Goal: Task Accomplishment & Management: Manage account settings

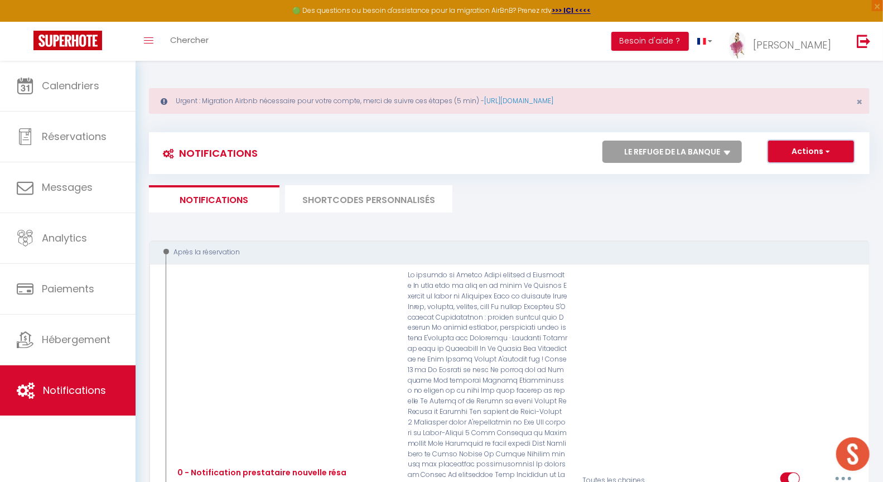
click at [808, 154] on button "Actions" at bounding box center [811, 152] width 86 height 22
click at [696, 149] on select "Tous les apparts Le panoramique, vue et confort La Source Les balcons de [GEOGR…" at bounding box center [672, 152] width 139 height 22
click at [693, 146] on select "Tous les apparts Le panoramique, vue et confort La Source Les balcons de [GEOGR…" at bounding box center [672, 152] width 139 height 22
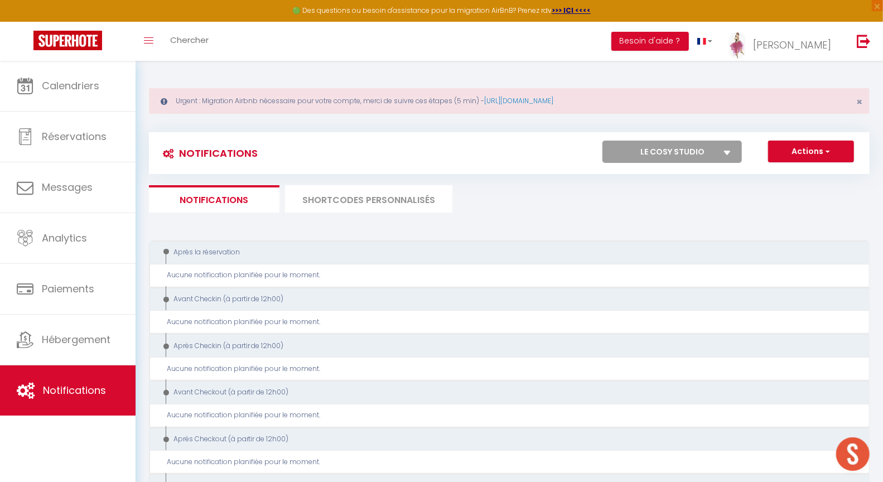
click at [689, 156] on select "Tous les apparts Le panoramique, vue et confort La Source Les balcons de [GEOGR…" at bounding box center [672, 152] width 139 height 22
select select "52846"
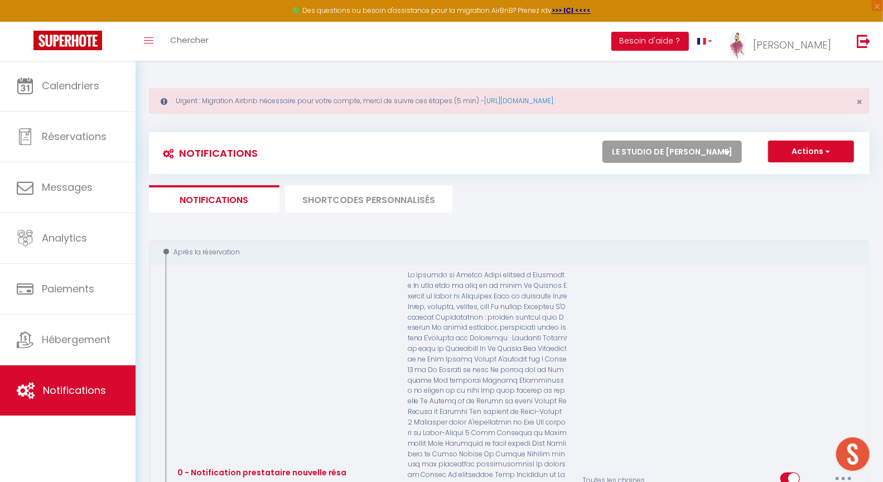
scroll to position [831, 0]
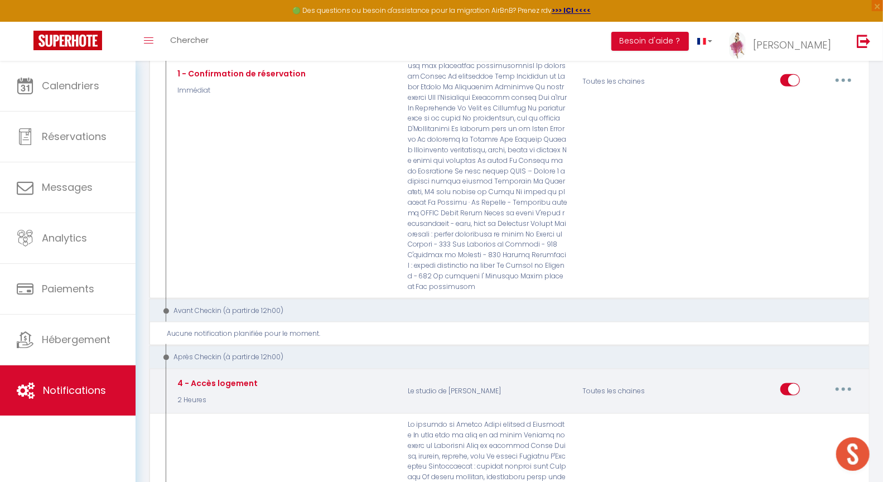
click at [847, 380] on button "button" at bounding box center [843, 389] width 31 height 18
drag, startPoint x: 803, startPoint y: 368, endPoint x: 304, endPoint y: 350, distance: 499.6
click at [803, 406] on link "Editer" at bounding box center [814, 415] width 83 height 19
type input "4 - Accès logement"
select select "3"
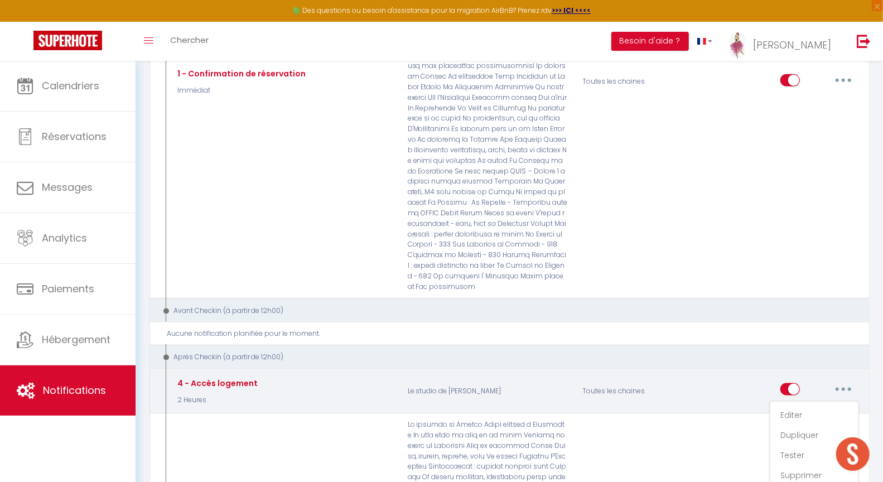
select select "2 Heures"
select select
checkbox input "true"
checkbox input "false"
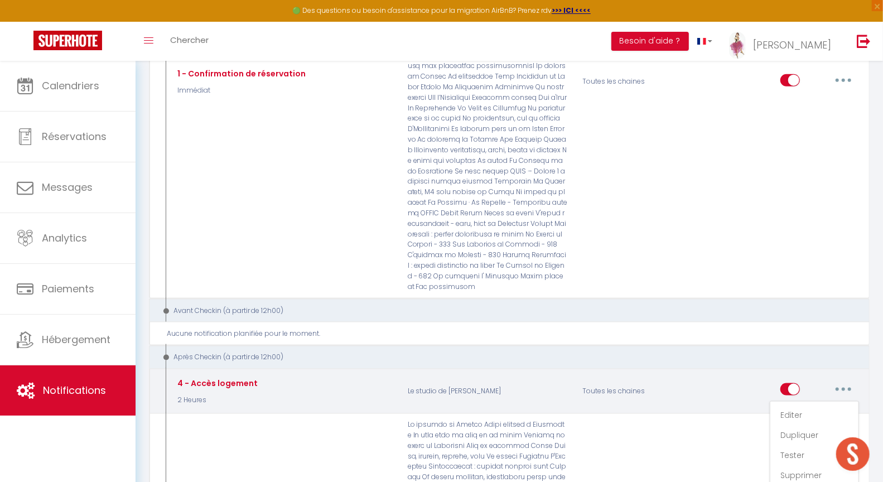
radio input "true"
type input "Pour accéder à votre logement [RENTAL:NAME]"
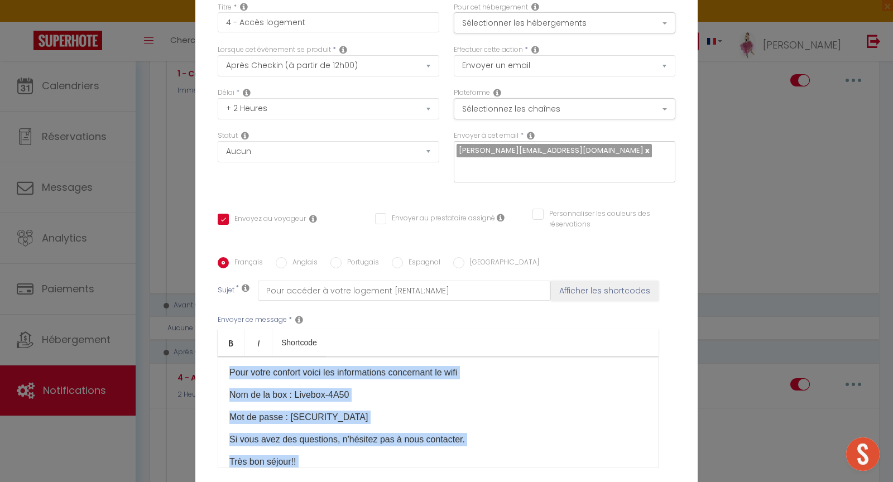
scroll to position [159, 0]
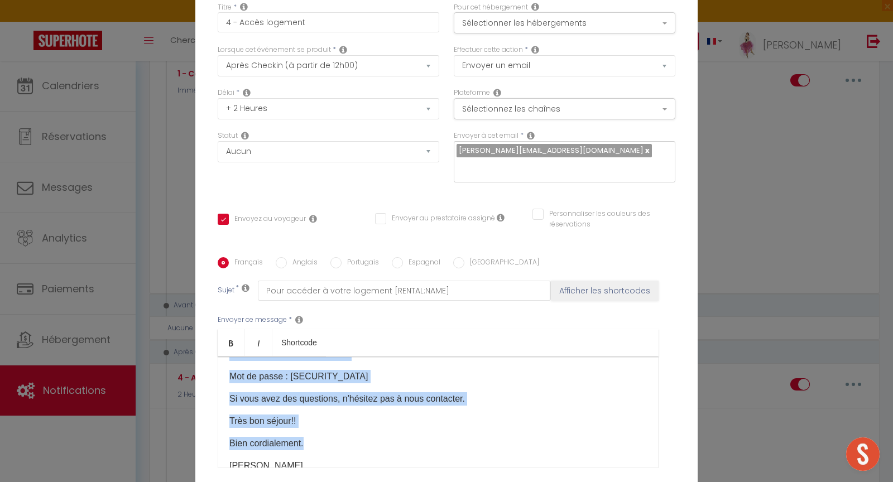
drag, startPoint x: 223, startPoint y: 319, endPoint x: 375, endPoint y: 278, distance: 157.8
click at [375, 357] on div "Bonjour [GUEST:FIRST_NAME] Voici les modalités d'accueil à [RENTAL:NAME]: L'adr…" at bounding box center [438, 413] width 441 height 112
copy div "L'adresse du logement est [STREET_ADDRESS][PERSON_NAME]. Pour accéder à votre l…"
drag, startPoint x: 452, startPoint y: 445, endPoint x: 297, endPoint y: 424, distance: 156.0
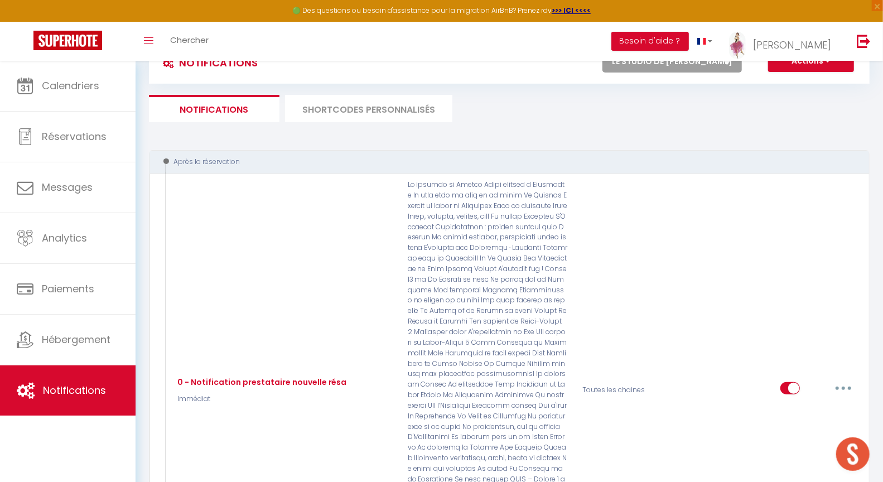
scroll to position [0, 0]
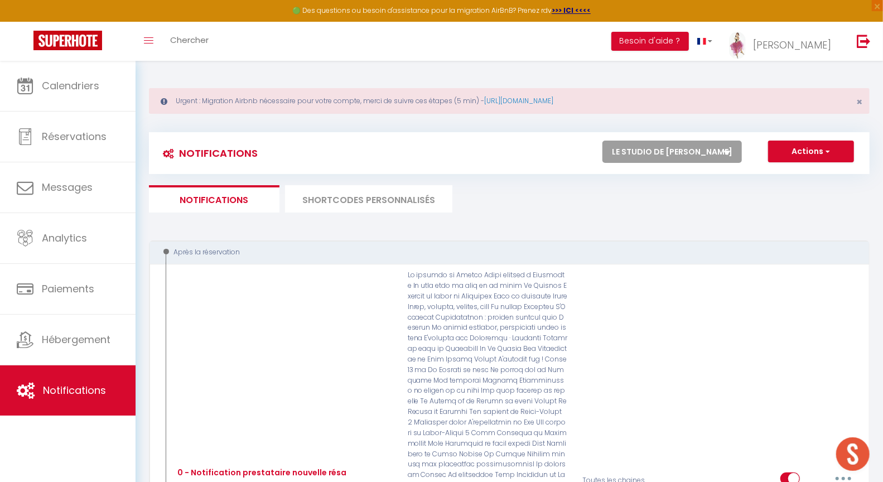
click at [687, 147] on select "Tous les apparts Le panoramique, vue et confort La Source Les balcons de [GEOGR…" at bounding box center [672, 152] width 139 height 22
select select "43558"
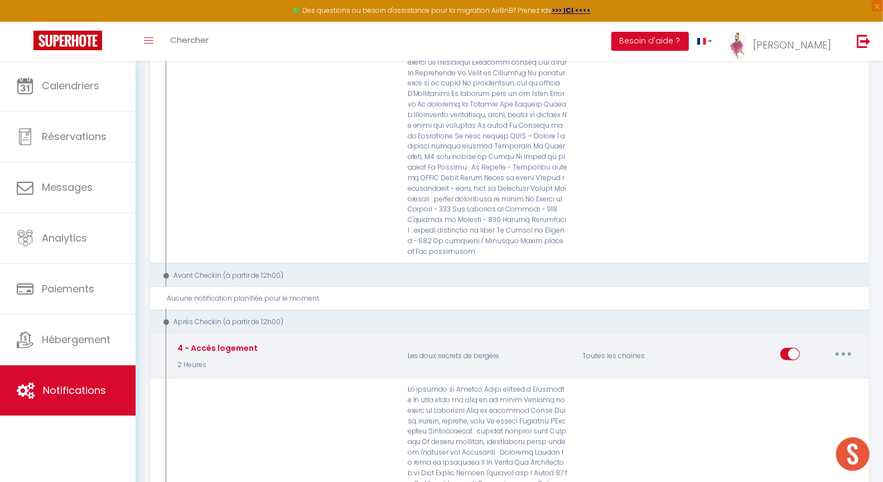
scroll to position [873, 0]
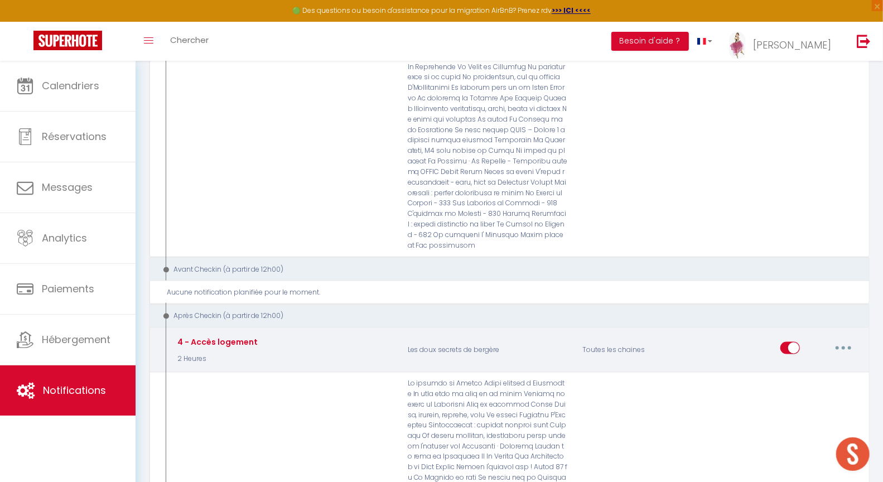
click at [847, 339] on button "button" at bounding box center [843, 348] width 31 height 18
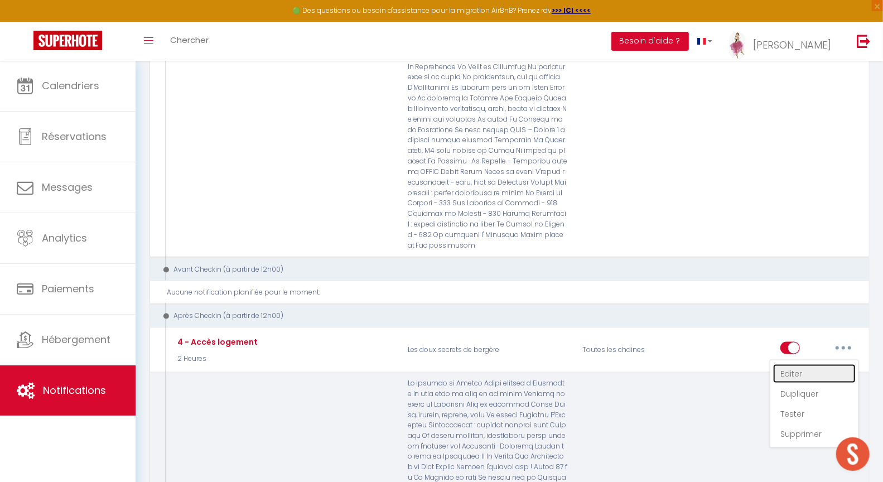
click at [790, 364] on link "Editer" at bounding box center [814, 373] width 83 height 19
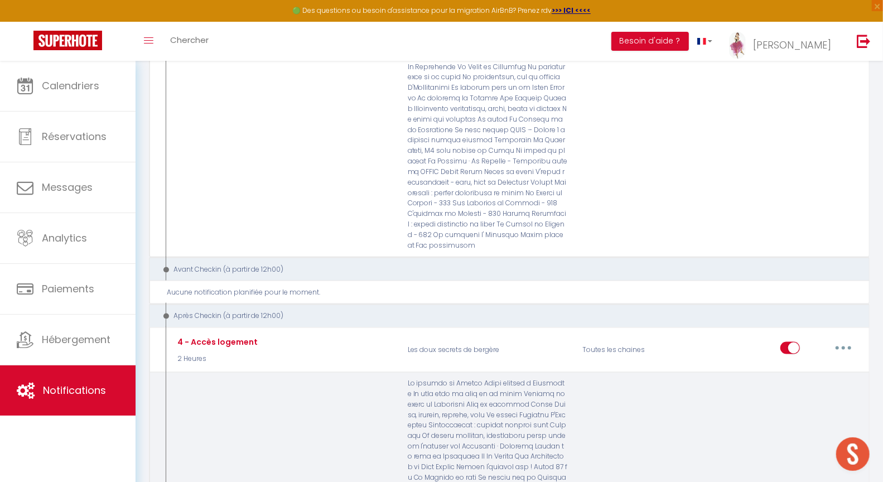
type input "4 - Accès logement"
select select "3"
select select "2 Heures"
select select
checkbox input "true"
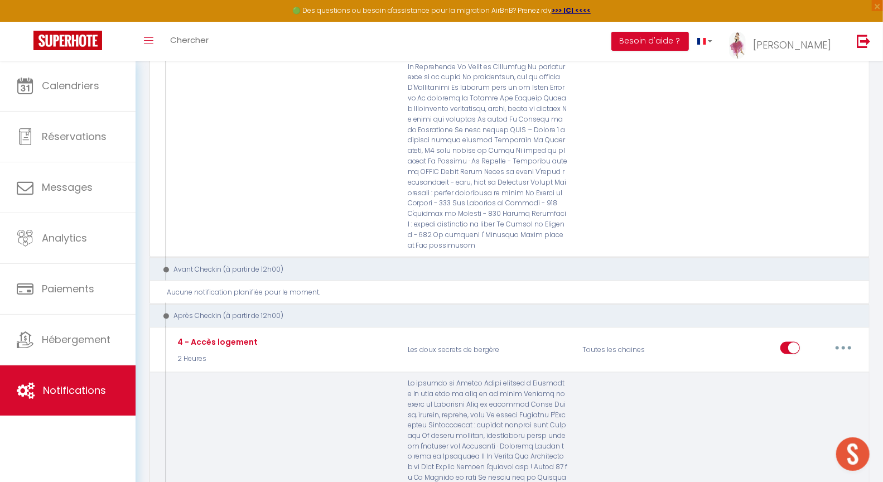
checkbox input "false"
radio input "true"
type input "Pour accéder à votre logement [RENTAL:NAME]"
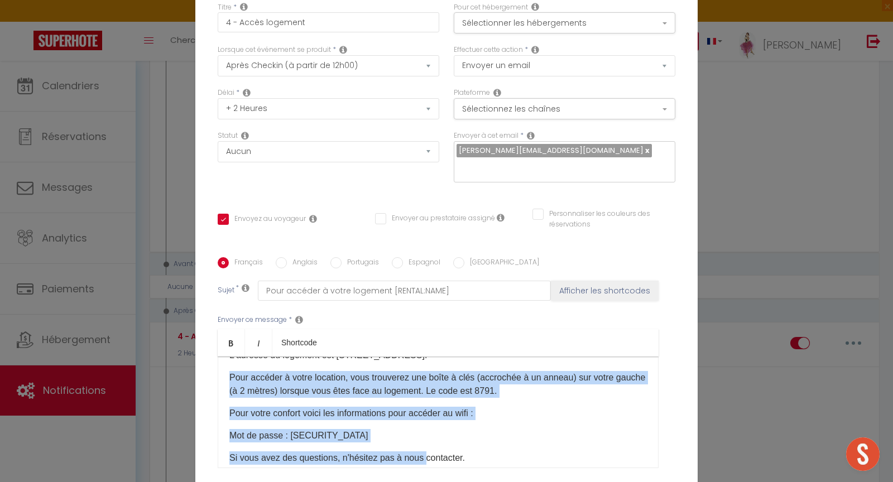
scroll to position [86, 0]
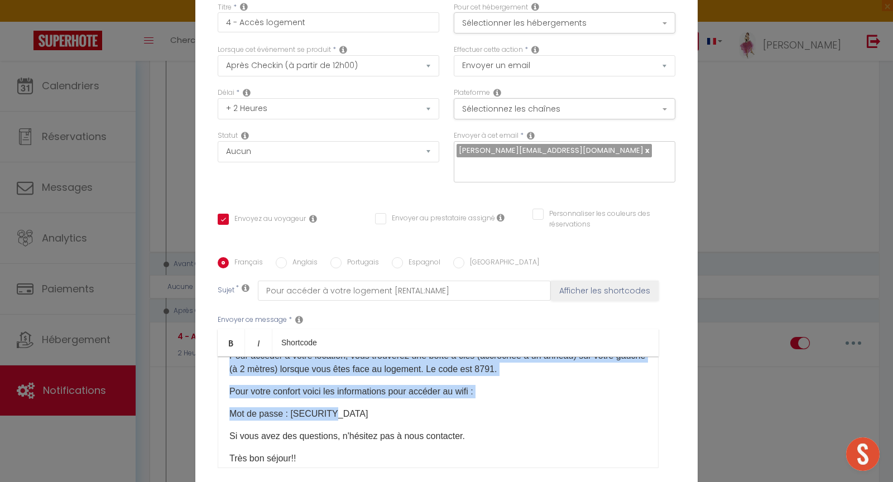
drag, startPoint x: 223, startPoint y: 307, endPoint x: 410, endPoint y: 319, distance: 186.7
click at [410, 357] on div "Bonjour [GUEST:FIRST_NAME] Voici les modalités d'accès à [RENTAL:NAME]: L'adres…" at bounding box center [438, 413] width 441 height 112
copy div "Pour accéder à votre location, vous trouverez une boîte à clés (accrochée à un …"
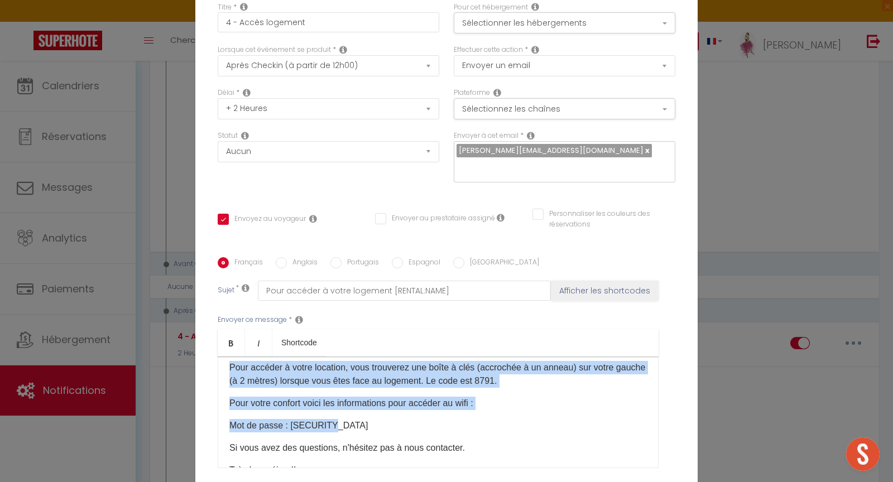
scroll to position [0, 0]
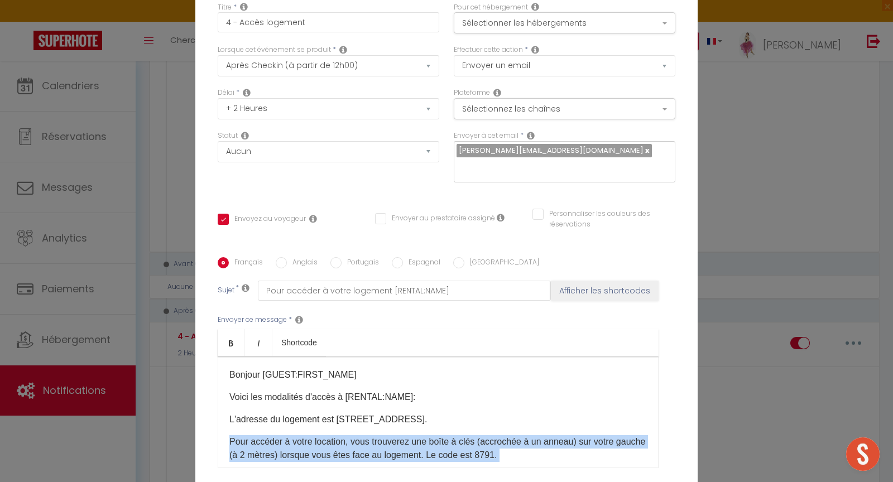
drag, startPoint x: 224, startPoint y: 320, endPoint x: 478, endPoint y: 321, distance: 253.3
click at [478, 413] on p "L'adresse du logement est [STREET_ADDRESS]." at bounding box center [437, 419] width 417 height 13
copy p "L'adresse du logement est [STREET_ADDRESS]."
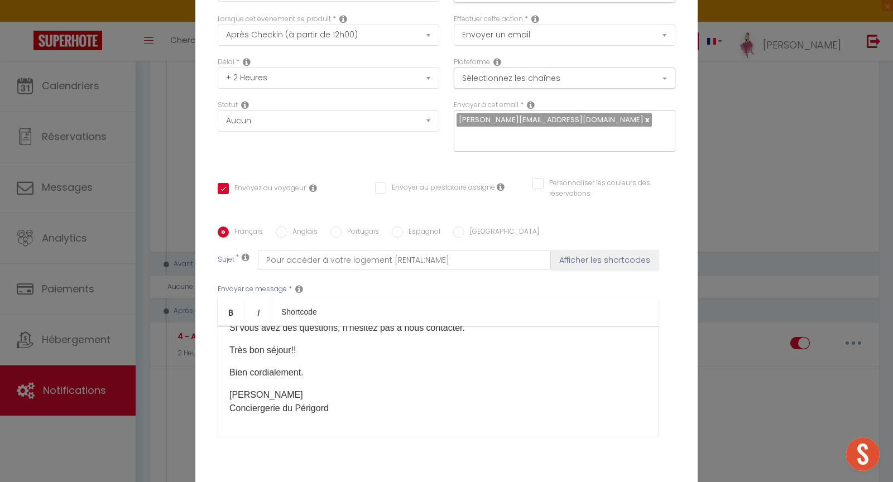
scroll to position [97, 0]
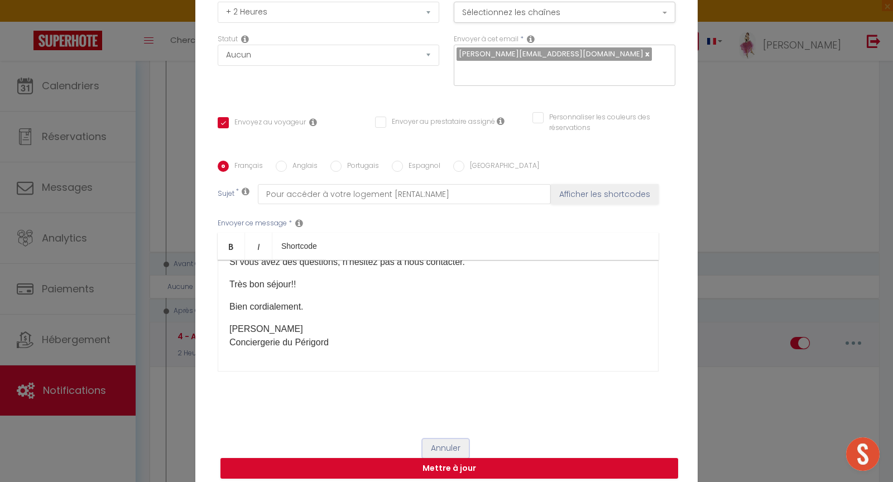
click at [445, 439] on button "Annuler" at bounding box center [445, 448] width 46 height 19
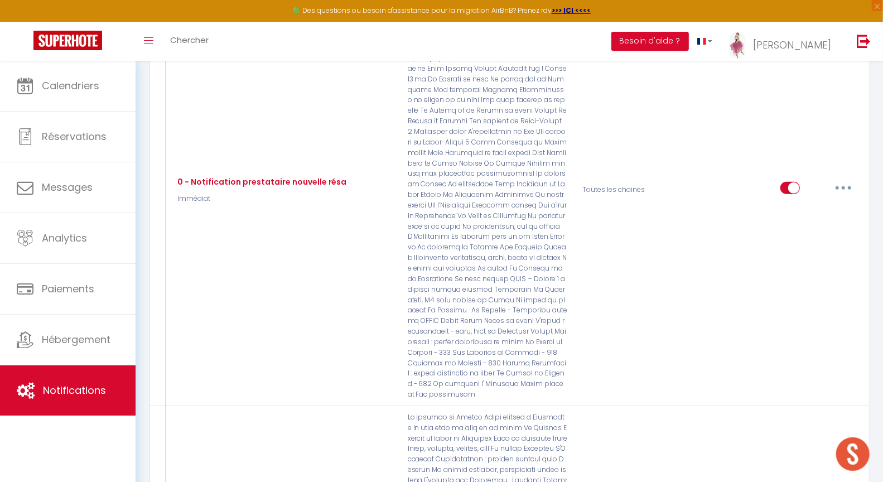
scroll to position [33, 0]
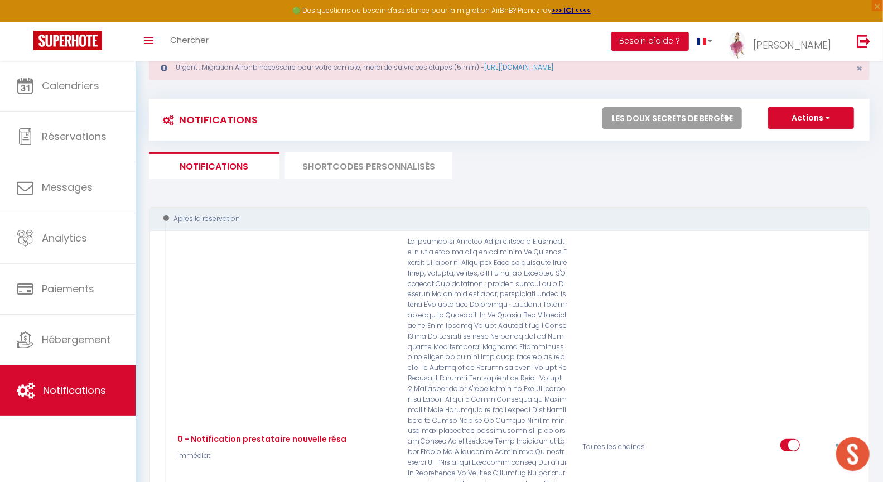
click at [678, 115] on select "Tous les apparts Le panoramique, vue et confort La Source Les balcons de [GEOGR…" at bounding box center [672, 118] width 139 height 22
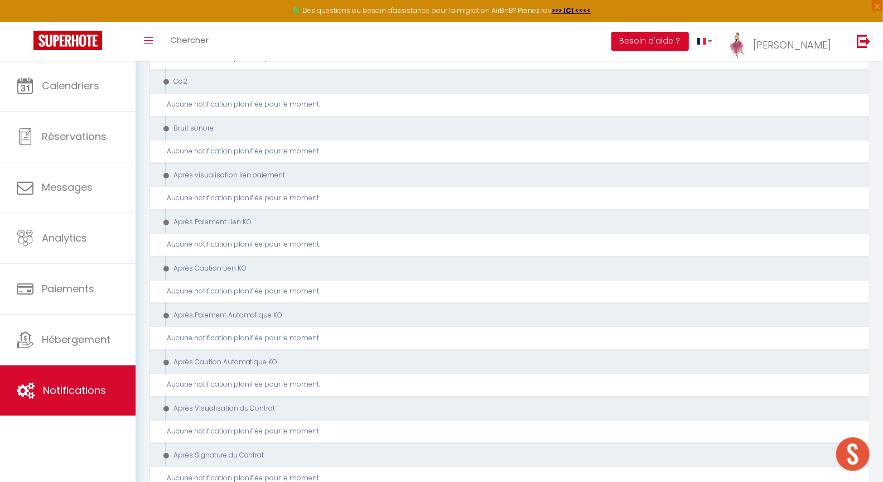
scroll to position [0, 0]
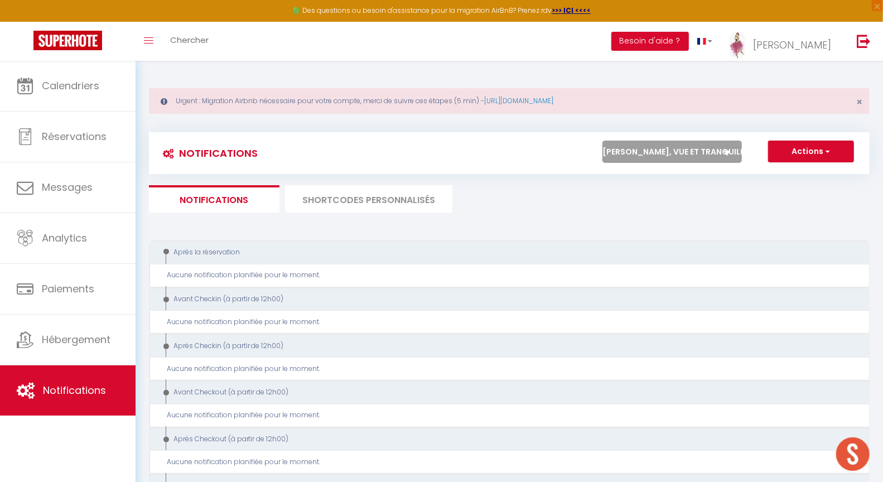
click at [640, 146] on select "Tous les apparts Le panoramique, vue et confort La Source Les balcons de [GEOGR…" at bounding box center [672, 152] width 139 height 22
select select "72501"
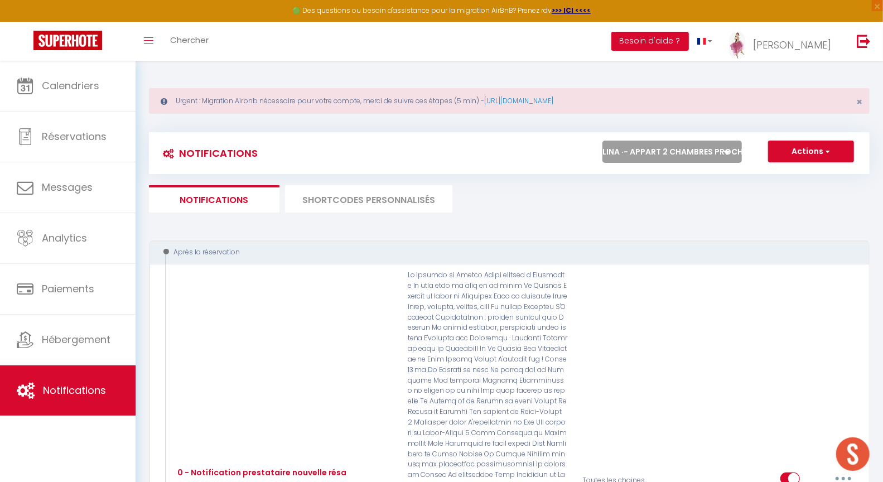
click at [682, 148] on select "Tous les apparts Le panoramique, vue et confort La Source Les balcons de [GEOGR…" at bounding box center [672, 152] width 139 height 22
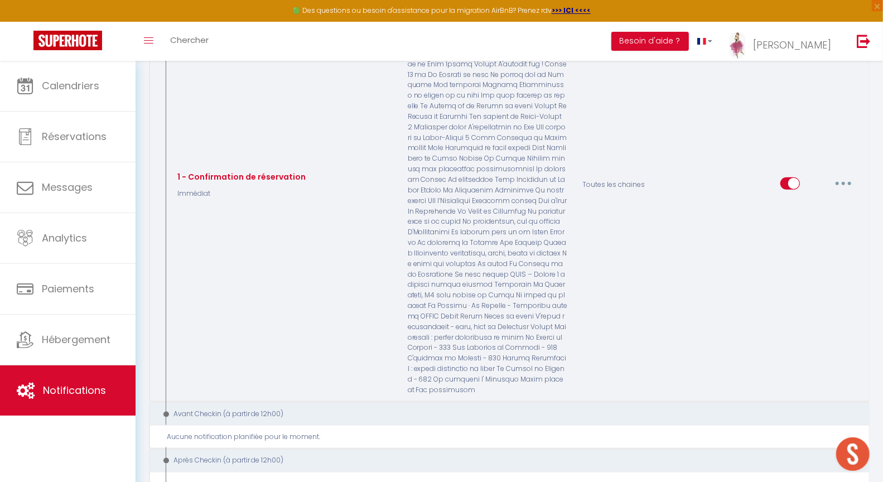
scroll to position [753, 0]
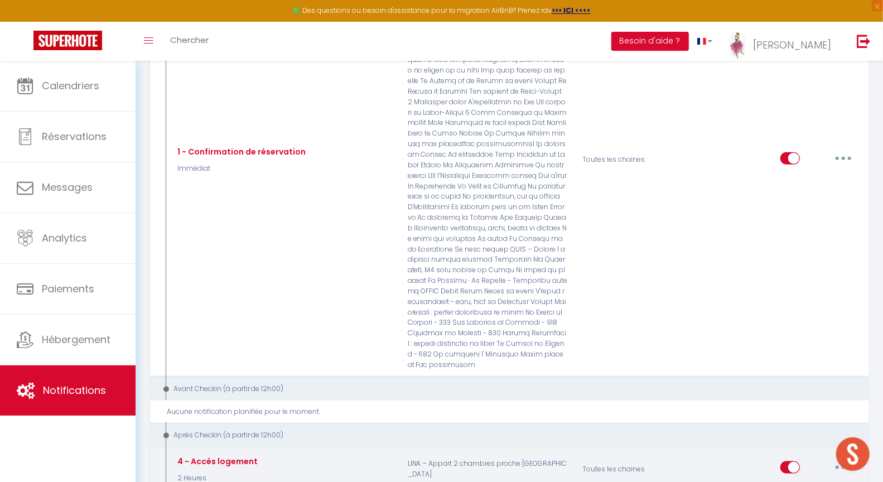
click at [842, 459] on button "button" at bounding box center [843, 468] width 31 height 18
type input "4 - Accès logement"
select select "3"
select select "2 Heures"
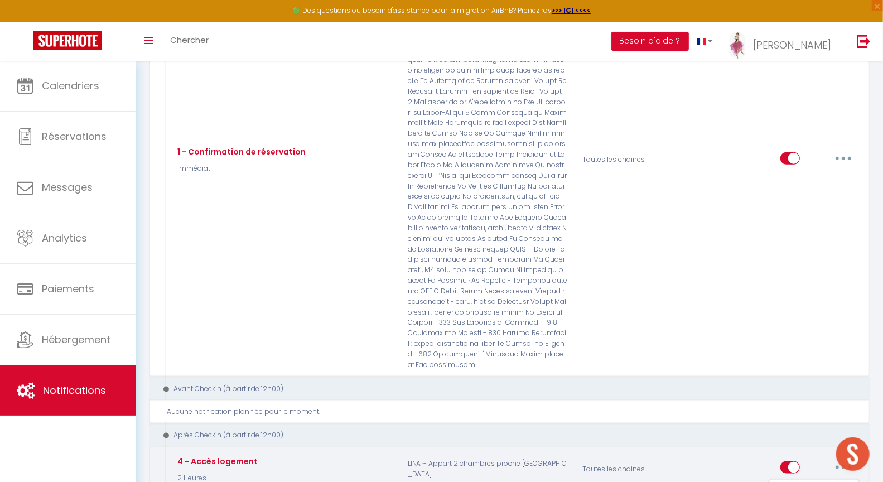
select select
checkbox input "true"
checkbox input "false"
radio input "true"
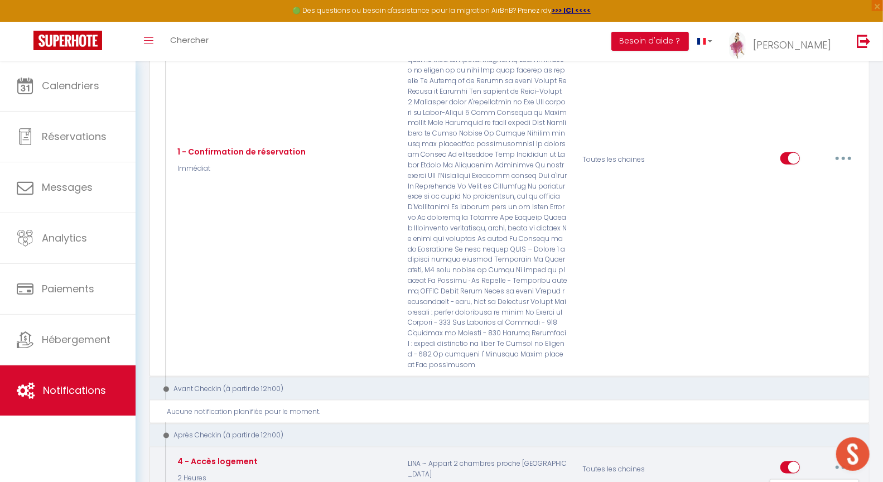
type input "Accès à votre location"
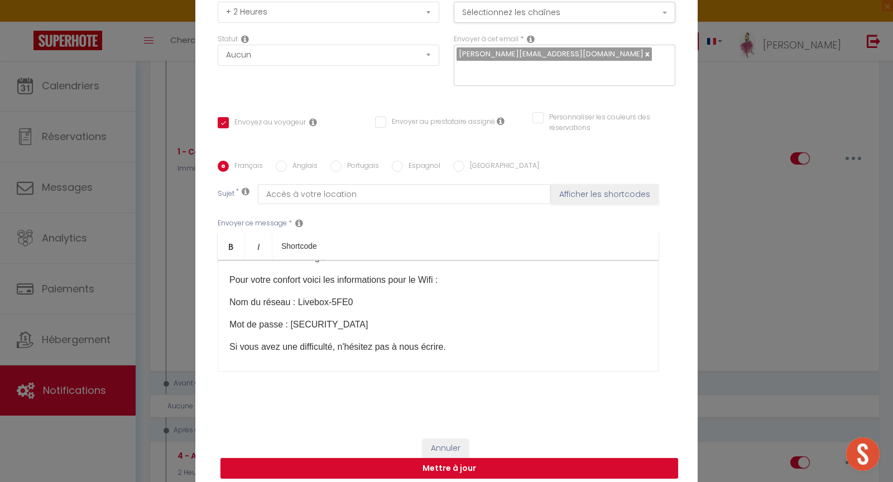
scroll to position [0, 0]
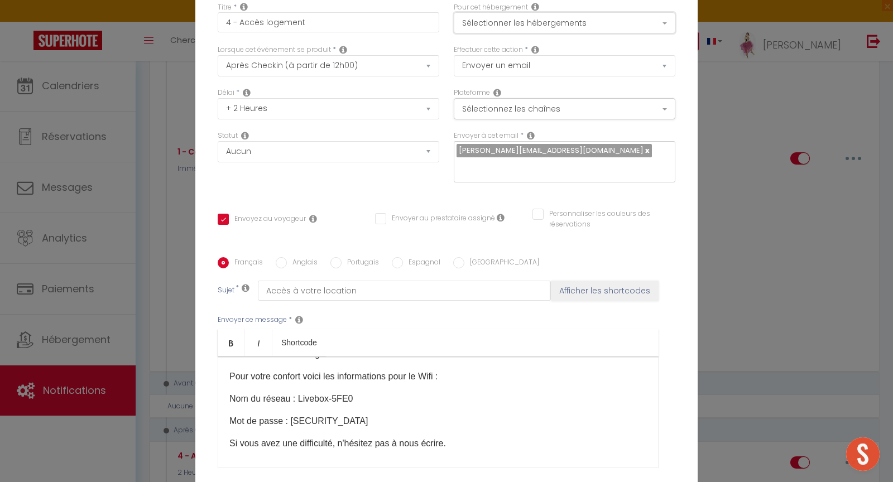
click at [502, 33] on button "Sélectionner les hébergements" at bounding box center [564, 22] width 221 height 21
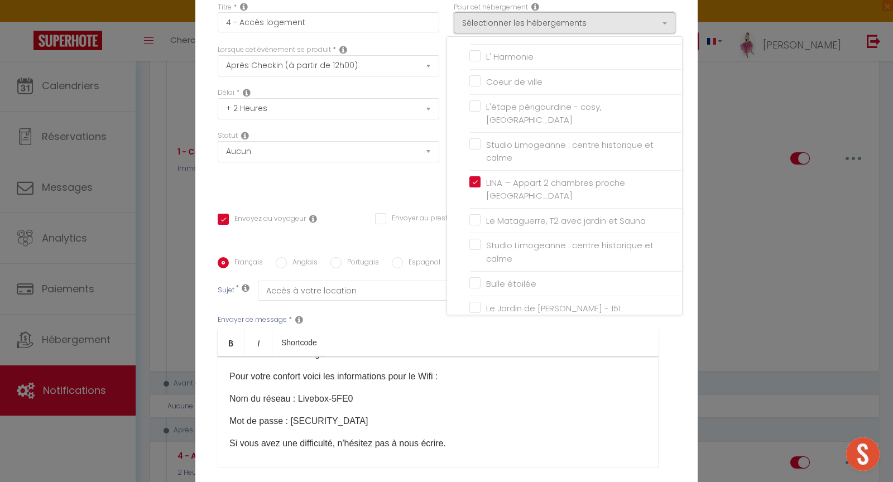
scroll to position [2007, 0]
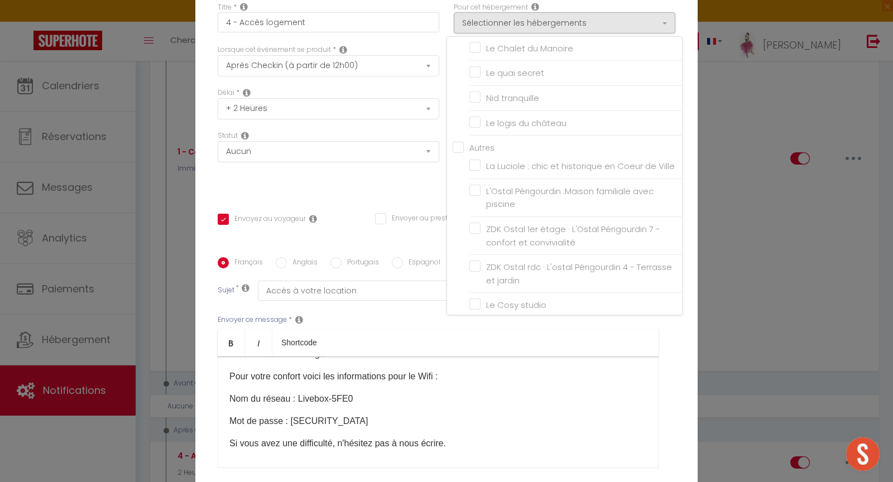
click at [470, 325] on input "[PERSON_NAME], vue et tranquilité" at bounding box center [575, 330] width 213 height 11
checkbox input "true"
checkbox input "false"
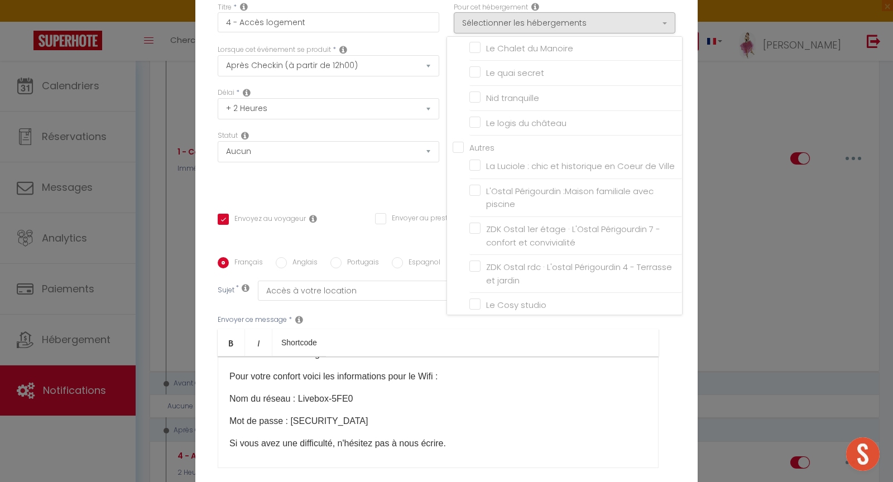
checkbox input "false"
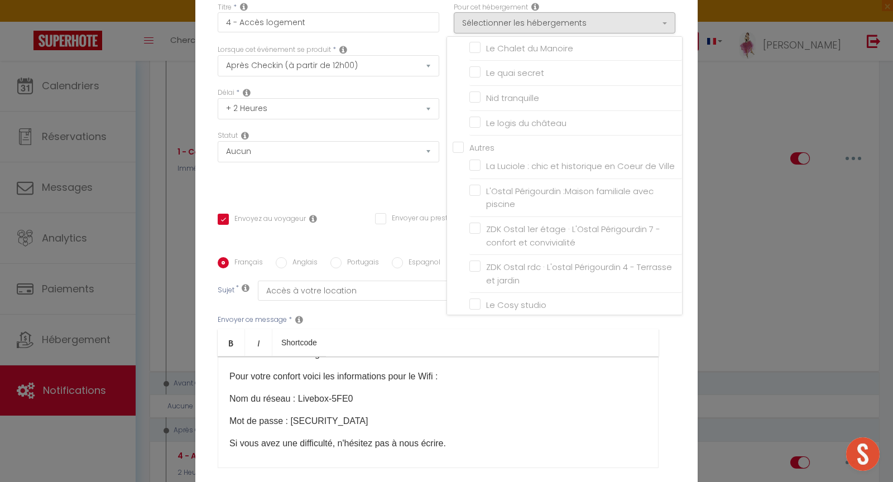
checkbox input "false"
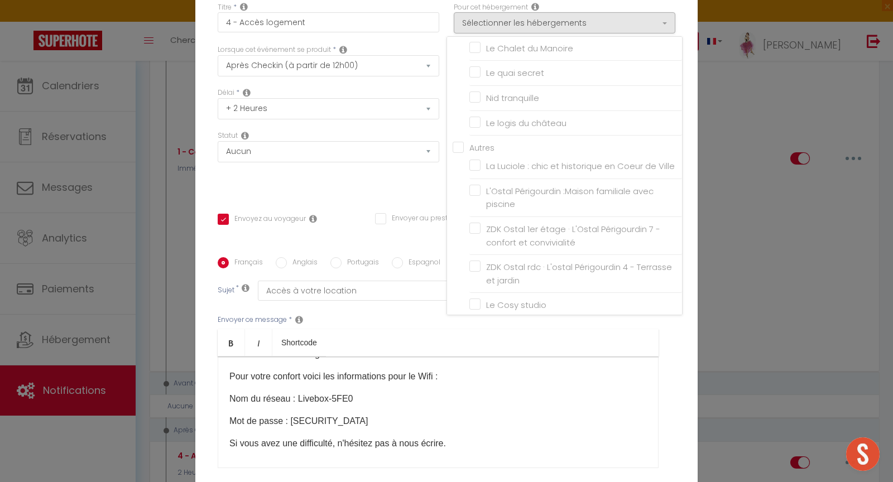
checkbox input "false"
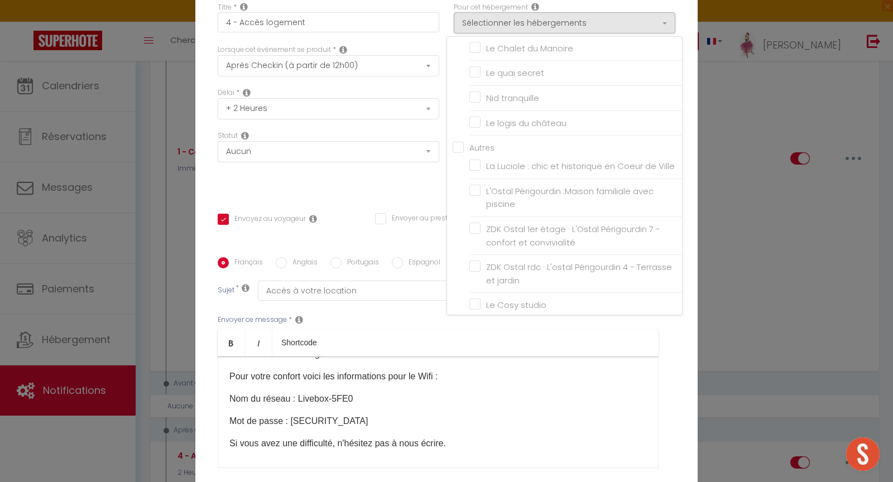
checkbox input "false"
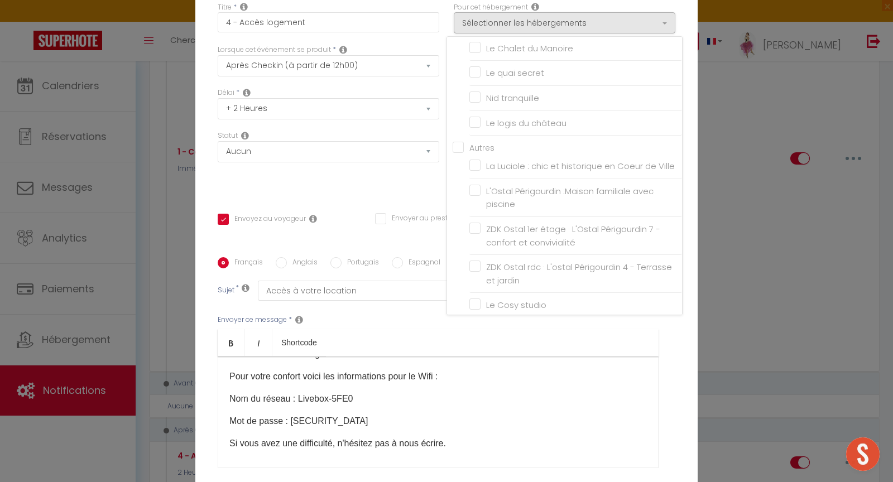
checkbox input "false"
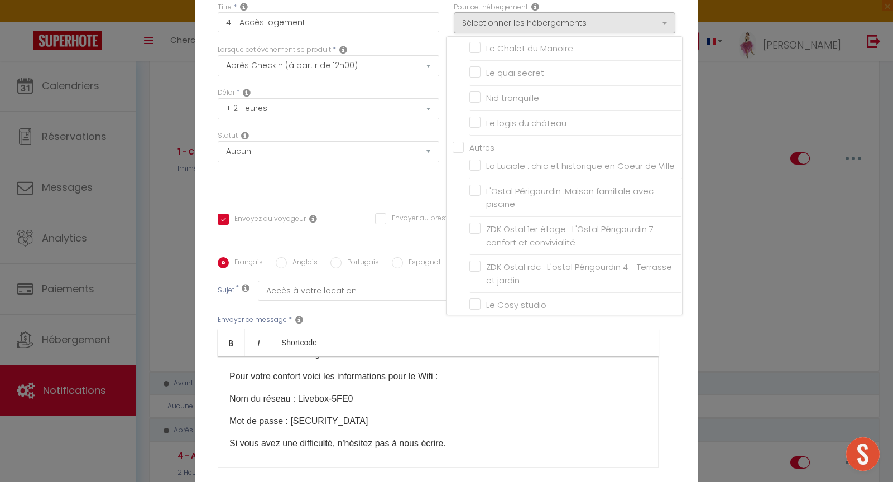
checkbox input "false"
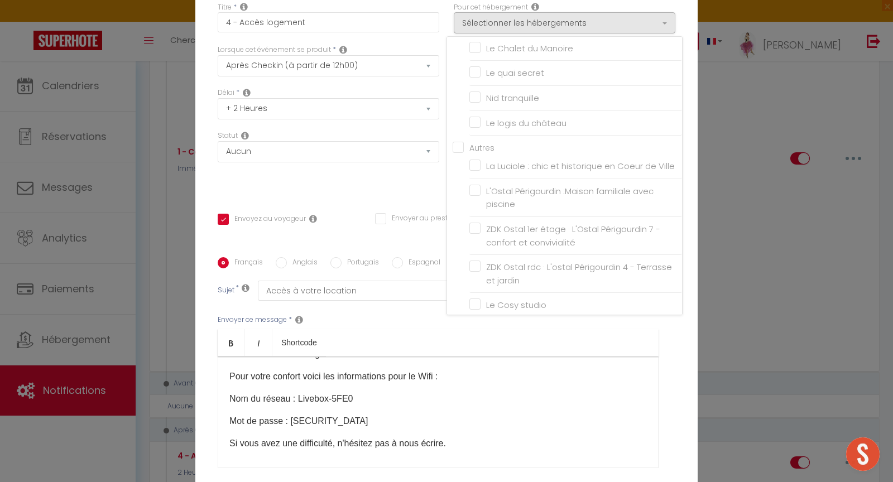
checkbox input "false"
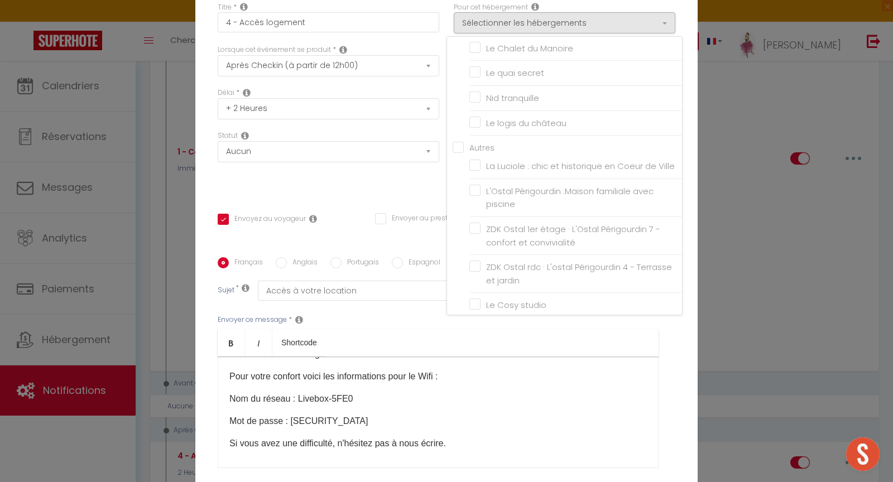
checkbox input "false"
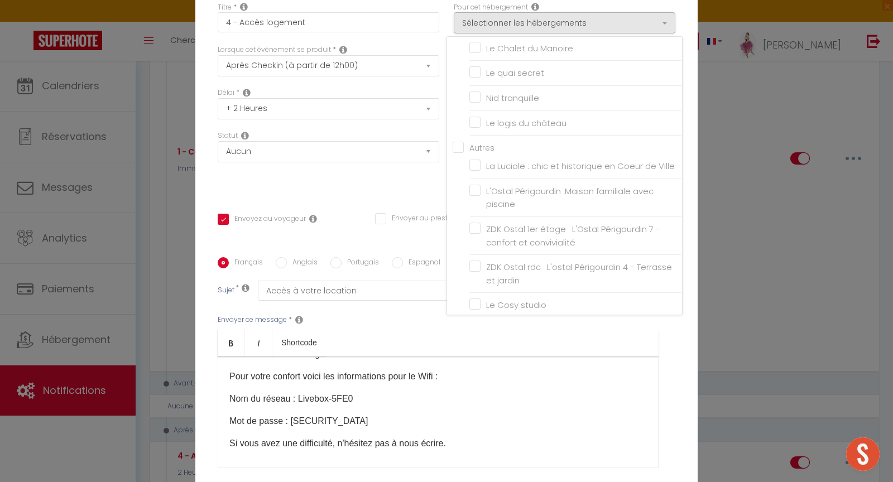
checkbox input "false"
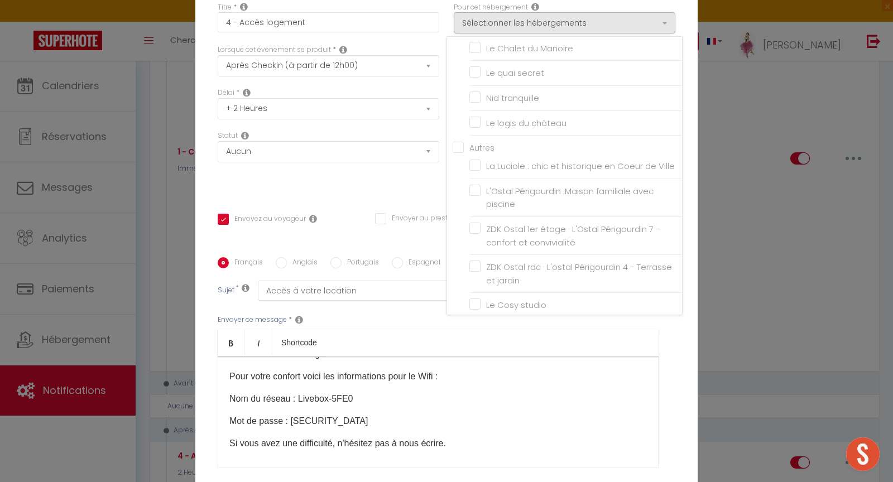
checkbox input "false"
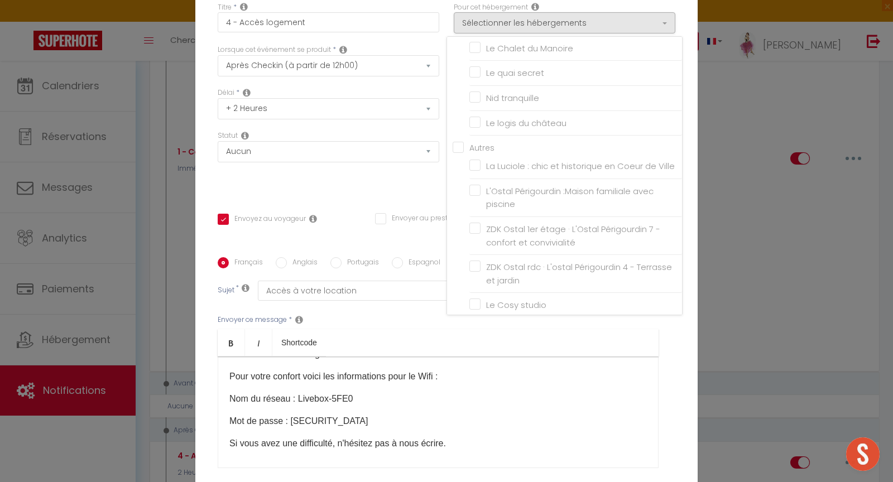
checkbox input "false"
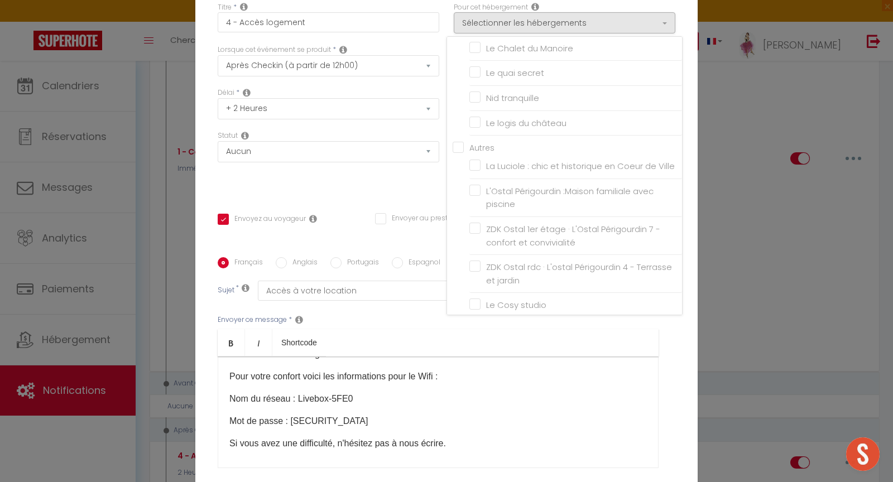
checkbox input "false"
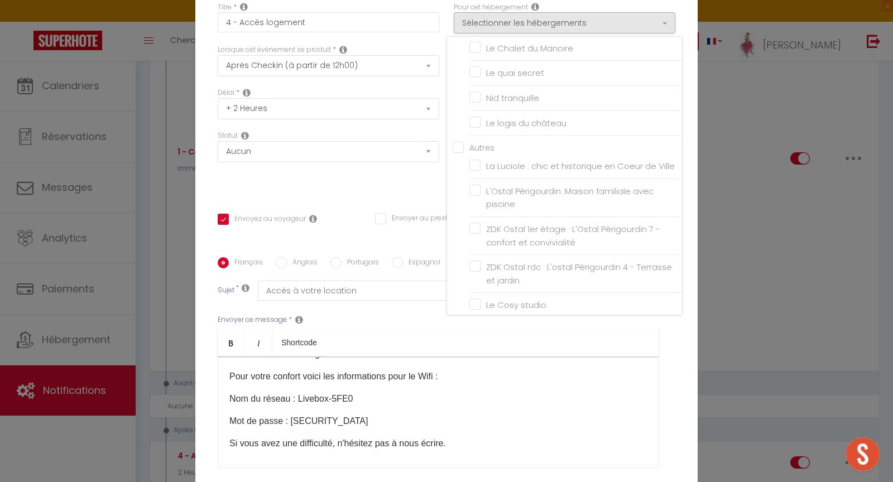
checkbox input "false"
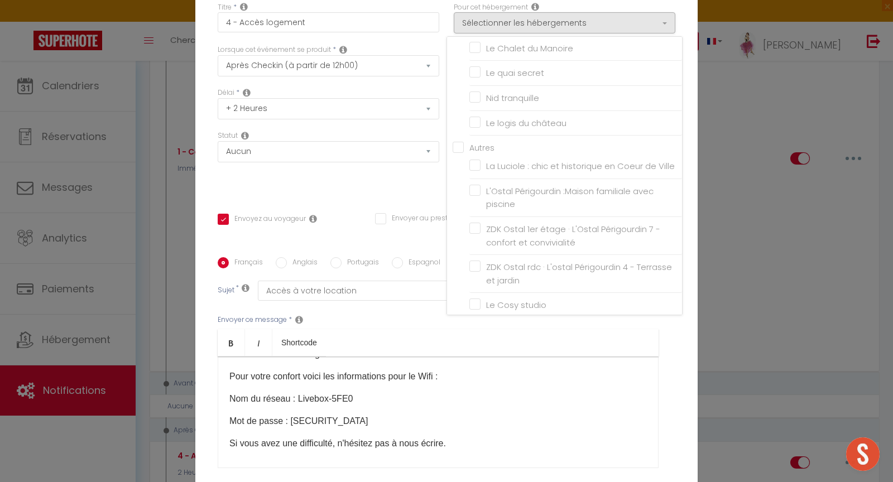
checkbox input "false"
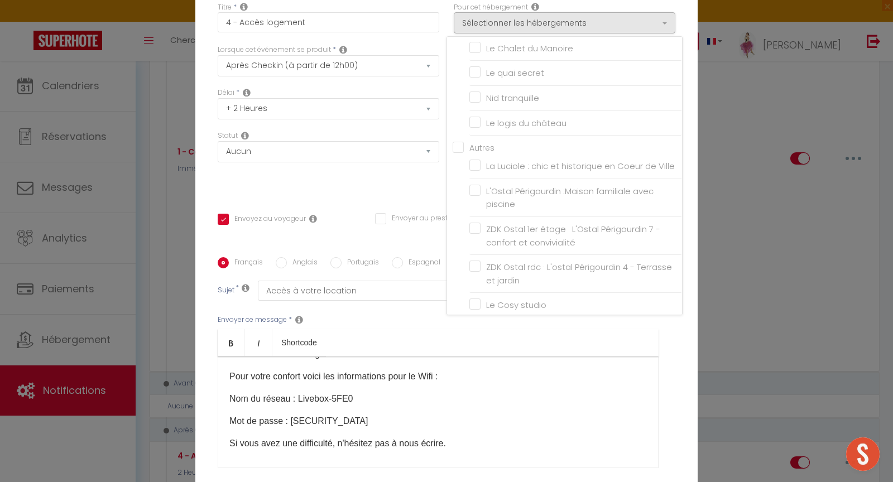
checkbox input "false"
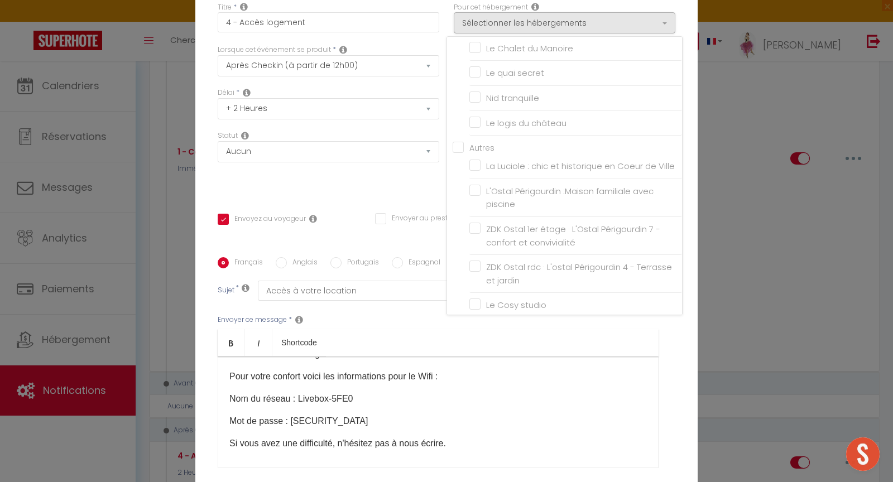
checkbox input "true"
checkbox input "false"
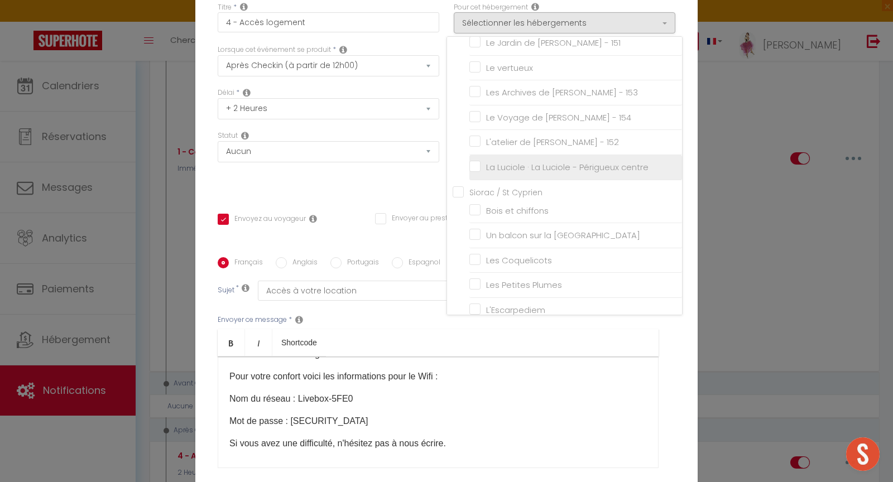
scroll to position [781, 0]
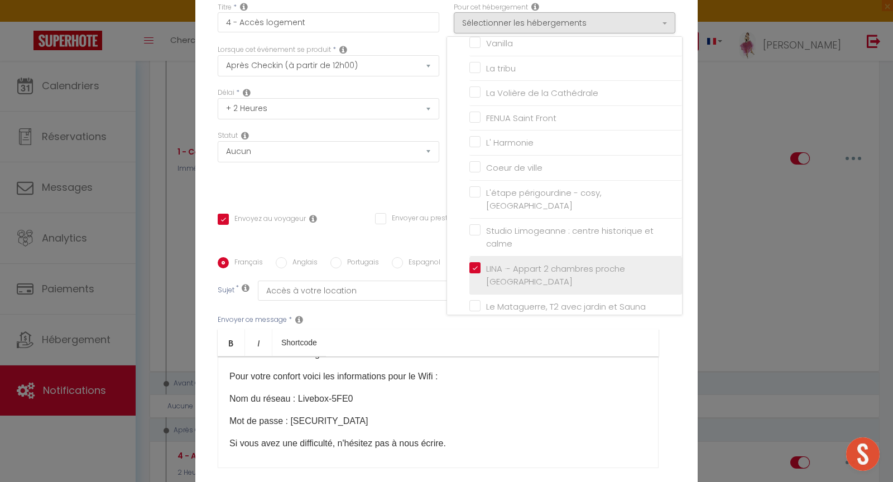
click at [473, 278] on input "LINA ·- Appart 2 chambres proche [GEOGRAPHIC_DATA]" at bounding box center [575, 274] width 213 height 11
checkbox input "false"
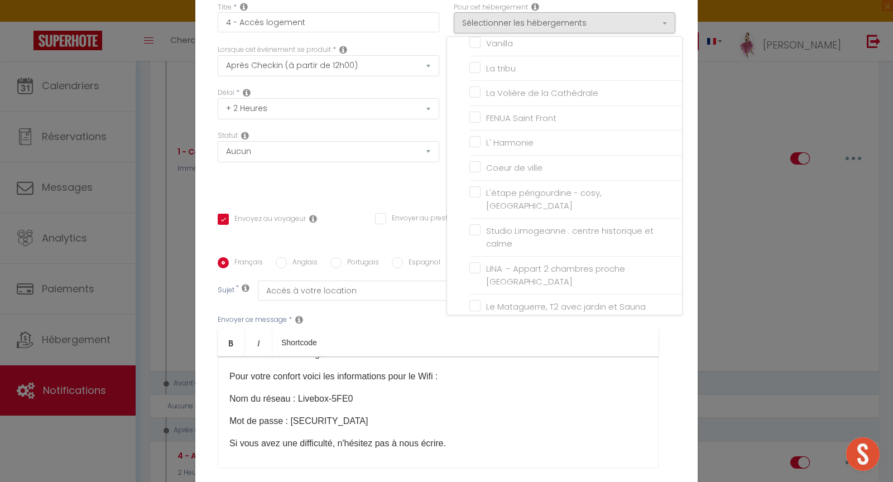
drag, startPoint x: 420, startPoint y: 326, endPoint x: 418, endPoint y: 319, distance: 7.4
click at [420, 329] on ul "Bold Italic Shortcode" at bounding box center [438, 342] width 441 height 27
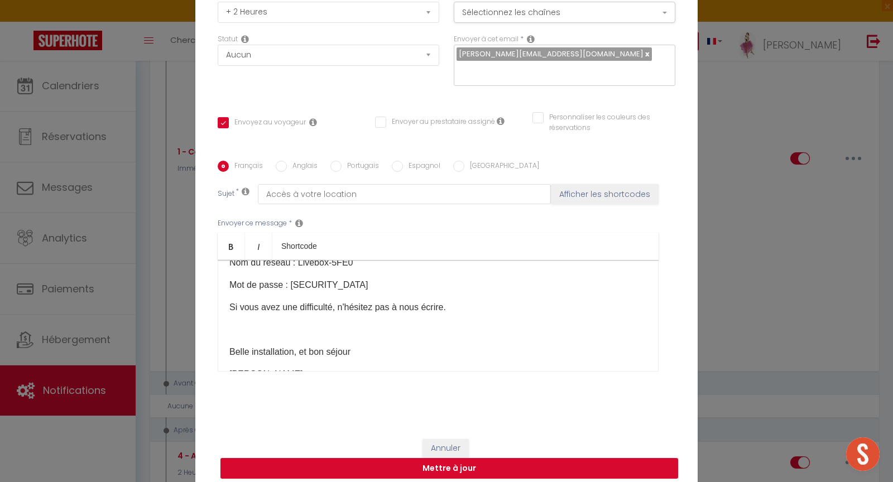
scroll to position [257, 0]
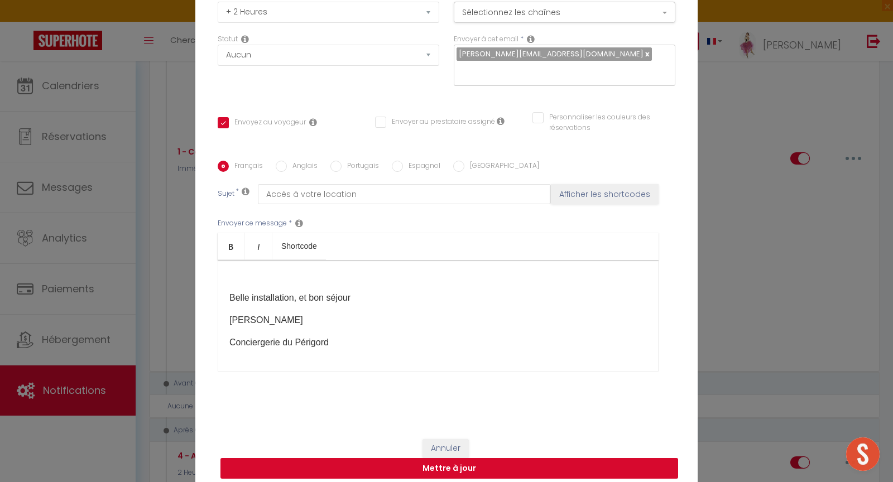
click at [451, 466] on button "Mettre à jour" at bounding box center [448, 468] width 457 height 21
checkbox input "true"
checkbox input "false"
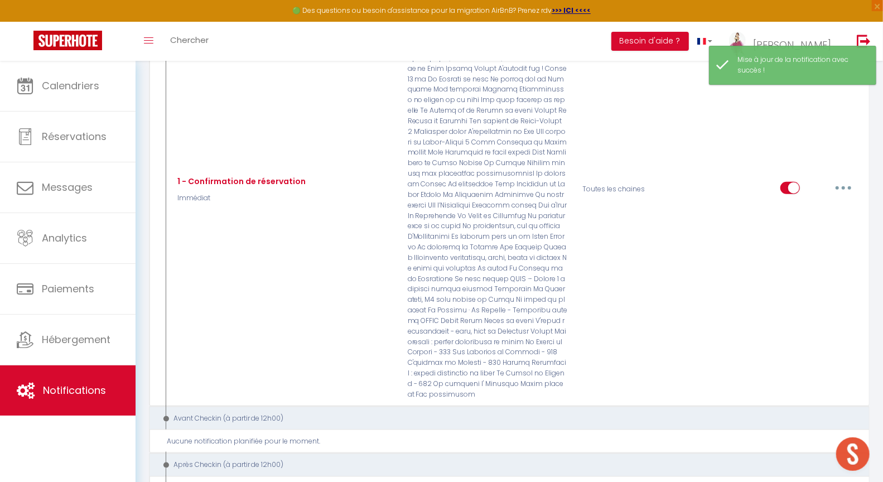
scroll to position [957, 0]
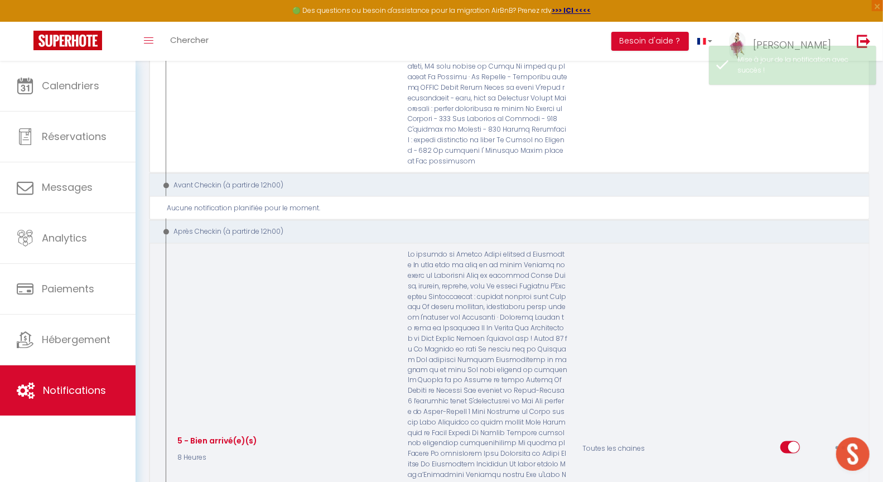
click at [845, 439] on button "button" at bounding box center [843, 448] width 31 height 18
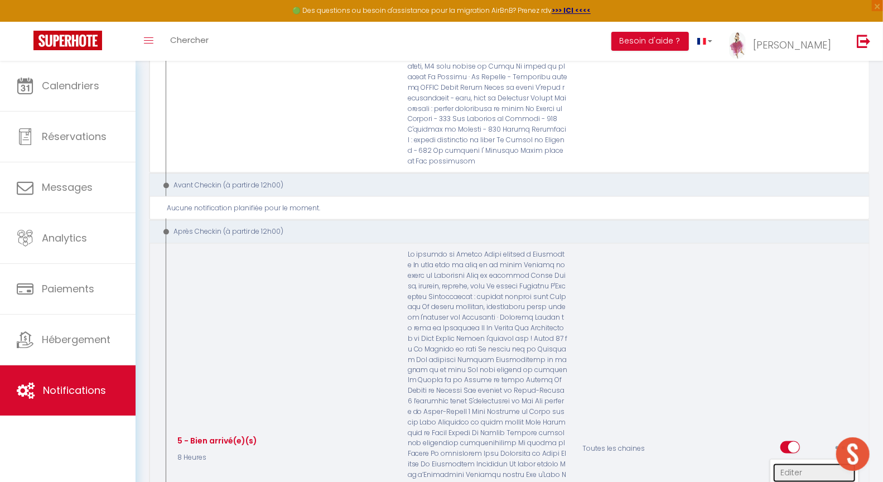
drag, startPoint x: 806, startPoint y: 419, endPoint x: 767, endPoint y: 406, distance: 41.6
click at [806, 464] on link "Editer" at bounding box center [814, 473] width 83 height 19
type input "5 - Bien arrivé(e)(s)"
checkbox input "true"
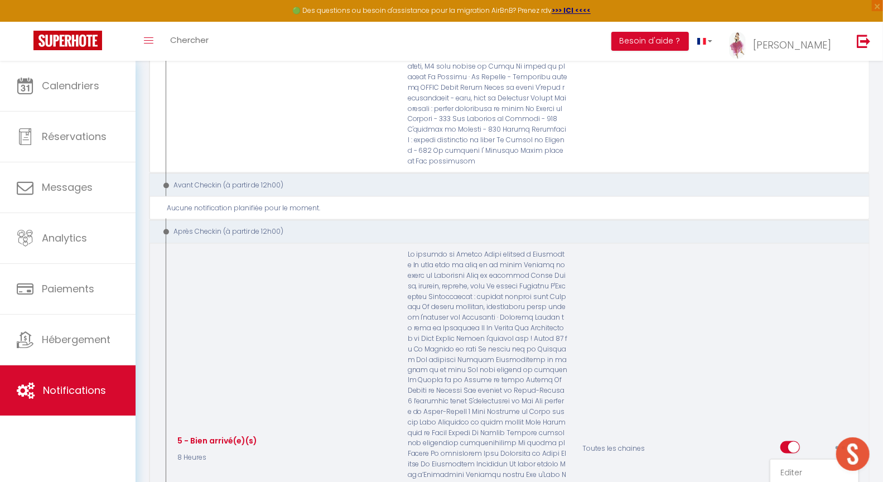
checkbox input "true"
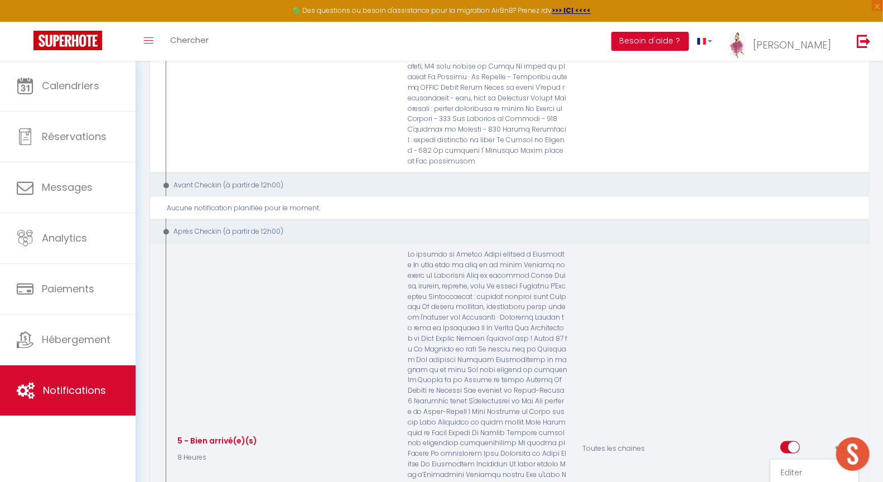
checkbox input "true"
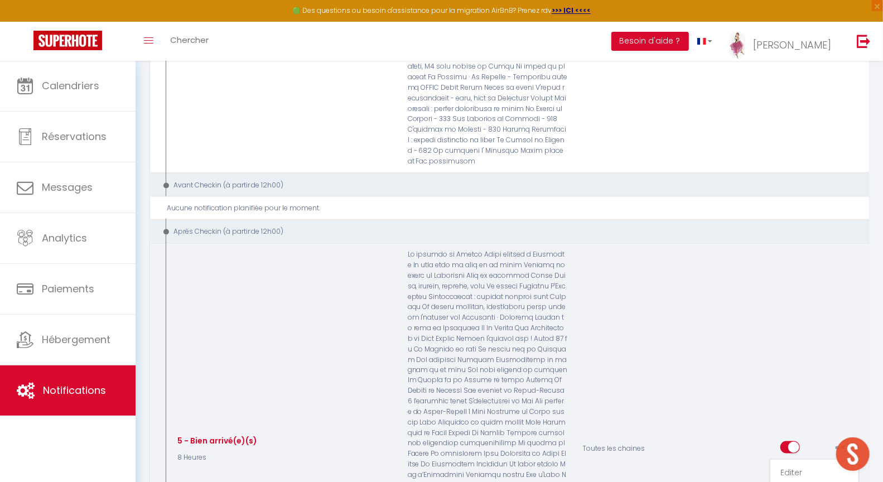
checkbox input "true"
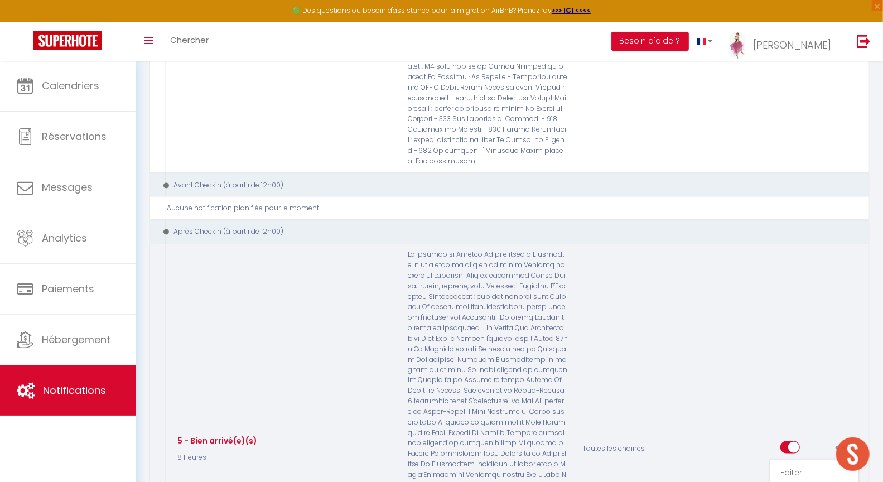
checkbox input "true"
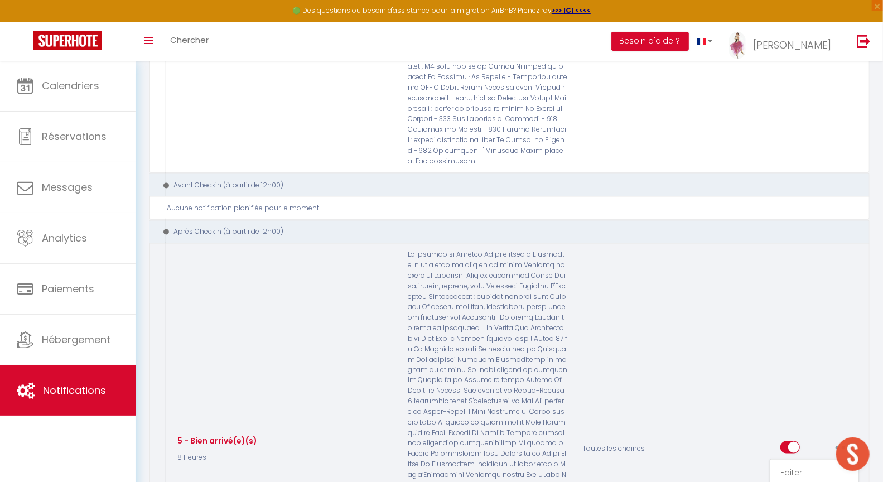
checkbox input "true"
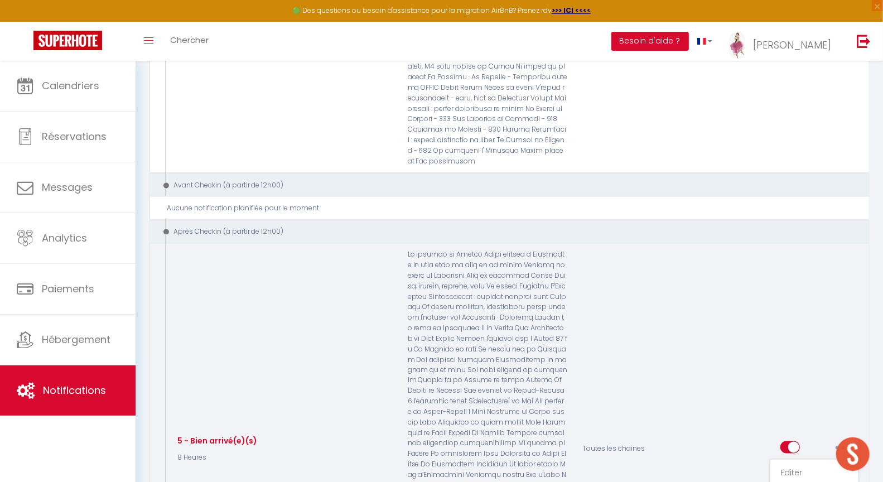
checkbox input "true"
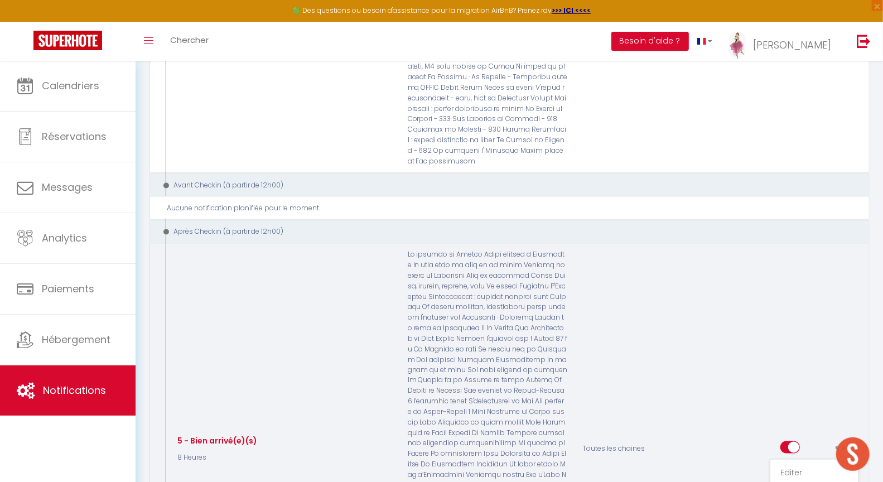
checkbox input "true"
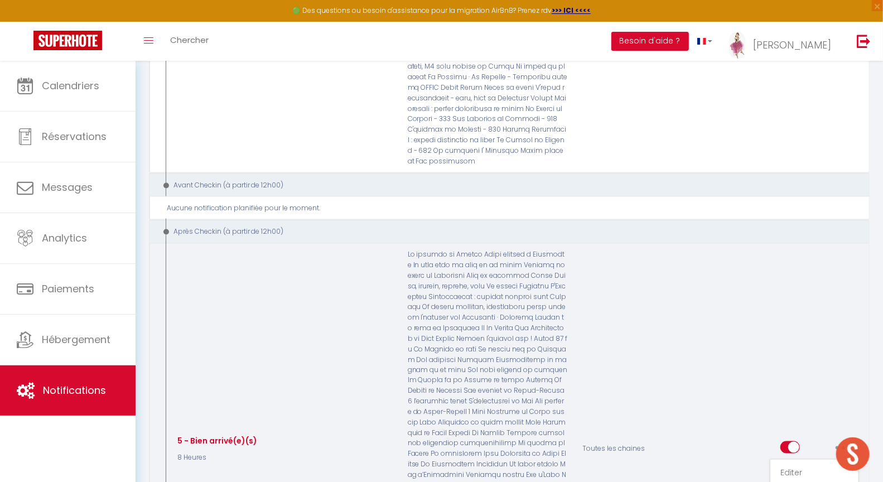
checkbox input "true"
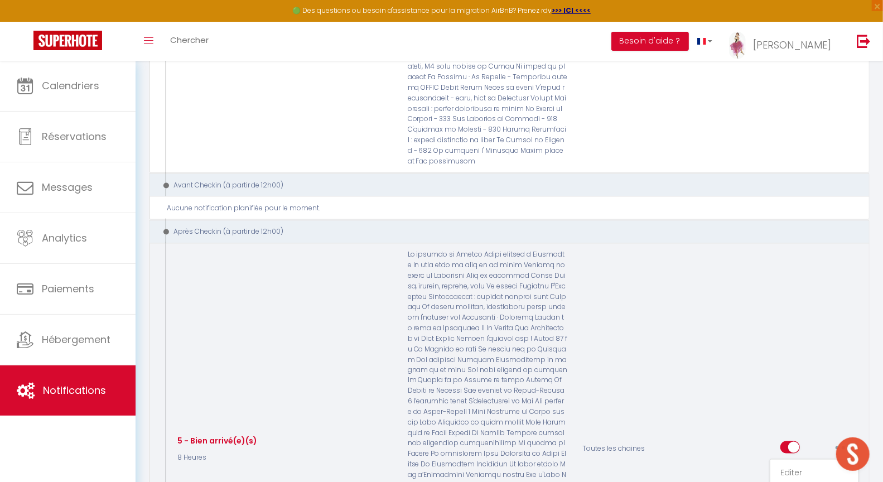
checkbox input "true"
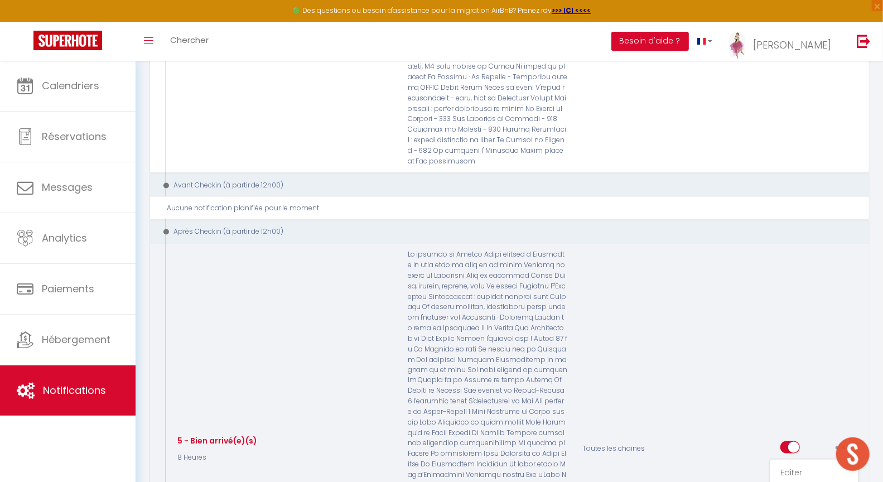
checkbox input "true"
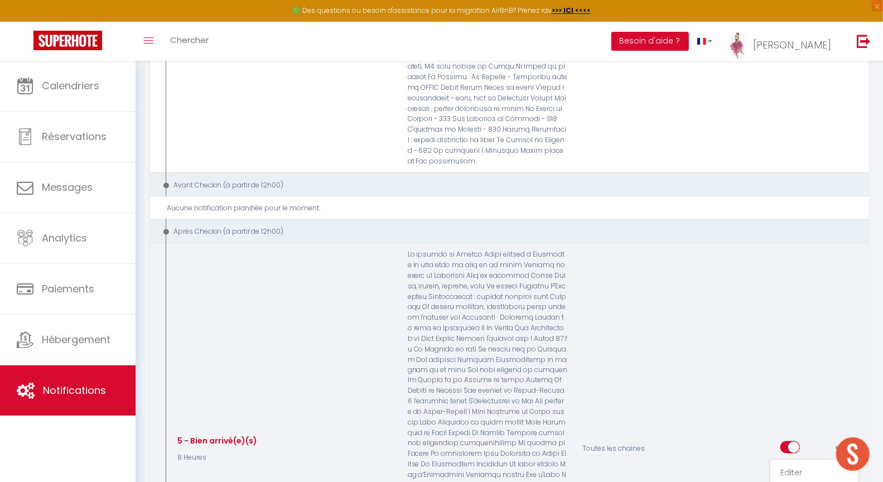
checkbox input "false"
checkbox input "true"
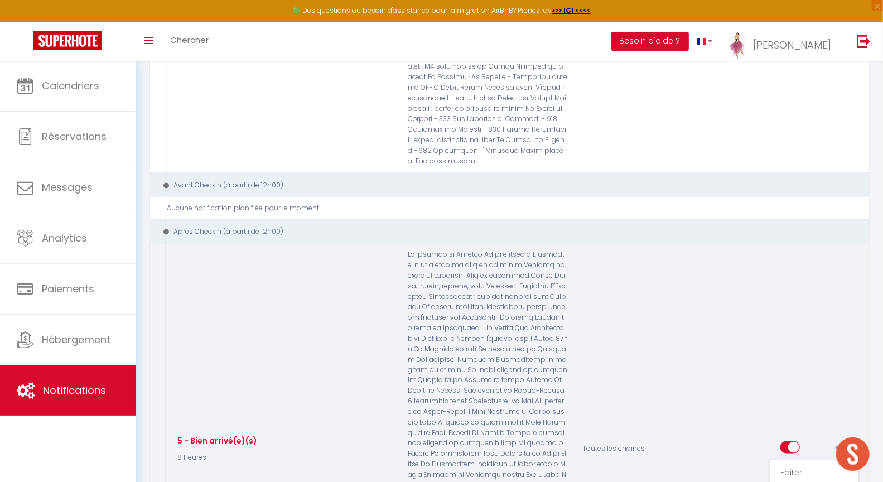
checkbox input "true"
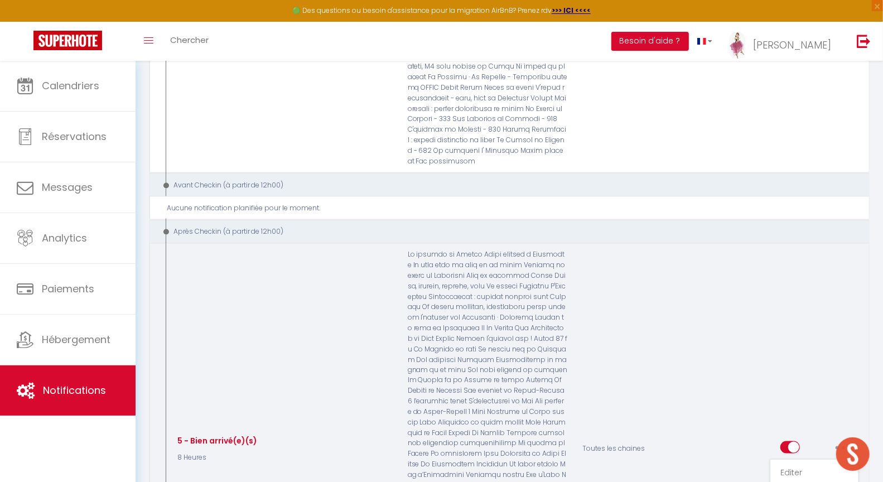
checkbox input "false"
checkbox input "true"
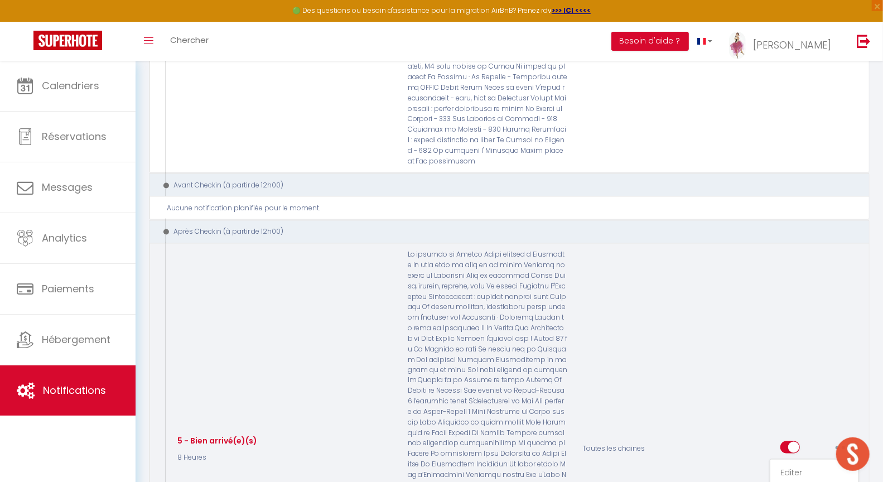
checkbox input "true"
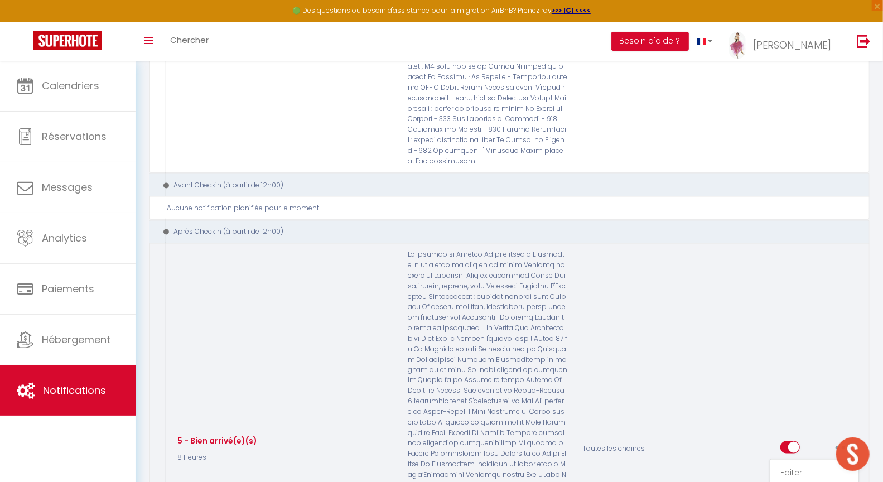
checkbox input "true"
checkbox input "false"
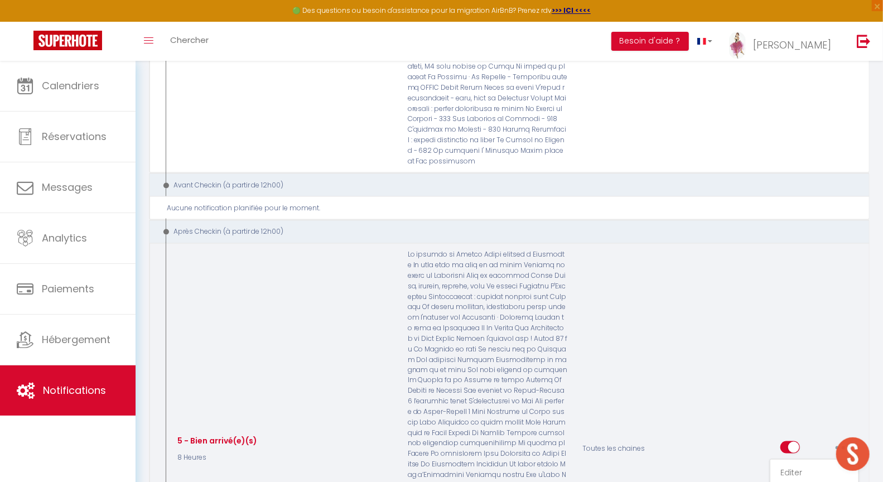
checkbox input "false"
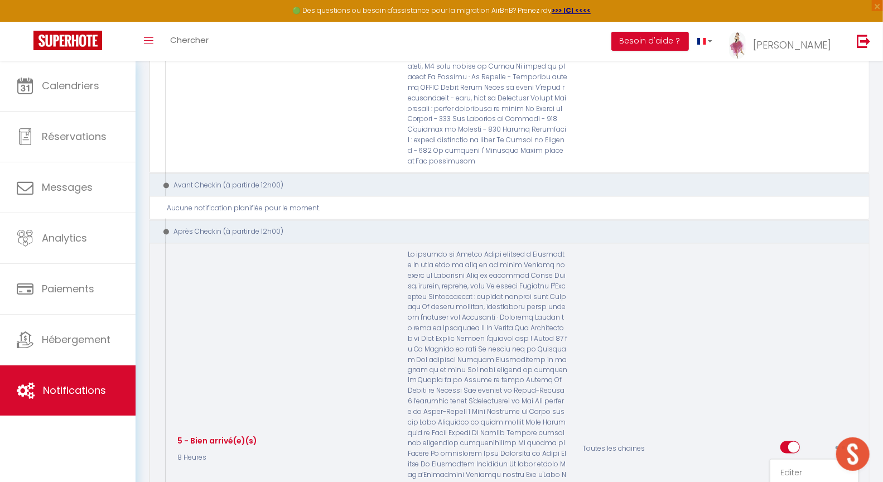
select select "3"
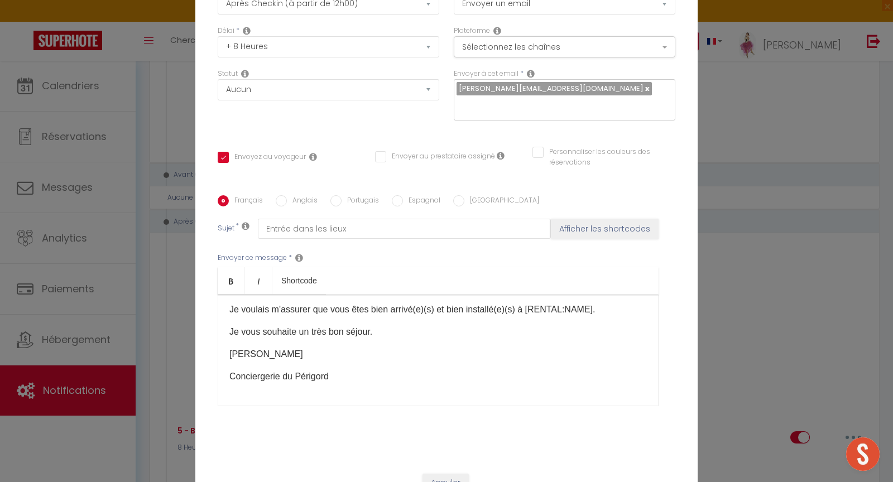
scroll to position [0, 0]
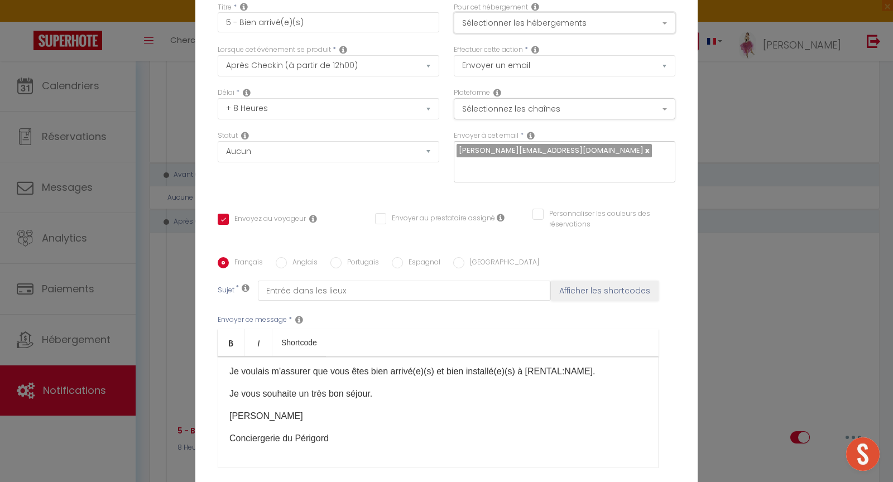
click at [523, 28] on button "Sélectionner les hébergements" at bounding box center [564, 22] width 221 height 21
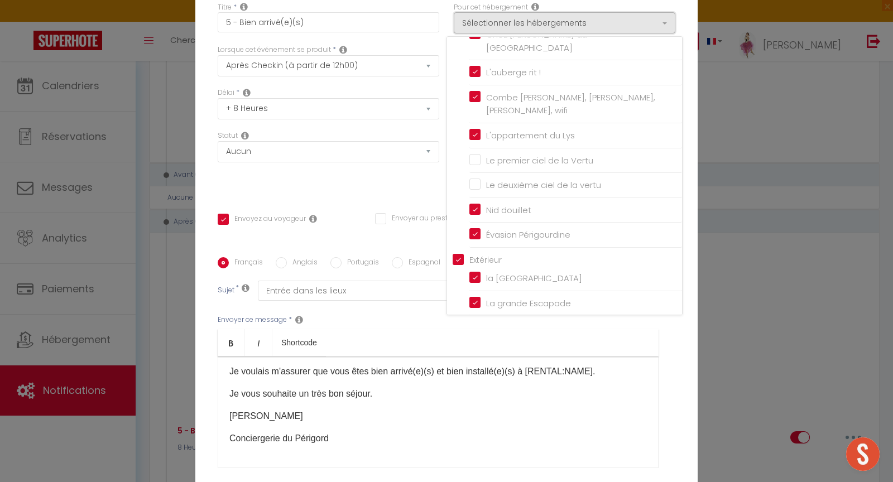
scroll to position [2007, 0]
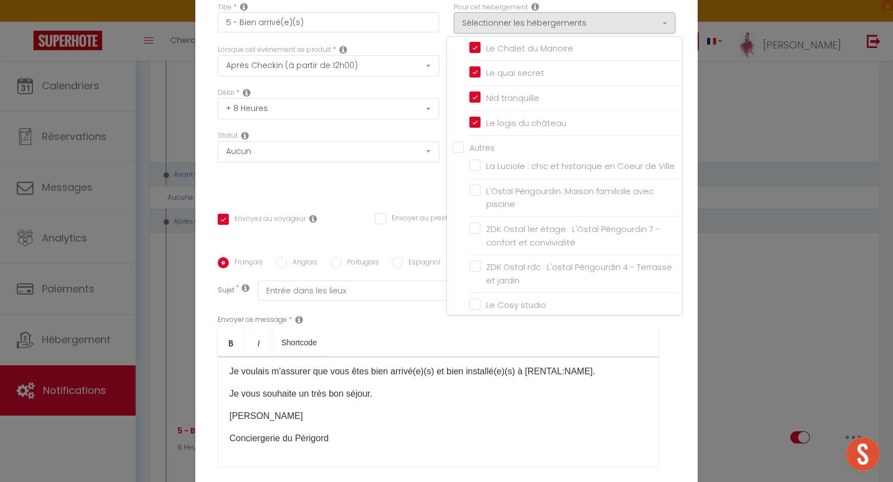
click at [480, 160] on label "La Luciole : chic et historique en Coeur de Ville" at bounding box center [577, 166] width 194 height 13
click at [471, 161] on input "La Luciole : chic et historique en Coeur de Ville" at bounding box center [575, 166] width 213 height 11
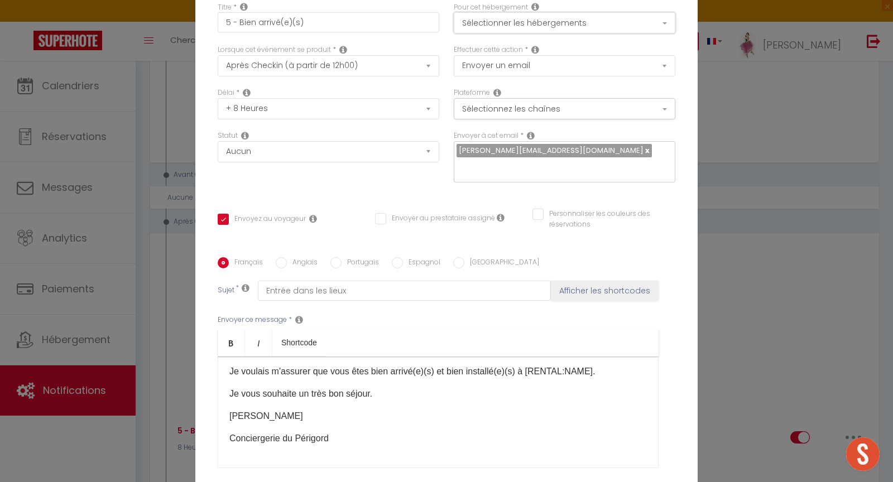
click at [580, 33] on button "Sélectionner les hébergements" at bounding box center [564, 22] width 221 height 21
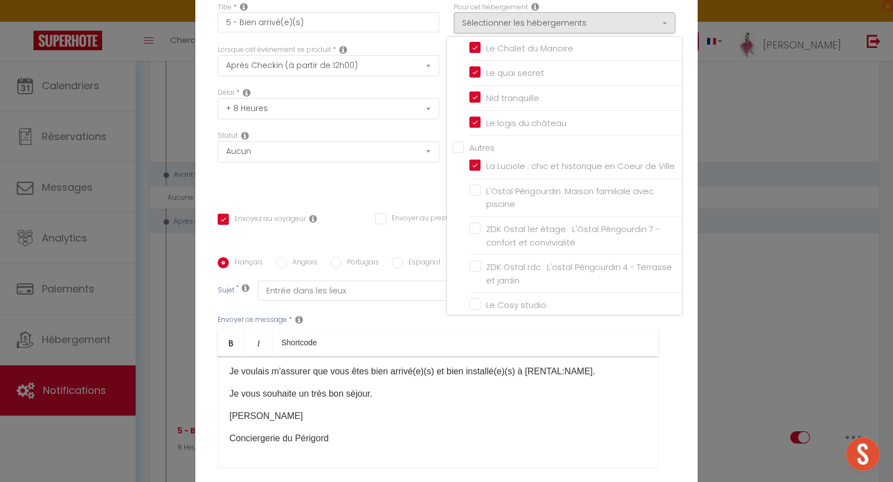
click at [473, 179] on li "L'Ostal Périgourdin :Maison familiale avec piscine" at bounding box center [575, 198] width 213 height 38
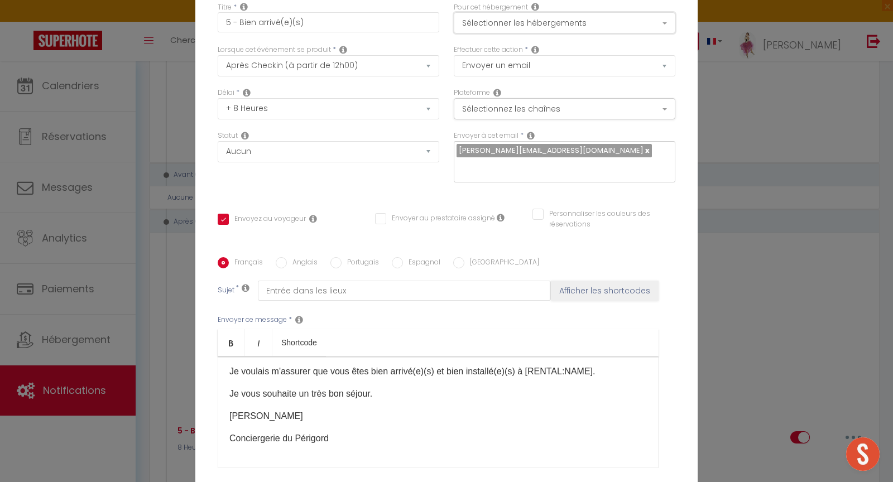
drag, startPoint x: 582, startPoint y: 31, endPoint x: 582, endPoint y: 38, distance: 6.7
click at [583, 31] on button "Sélectionner les hébergements" at bounding box center [564, 22] width 221 height 21
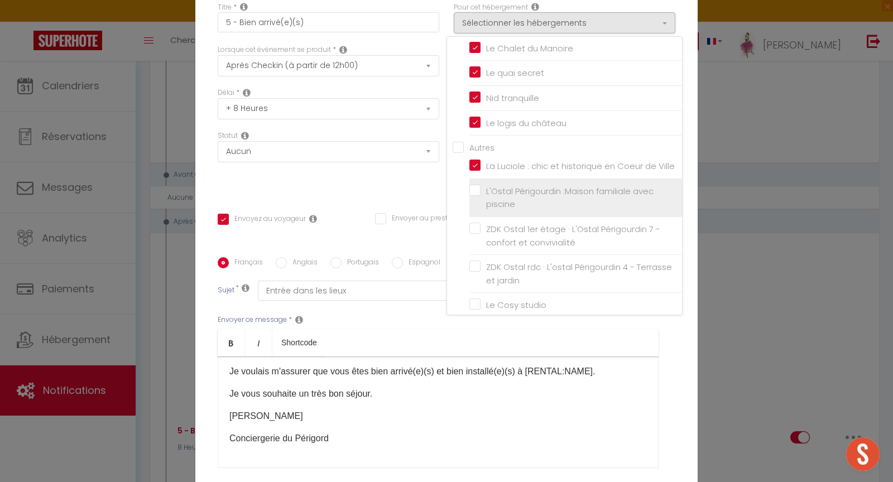
click at [470, 192] on input "L'Ostal Périgourdin :Maison familiale avec piscine" at bounding box center [575, 197] width 213 height 11
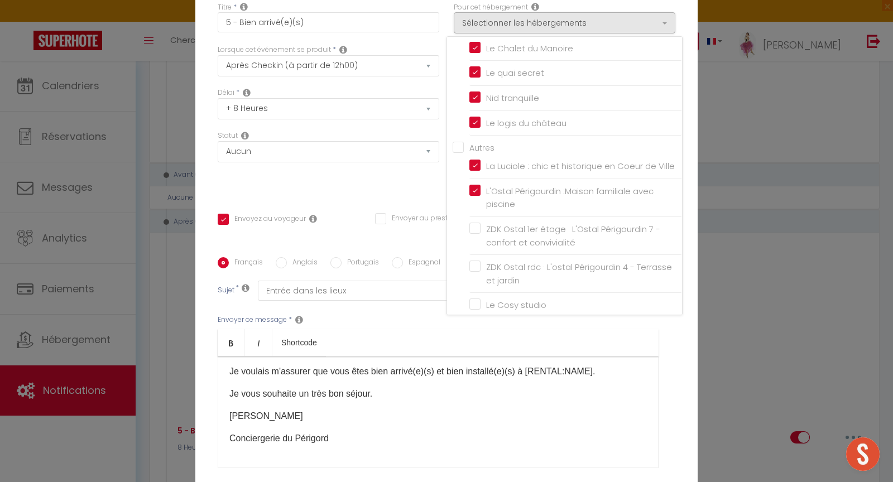
drag, startPoint x: 471, startPoint y: 199, endPoint x: 471, endPoint y: 218, distance: 19.0
click at [480, 223] on label "ZDK Ostal 1er étage · L'Ostal Périgourdin 7 - confort et convivialité" at bounding box center [577, 236] width 194 height 26
click at [471, 230] on input "ZDK Ostal 1er étage · L'Ostal Périgourdin 7 - confort et convivialité" at bounding box center [575, 235] width 213 height 11
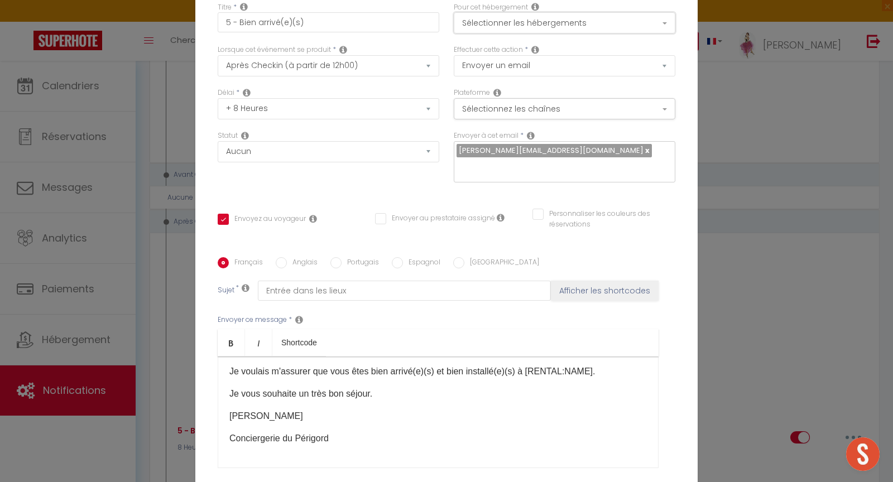
click at [573, 22] on button "Sélectionner les hébergements" at bounding box center [564, 22] width 221 height 21
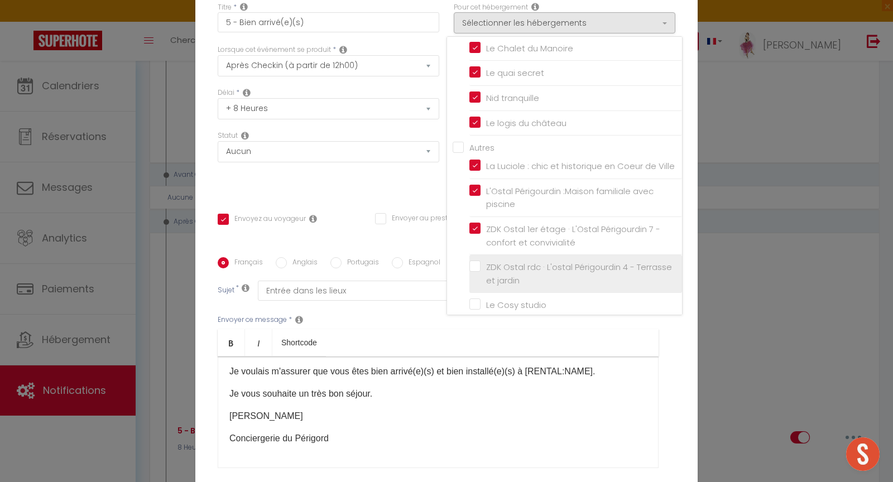
click at [480, 261] on label "ZDK Ostal rdc · L'ostal Périgourdin 4 - Terrasse et jardin" at bounding box center [577, 274] width 194 height 26
click at [474, 268] on input "ZDK Ostal rdc · L'ostal Périgourdin 4 - Terrasse et jardin" at bounding box center [575, 273] width 213 height 11
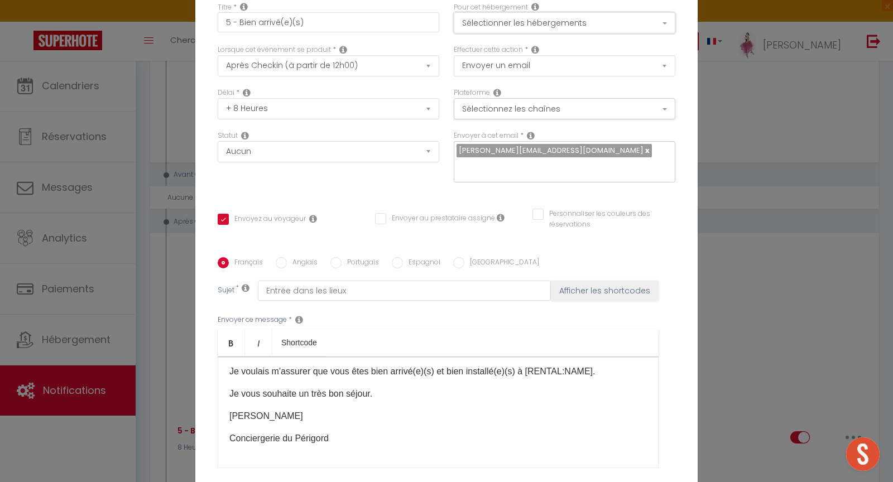
click at [582, 23] on button "Sélectionner les hébergements" at bounding box center [564, 22] width 221 height 21
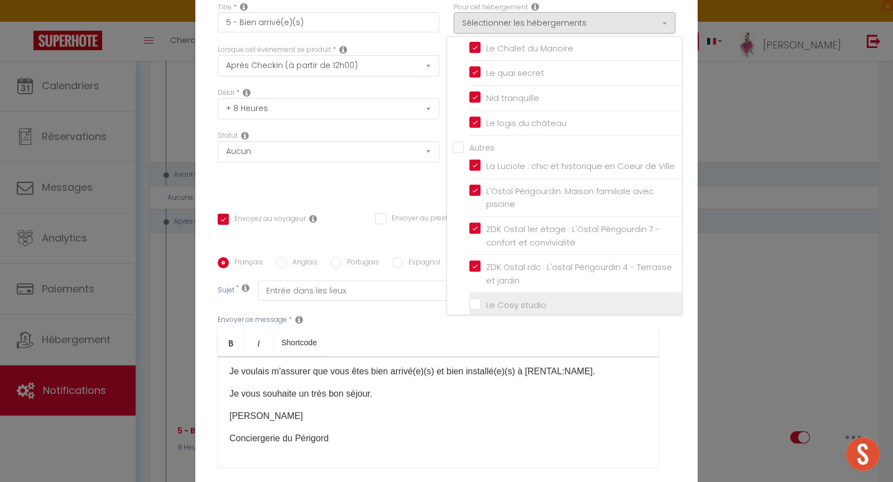
click at [474, 300] on input "Le Cosy studio" at bounding box center [575, 305] width 213 height 11
click at [473, 325] on input "[PERSON_NAME], vue et tranquilité" at bounding box center [575, 330] width 213 height 11
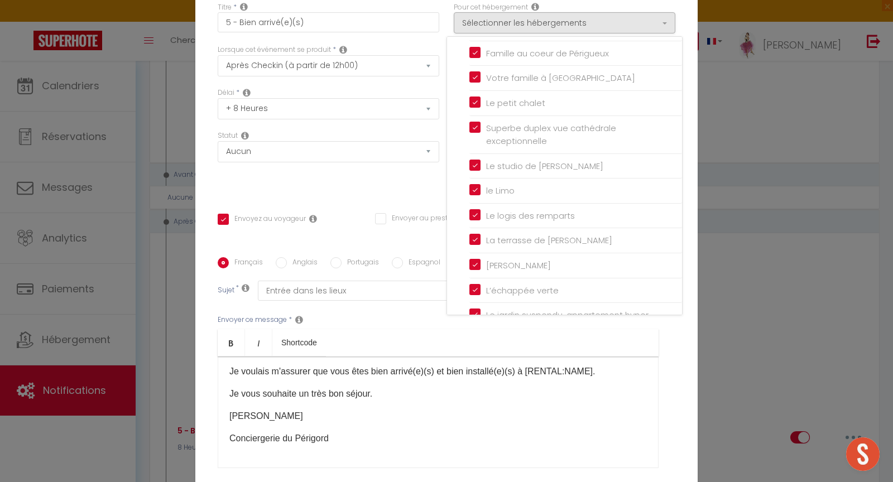
scroll to position [0, 0]
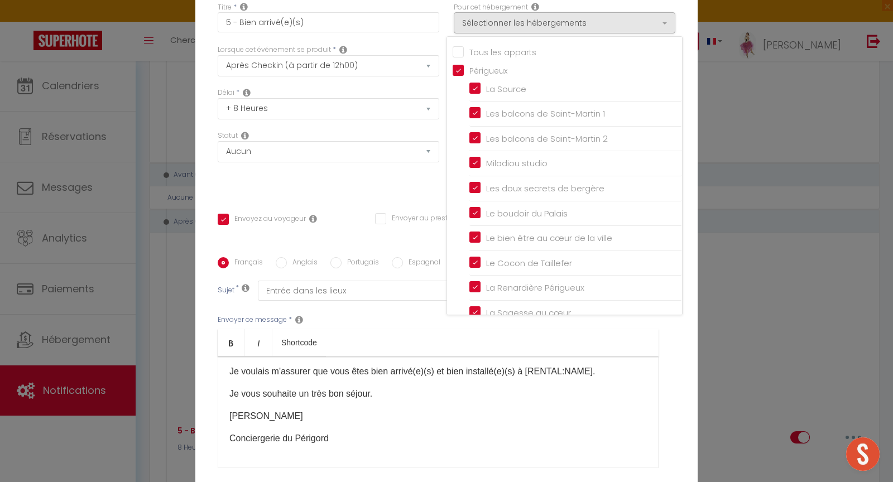
click at [668, 446] on div "Envoyer ce message * Bold Italic Shortcode Rich text editor [PERSON_NAME] [GUES…" at bounding box center [446, 391] width 457 height 181
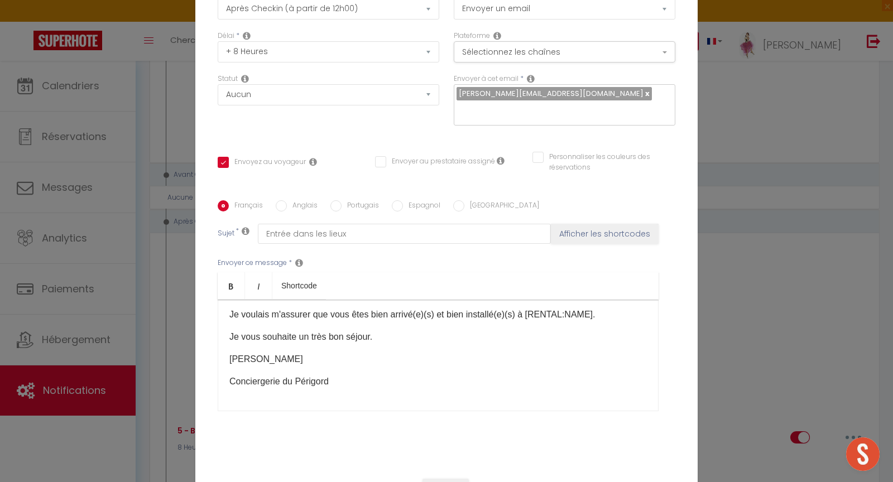
scroll to position [97, 0]
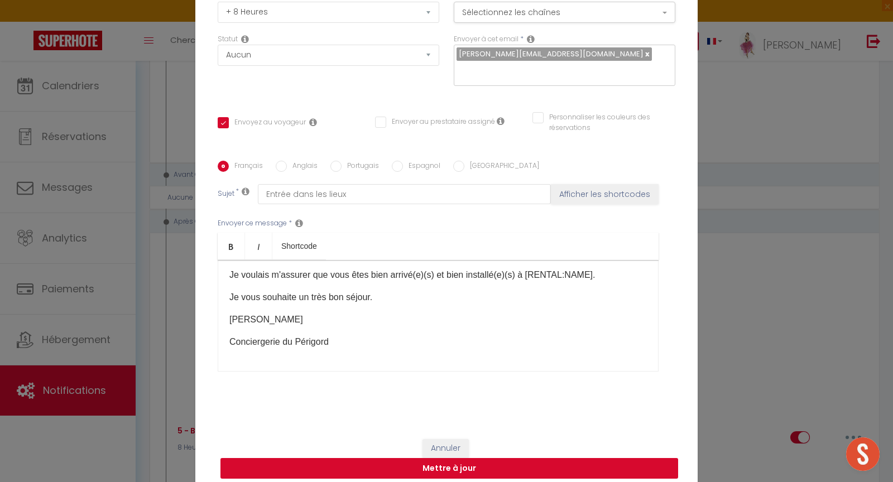
click at [451, 465] on button "Mettre à jour" at bounding box center [448, 468] width 457 height 21
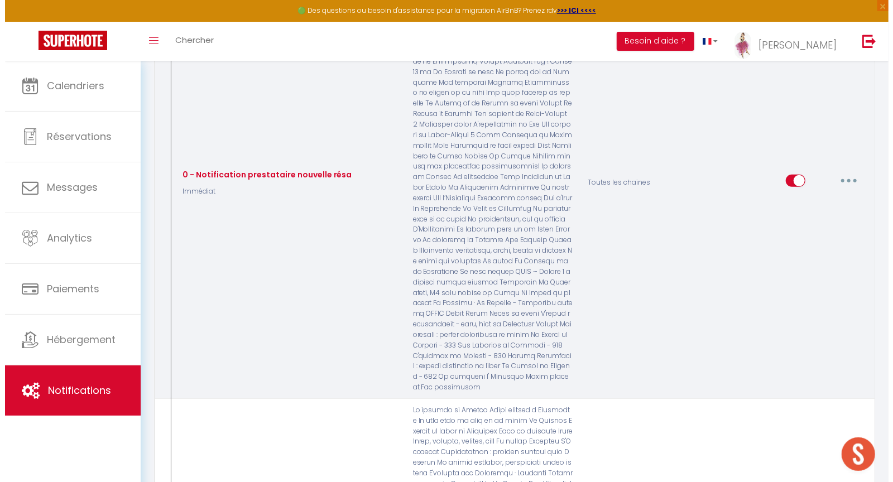
scroll to position [238, 0]
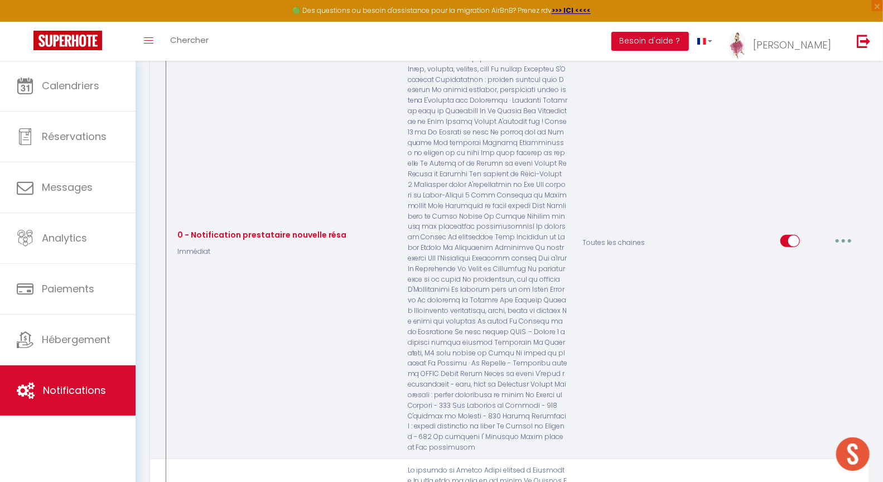
click at [843, 239] on icon "button" at bounding box center [843, 240] width 3 height 3
click at [799, 257] on link "Editer" at bounding box center [814, 266] width 83 height 19
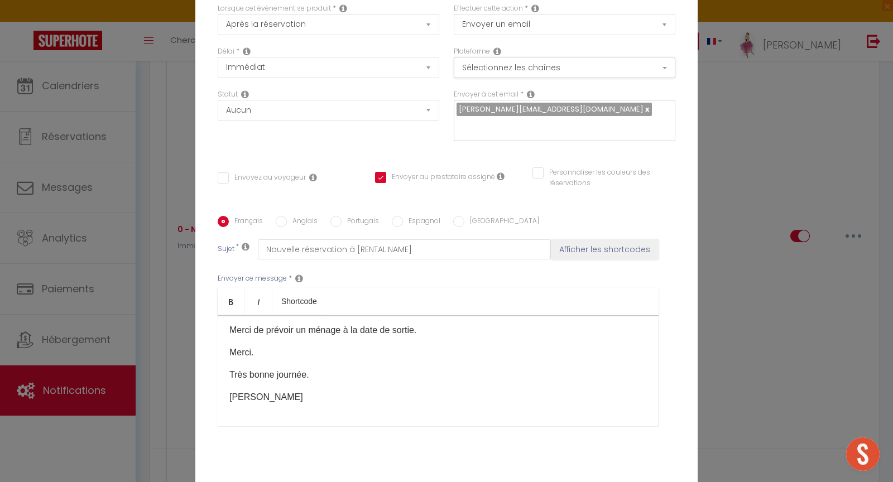
scroll to position [0, 0]
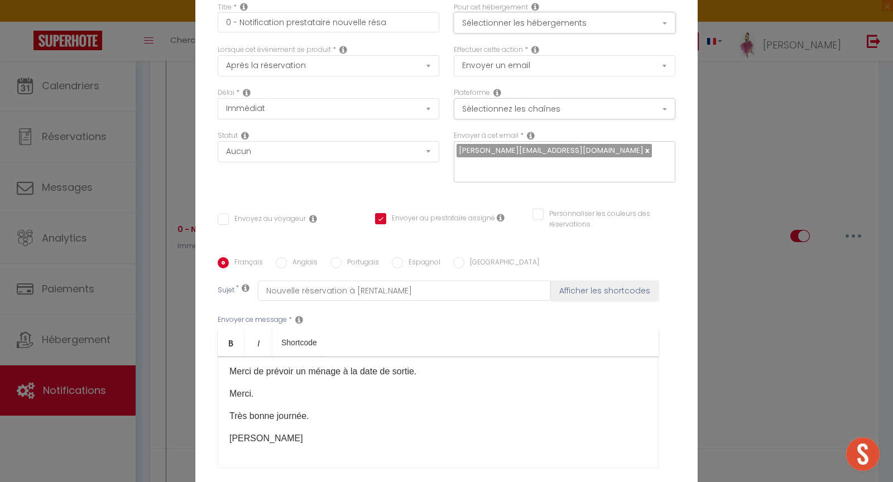
click at [488, 28] on button "Sélectionner les hébergements" at bounding box center [564, 22] width 221 height 21
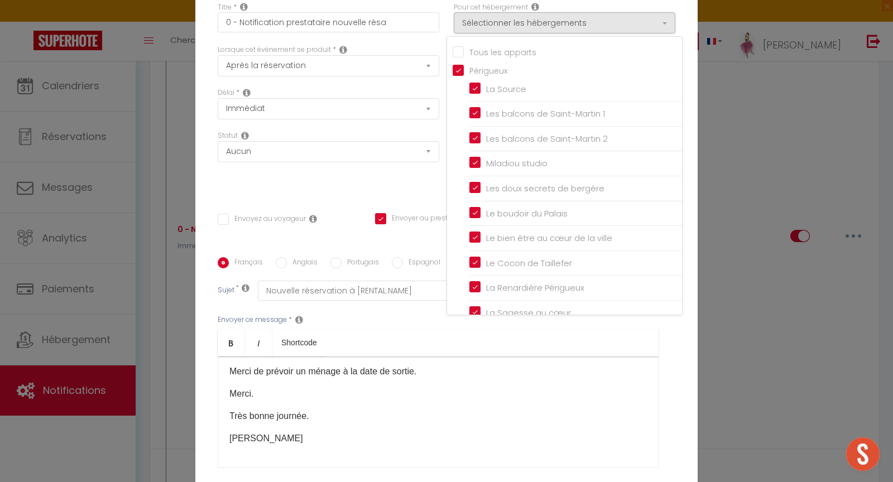
click at [455, 56] on input "Tous les apparts" at bounding box center [566, 50] width 229 height 11
click at [678, 365] on div "Titre * 0 - Notification prestataire nouvelle résa Pour cet hébergement Sélecti…" at bounding box center [446, 258] width 502 height 534
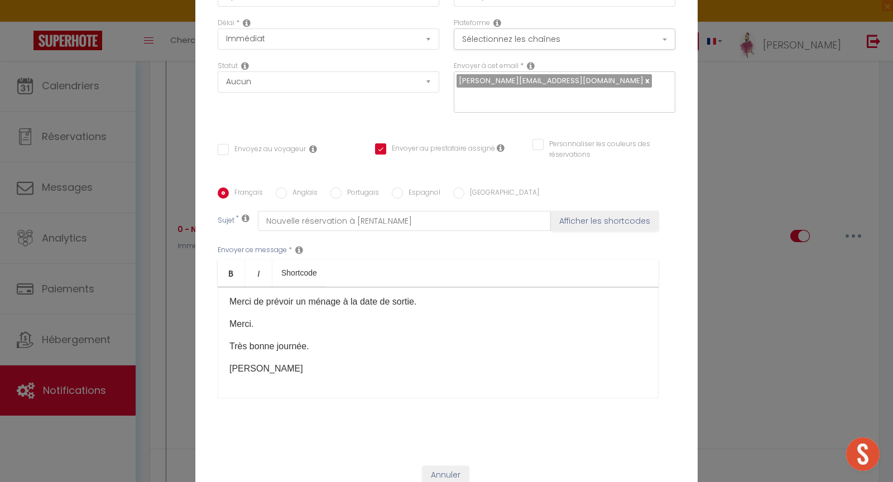
scroll to position [97, 0]
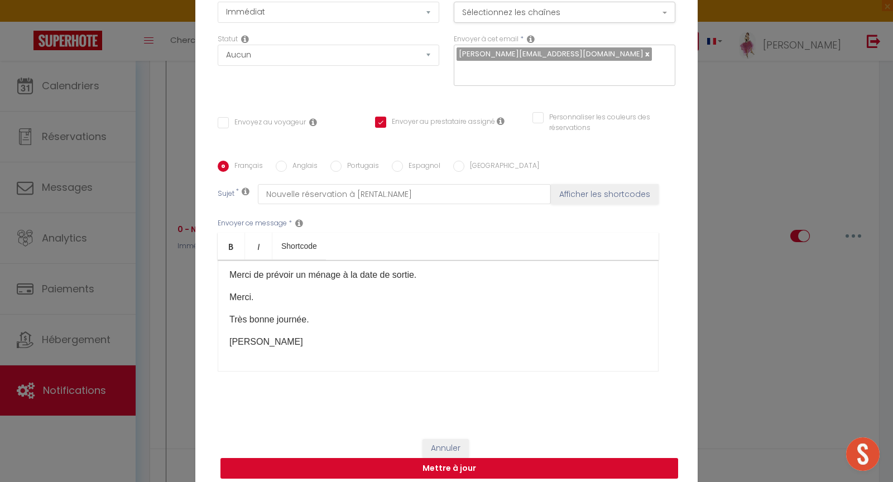
click at [457, 461] on button "Mettre à jour" at bounding box center [448, 468] width 457 height 21
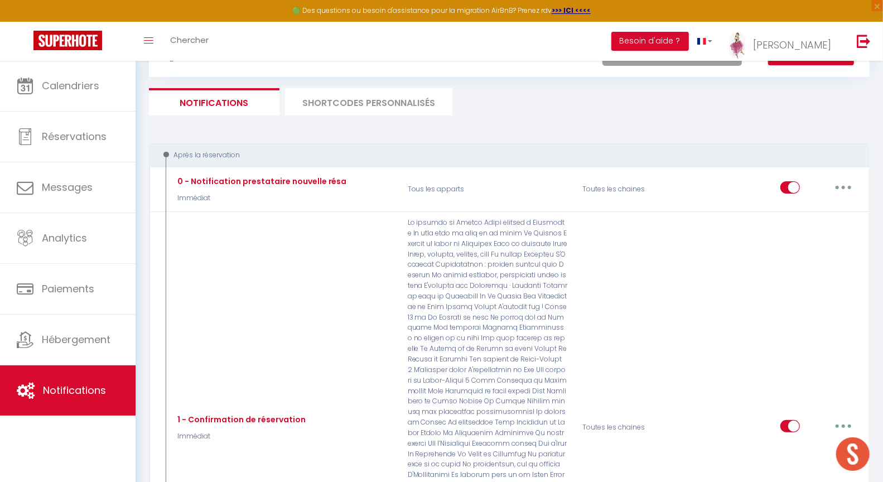
scroll to position [71, 0]
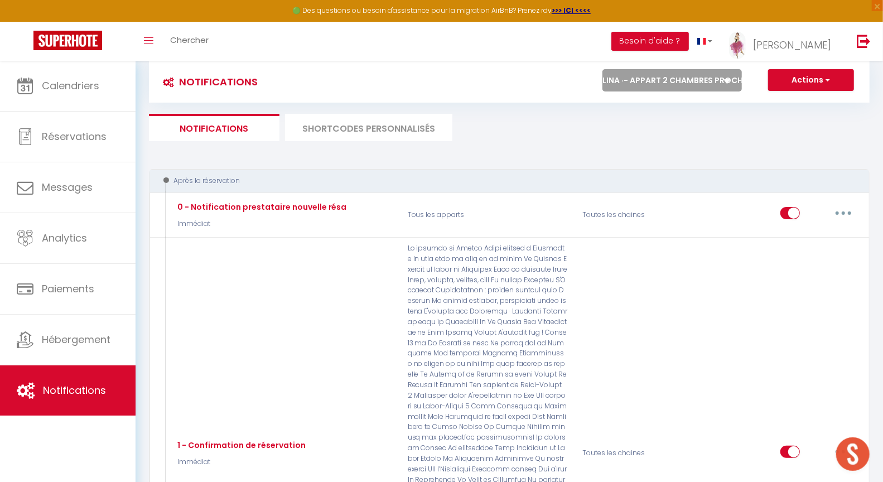
click at [668, 82] on select "Tous les apparts Le panoramique, vue et confort La Source Les balcons de [GEOGR…" at bounding box center [672, 80] width 139 height 22
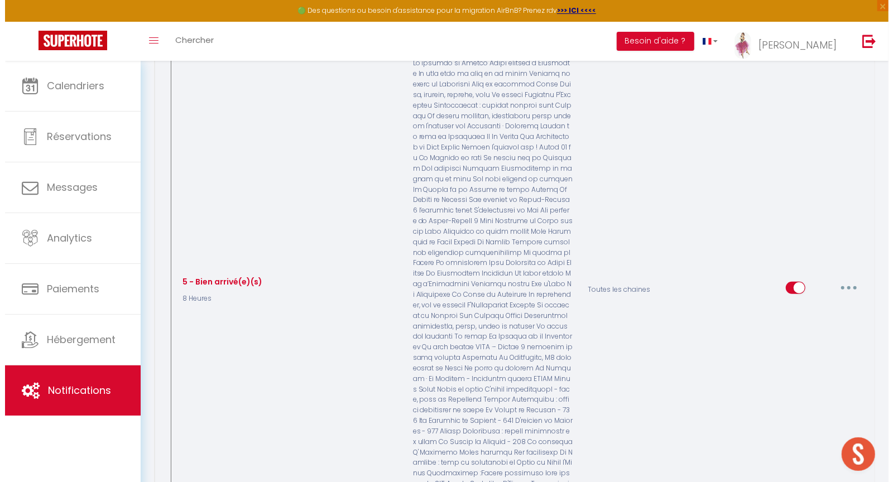
scroll to position [146, 0]
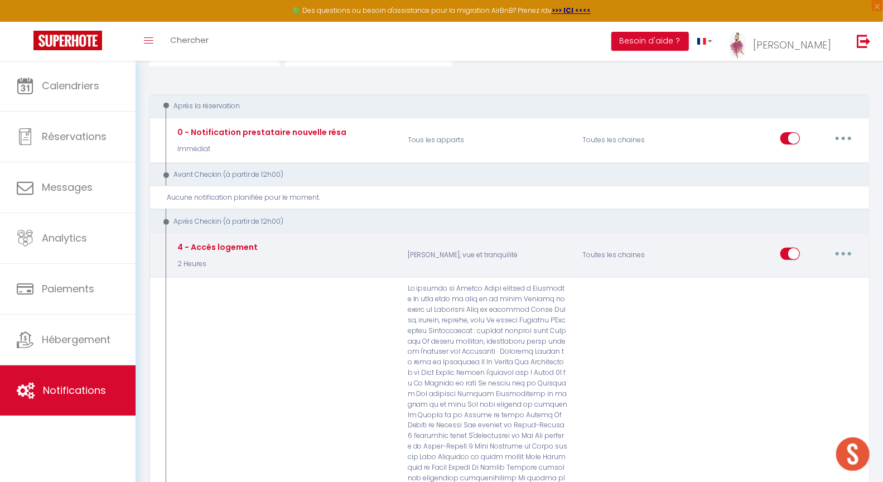
click at [845, 253] on icon "button" at bounding box center [843, 253] width 3 height 3
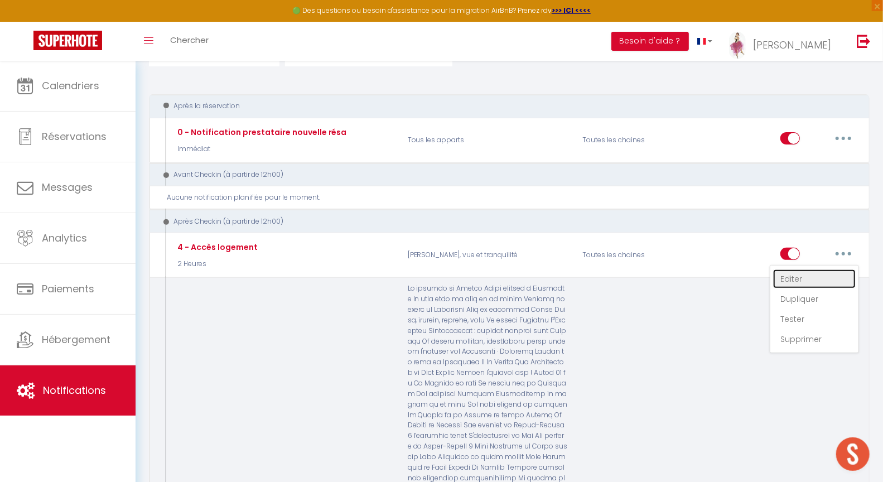
click at [793, 282] on link "Editer" at bounding box center [814, 278] width 83 height 19
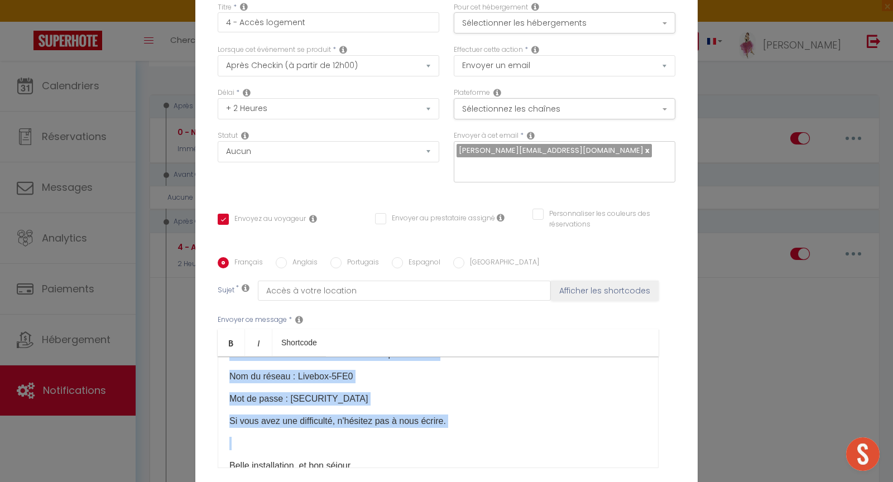
scroll to position [188, 0]
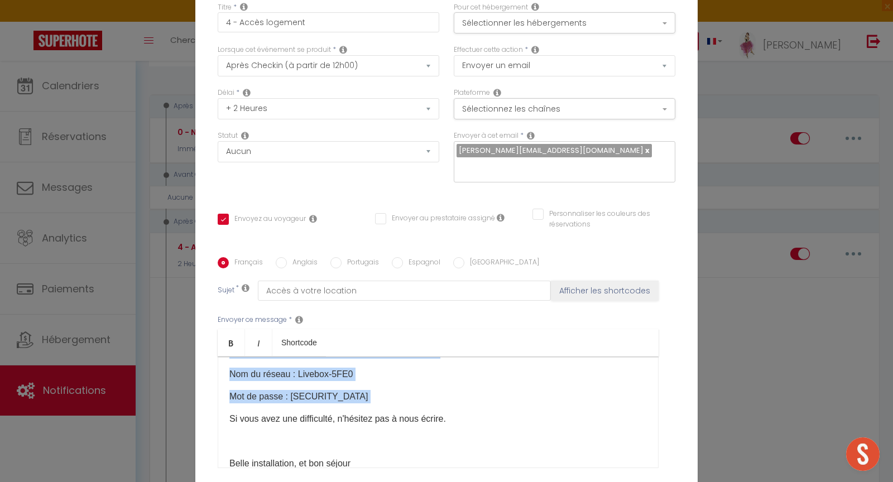
drag, startPoint x: 222, startPoint y: 310, endPoint x: 383, endPoint y: 310, distance: 161.2
click at [383, 357] on div "Bonjour [GUEST:FIRST_NAME]​ Quelques informations pour accéder à votre logement…" at bounding box center [438, 413] width 441 height 112
copy div "L'adresse est [STREET_ADDRESS][PERSON_NAME] au 1er étage. Vous trouverez une bo…"
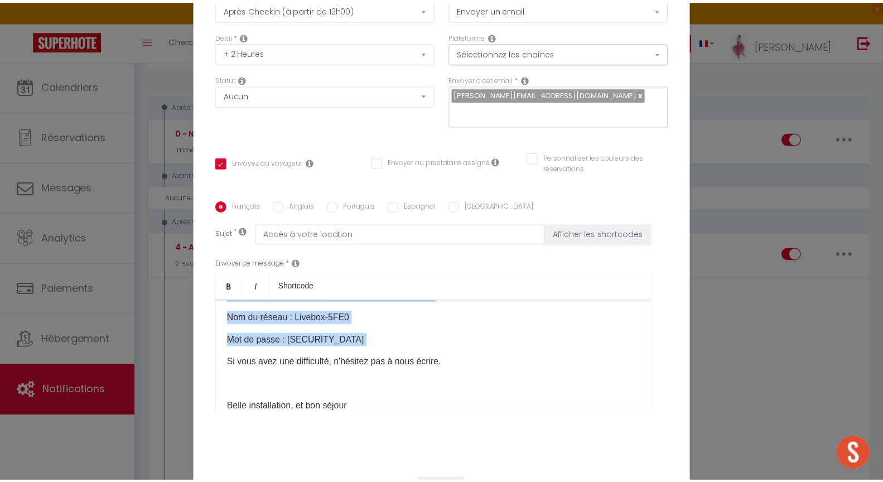
scroll to position [97, 0]
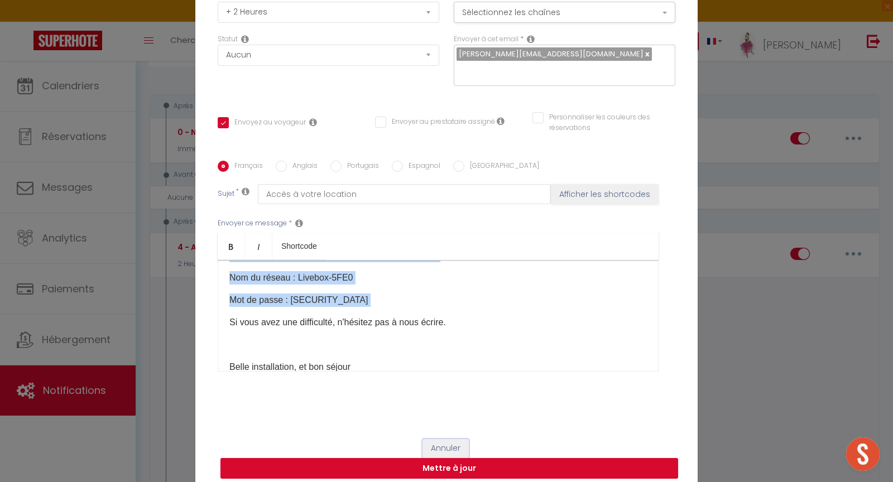
click at [436, 441] on button "Annuler" at bounding box center [445, 448] width 46 height 19
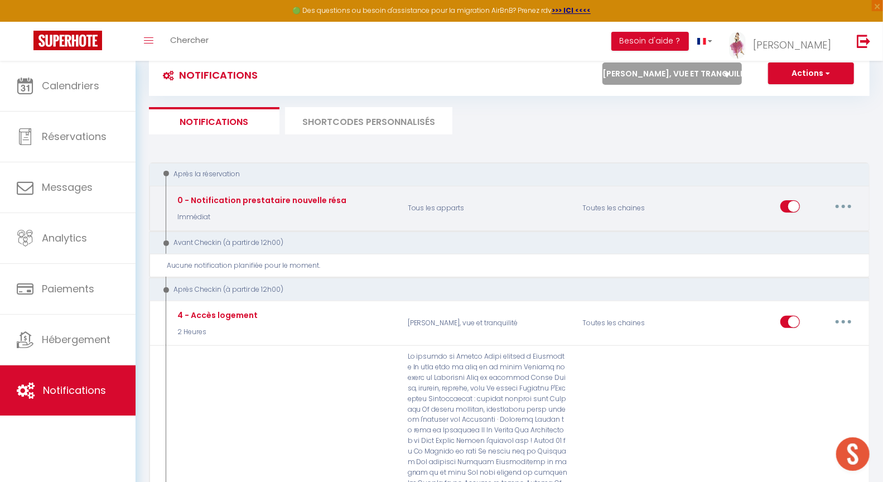
scroll to position [0, 0]
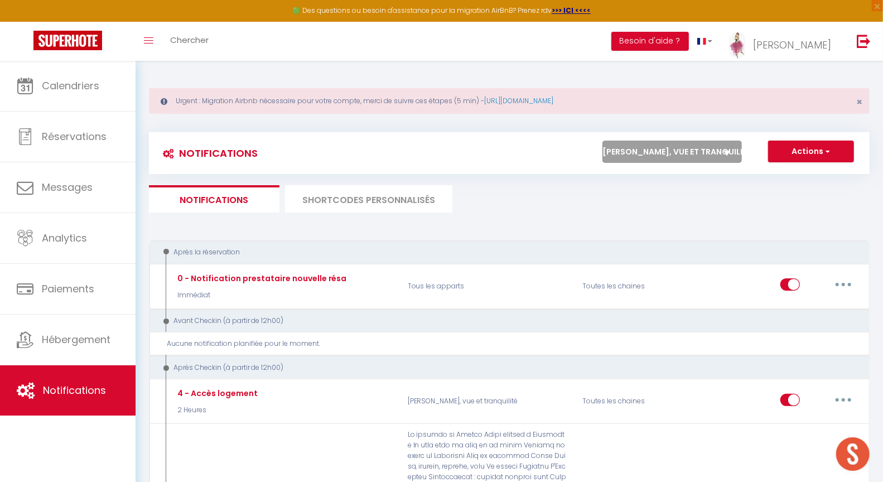
click at [640, 154] on select "Tous les apparts Le panoramique, vue et confort La Source Les balcons de [GEOGR…" at bounding box center [672, 152] width 139 height 22
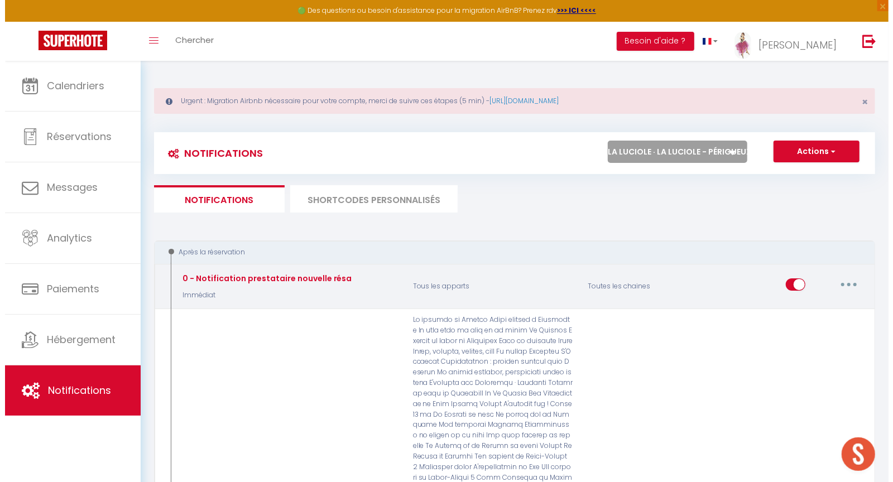
scroll to position [630, 0]
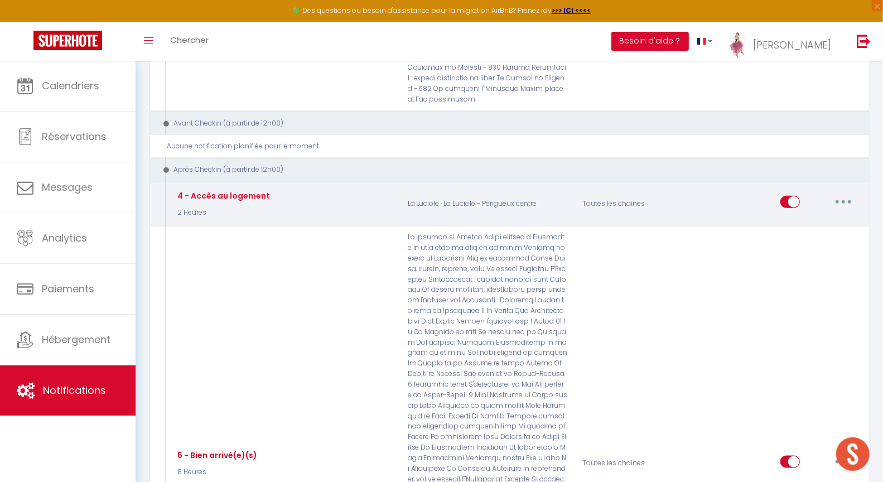
click at [848, 193] on button "button" at bounding box center [843, 202] width 31 height 18
click at [802, 218] on link "Editer" at bounding box center [814, 227] width 83 height 19
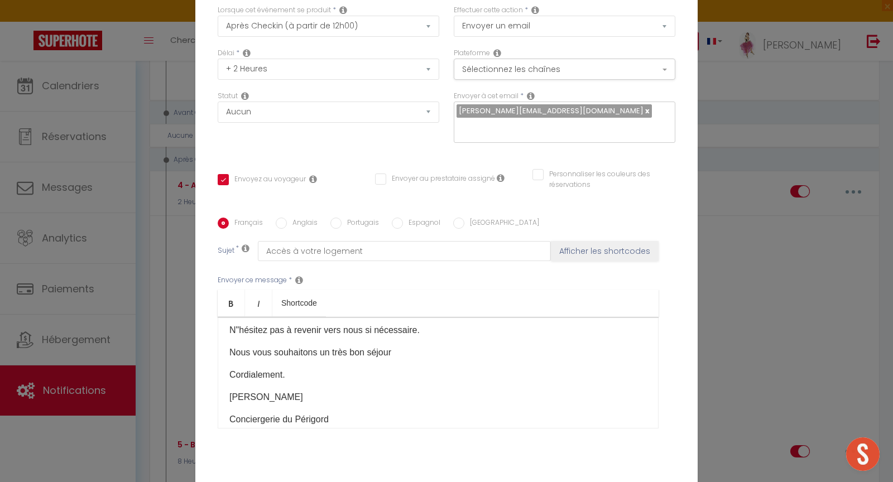
scroll to position [0, 0]
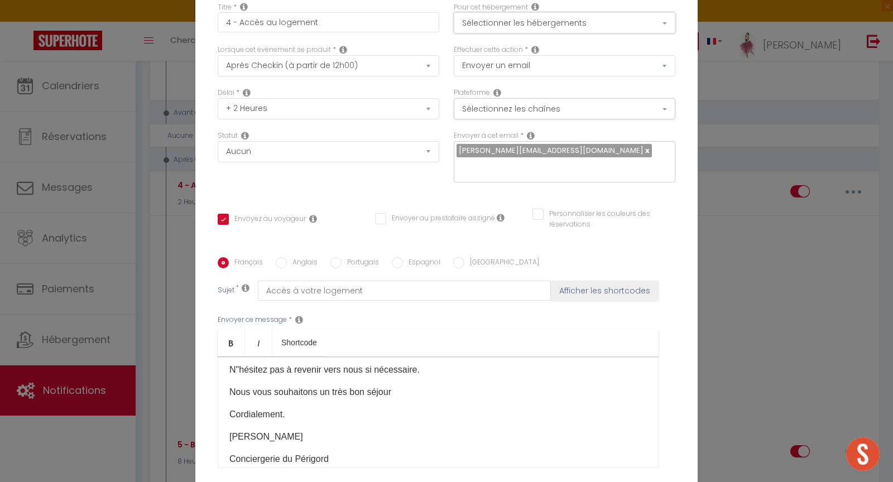
click at [470, 28] on button "Sélectionner les hébergements" at bounding box center [564, 22] width 221 height 21
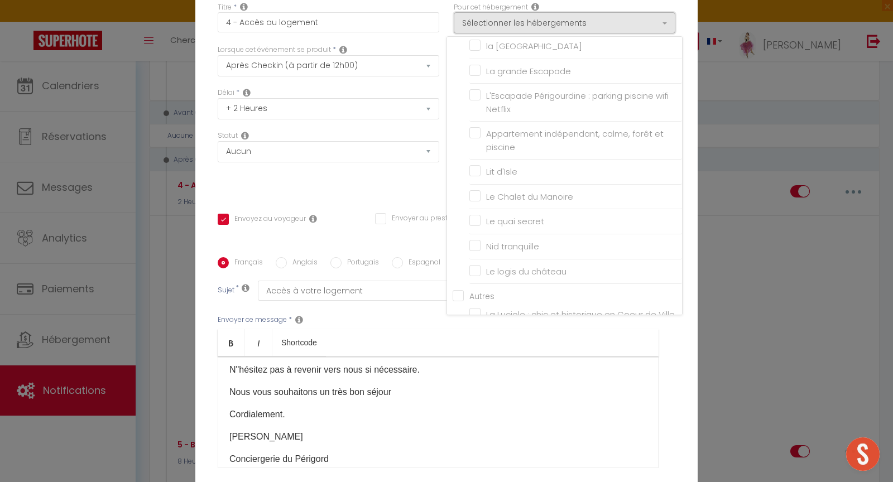
scroll to position [2007, 0]
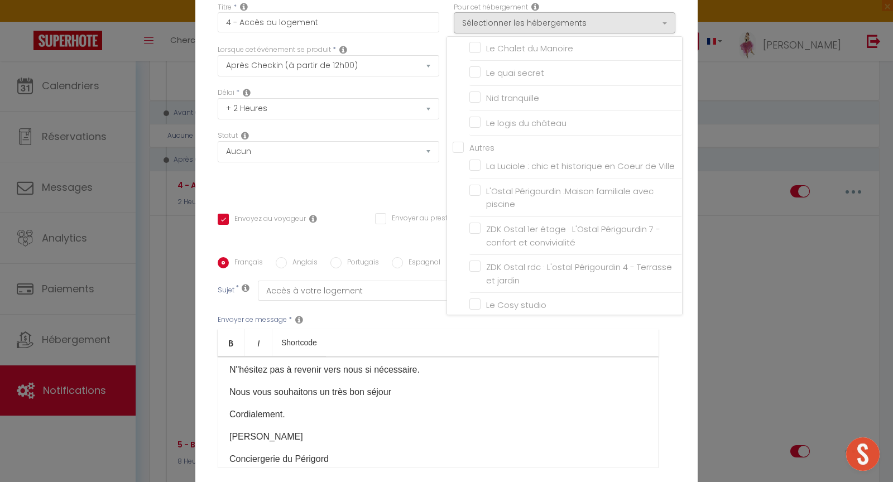
click at [480, 160] on label "La Luciole : chic et historique en Coeur de Ville" at bounding box center [577, 166] width 194 height 13
click at [471, 161] on input "La Luciole : chic et historique en Coeur de Ville" at bounding box center [575, 166] width 213 height 11
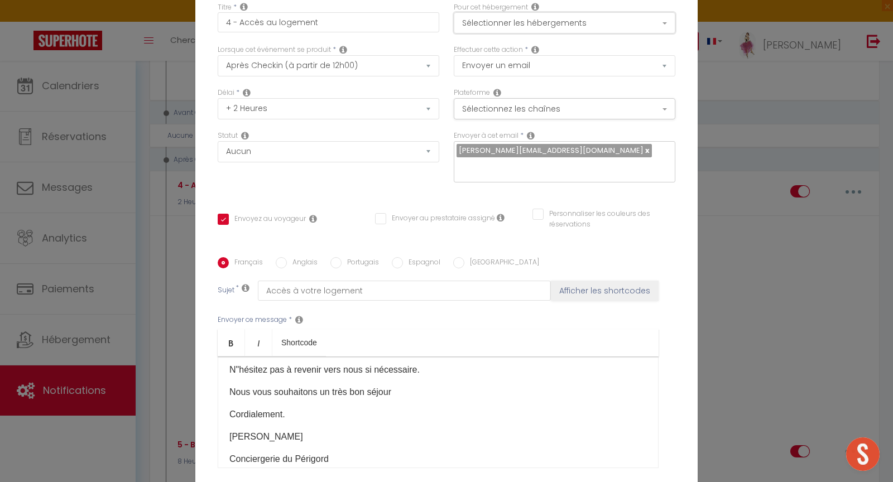
click at [569, 33] on button "Sélectionner les hébergements" at bounding box center [564, 22] width 221 height 21
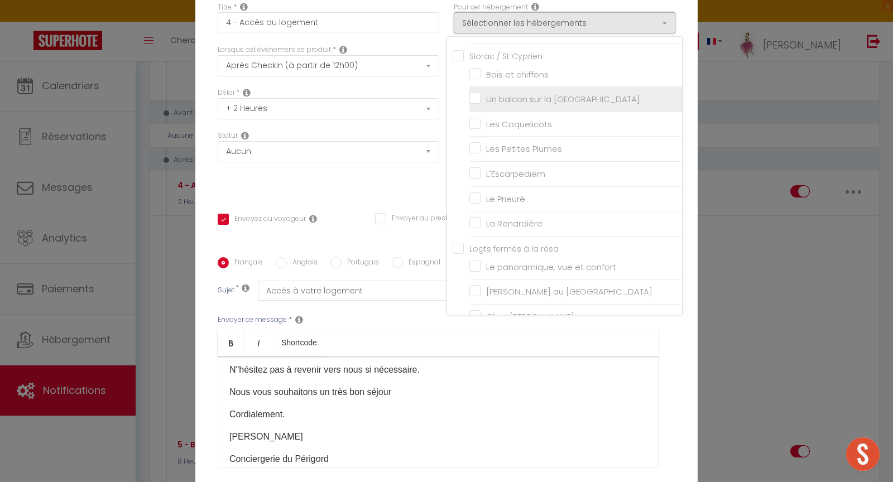
scroll to position [1131, 0]
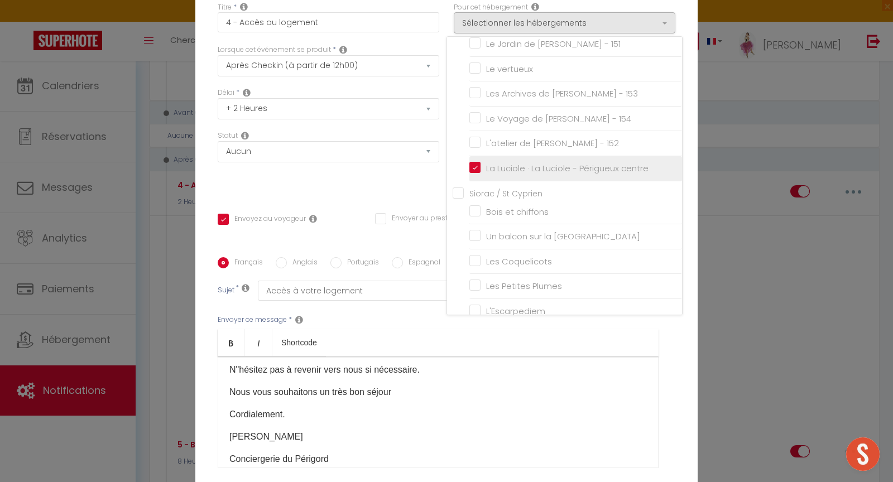
click at [473, 174] on input "La Luciole · La Luciole - Périgueux centre" at bounding box center [575, 168] width 213 height 11
click at [435, 196] on div "Titre * 4 - Accès au logement Pour cet hébergement Sélectionner les hébergement…" at bounding box center [446, 258] width 502 height 534
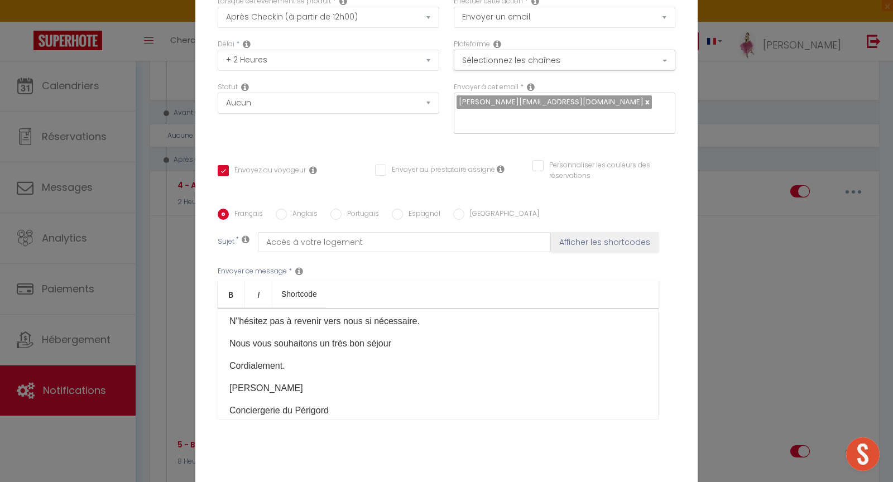
scroll to position [97, 0]
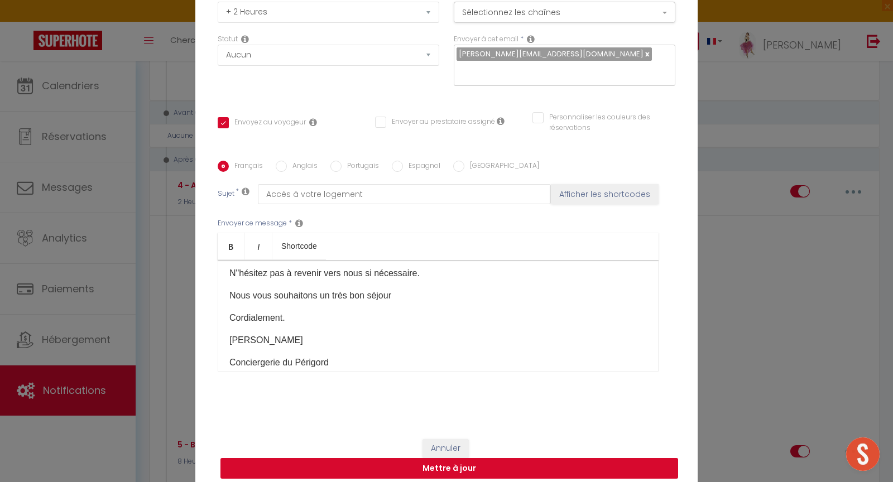
click at [453, 468] on button "Mettre à jour" at bounding box center [448, 468] width 457 height 21
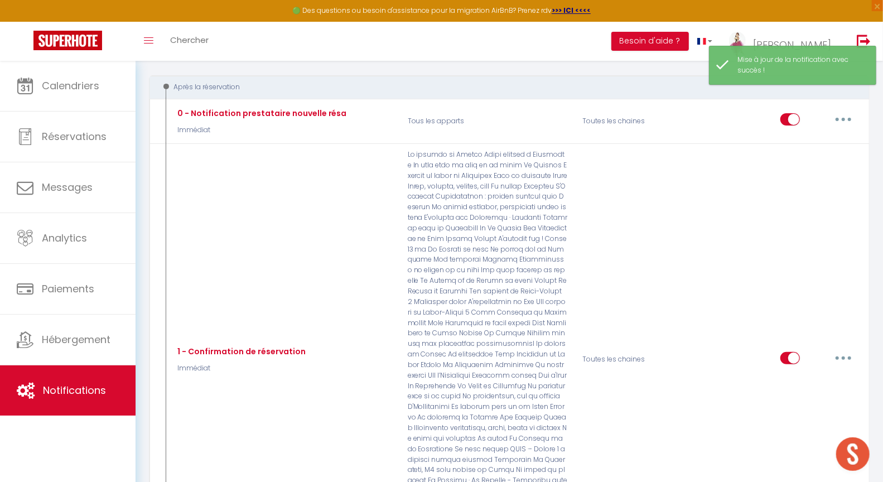
scroll to position [0, 0]
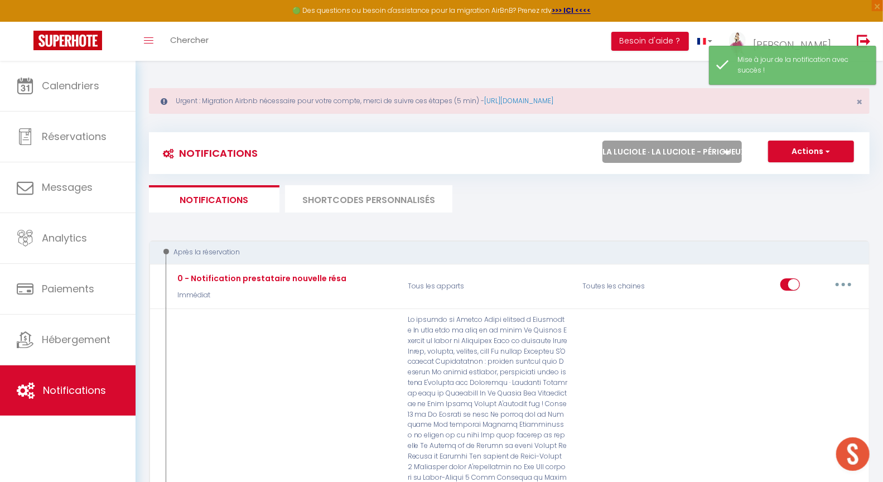
click at [644, 154] on select "Tous les apparts Le panoramique, vue et confort La Source Les balcons de [GEOGR…" at bounding box center [672, 152] width 139 height 22
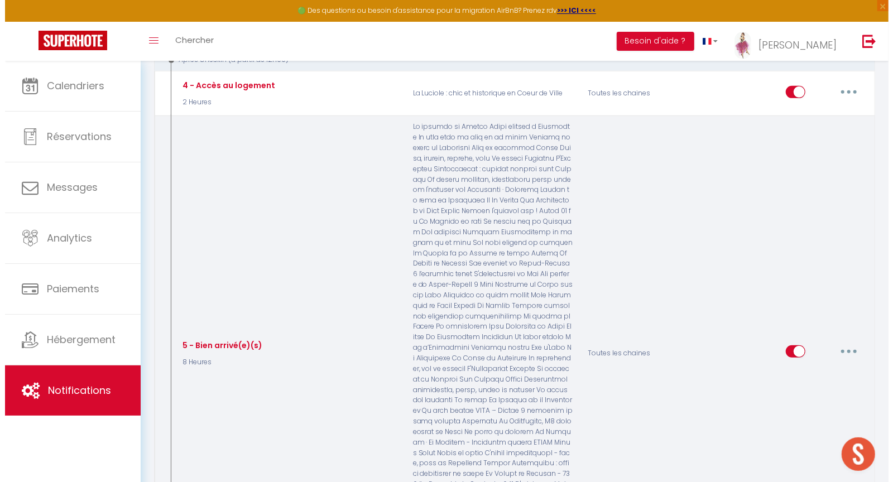
scroll to position [283, 0]
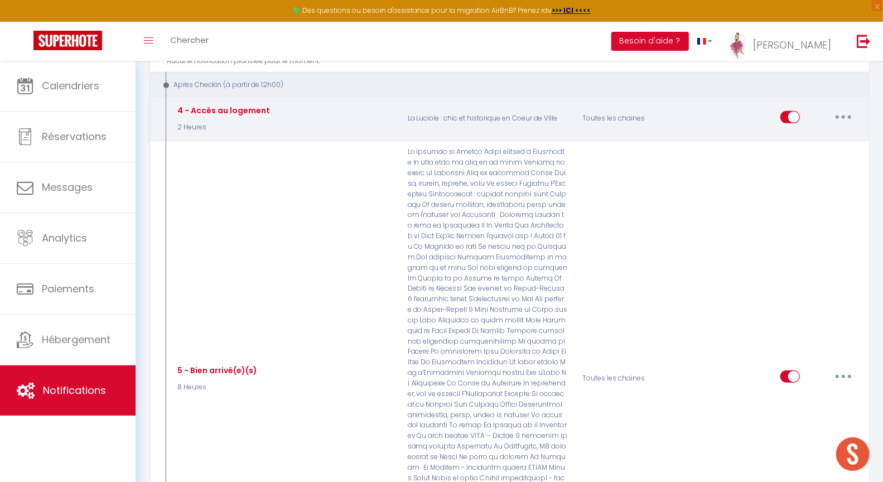
click at [846, 111] on button "button" at bounding box center [843, 117] width 31 height 18
click at [802, 137] on link "Editer" at bounding box center [814, 142] width 83 height 19
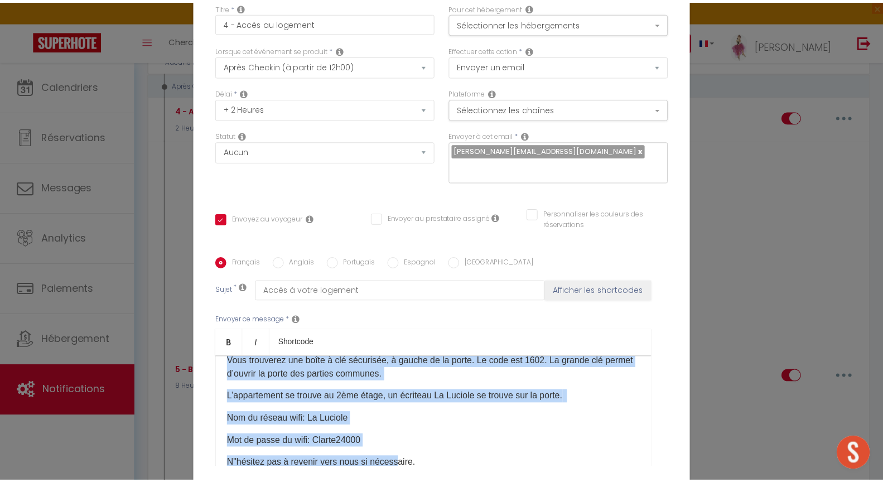
scroll to position [101, 0]
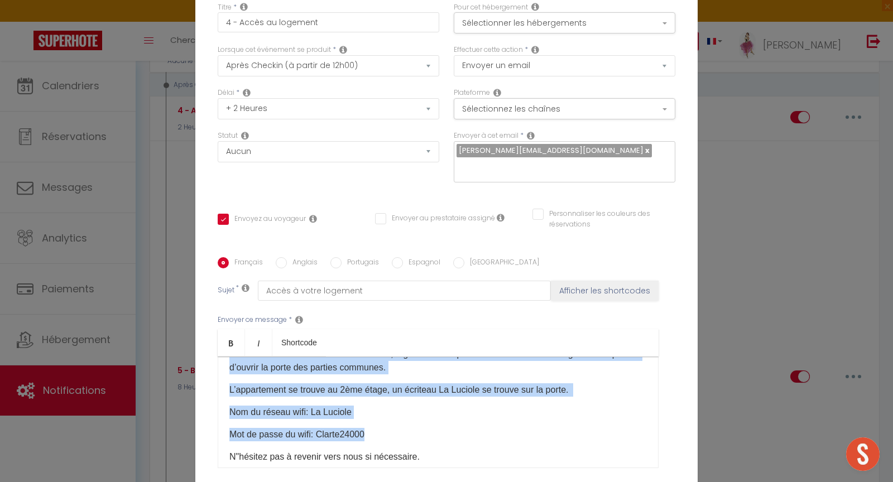
drag, startPoint x: 277, startPoint y: 320, endPoint x: 393, endPoint y: 338, distance: 117.3
click at [394, 357] on div "Bonjour [GUEST:FIRST_NAME]​, Votre arrivée à [GEOGRAPHIC_DATA] centre est immin…" at bounding box center [438, 413] width 441 height 112
copy div "le logement se situe au [STREET_ADDRESS]. La porte (beige) se trouve à gauche d…"
click at [496, 98] on button "Sélectionnez les chaînes" at bounding box center [564, 108] width 221 height 21
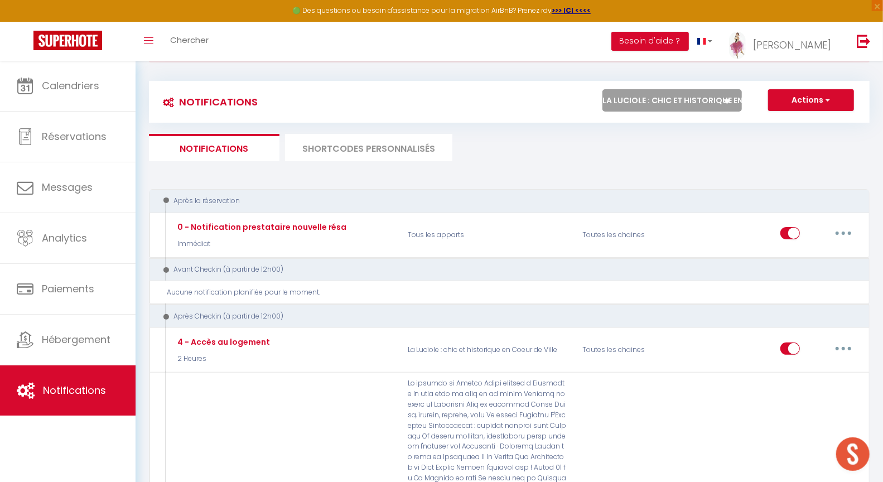
scroll to position [0, 0]
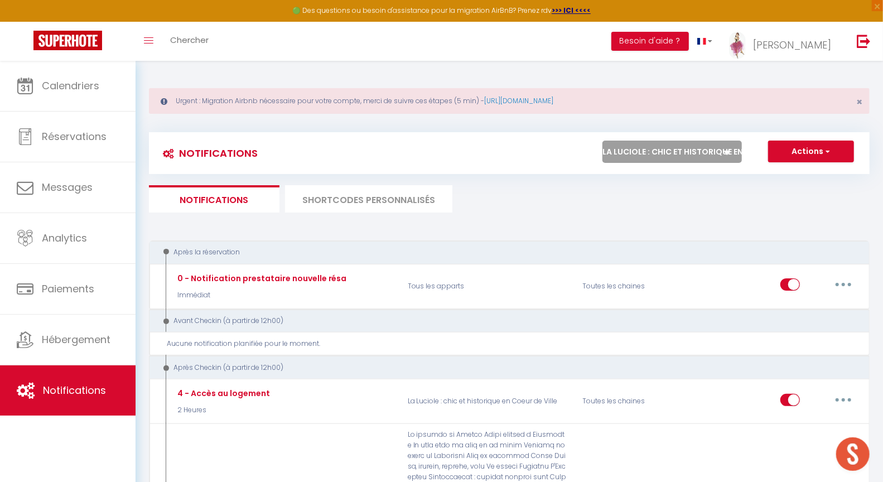
click at [665, 149] on select "Tous les apparts Le panoramique, vue et confort La Source Les balcons de [GEOGR…" at bounding box center [672, 152] width 139 height 22
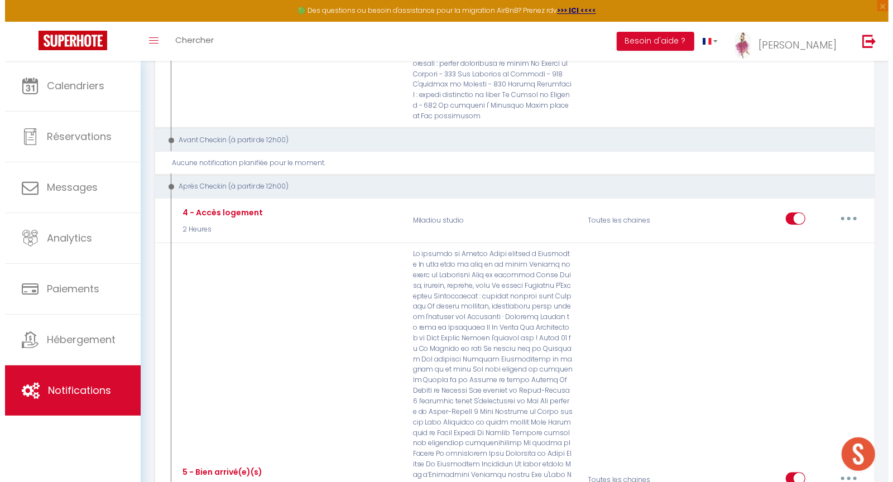
scroll to position [615, 0]
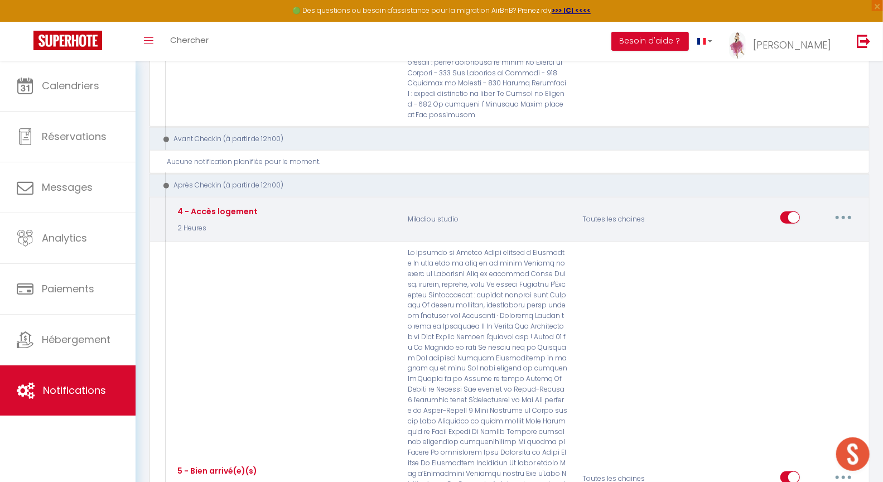
click at [846, 209] on button "button" at bounding box center [843, 218] width 31 height 18
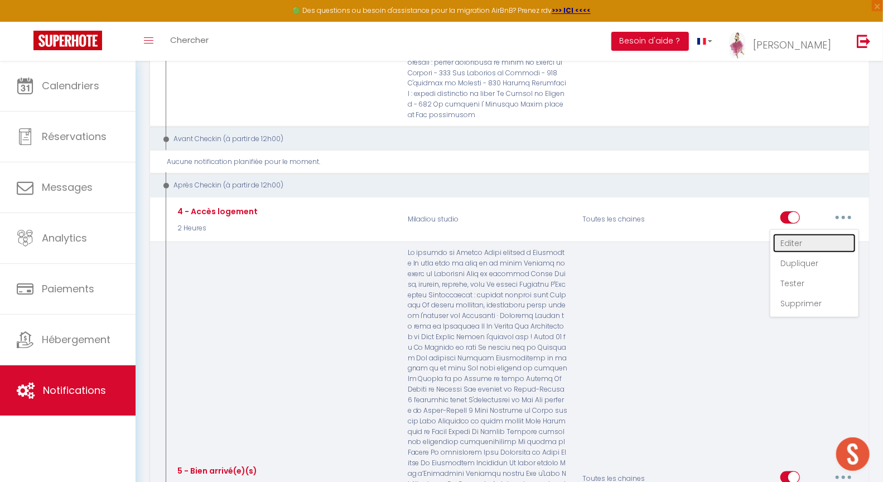
click at [793, 234] on link "Editer" at bounding box center [814, 243] width 83 height 19
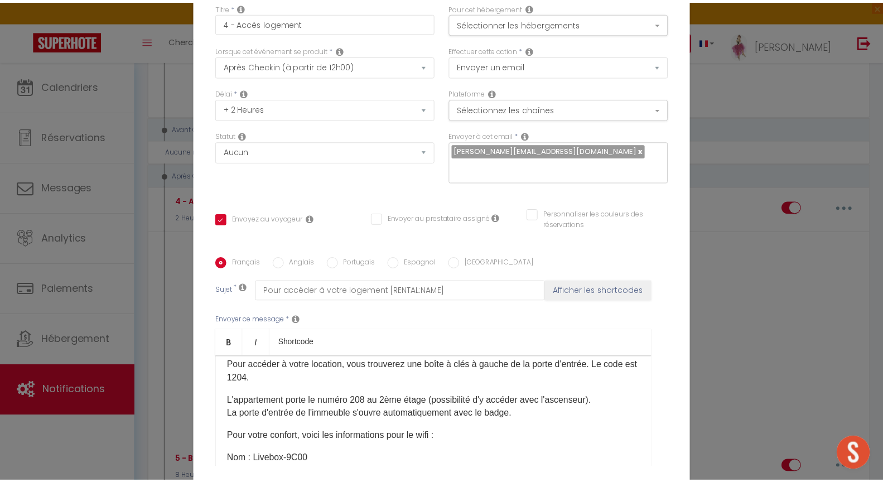
scroll to position [123, 0]
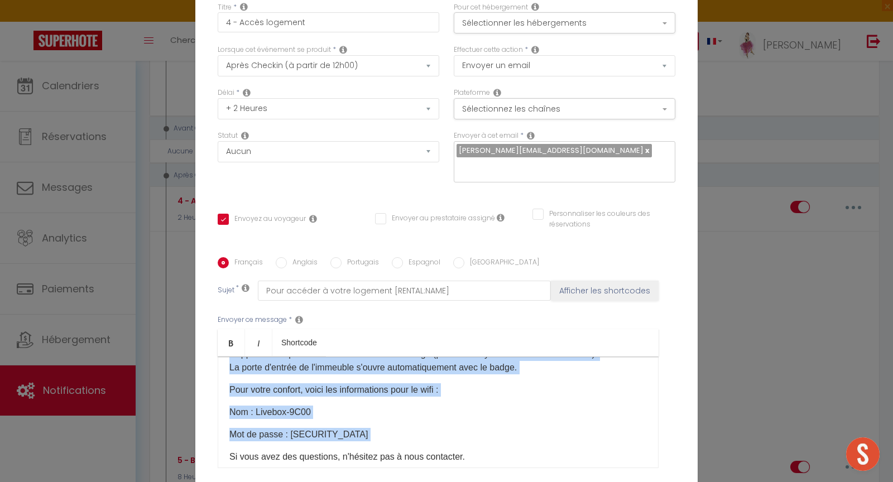
drag, startPoint x: 224, startPoint y: 265, endPoint x: 441, endPoint y: 346, distance: 231.8
click at [441, 357] on div "Bonjour [GUEST:FIRST_NAME] Voici les modalités d'accès à [RENTAL:NAME]: L'adres…" at bounding box center [438, 413] width 441 height 112
copy div "L'adresse du logement est [STREET_ADDRESS]. Pour accéder à votre location, vous…"
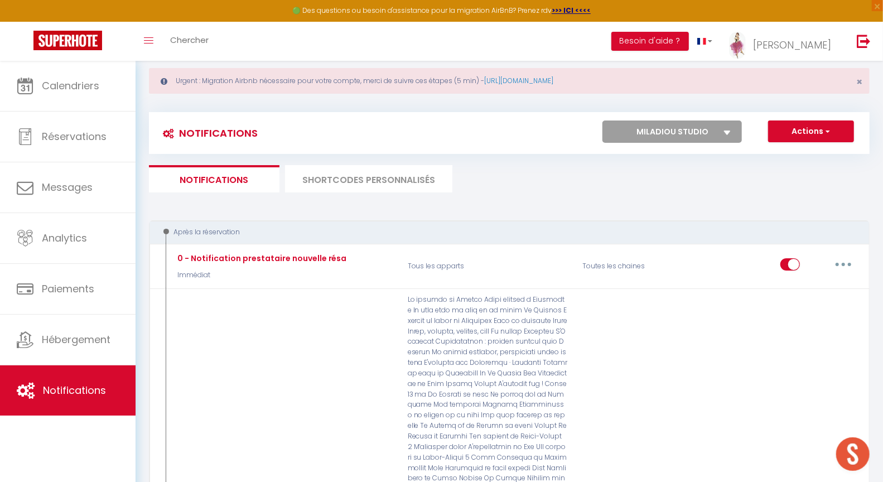
scroll to position [0, 0]
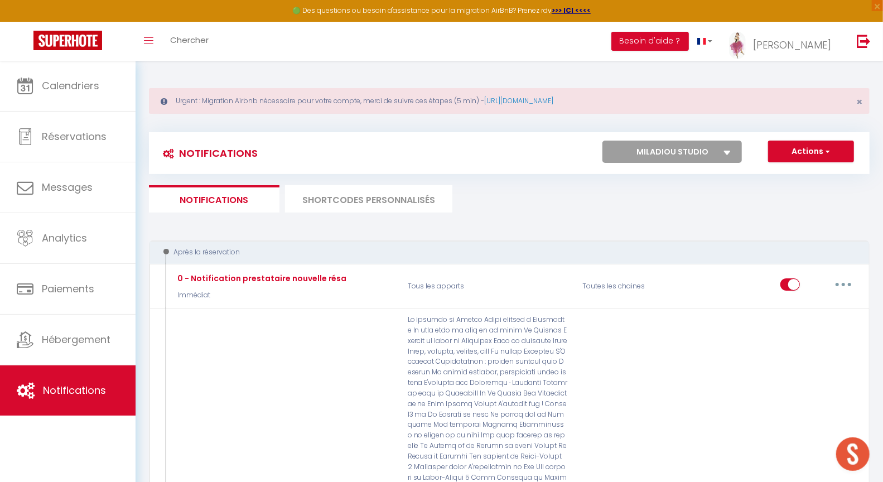
click at [681, 149] on select "Tous les apparts Le panoramique, vue et confort La Source Les balcons de [GEOGR…" at bounding box center [672, 152] width 139 height 22
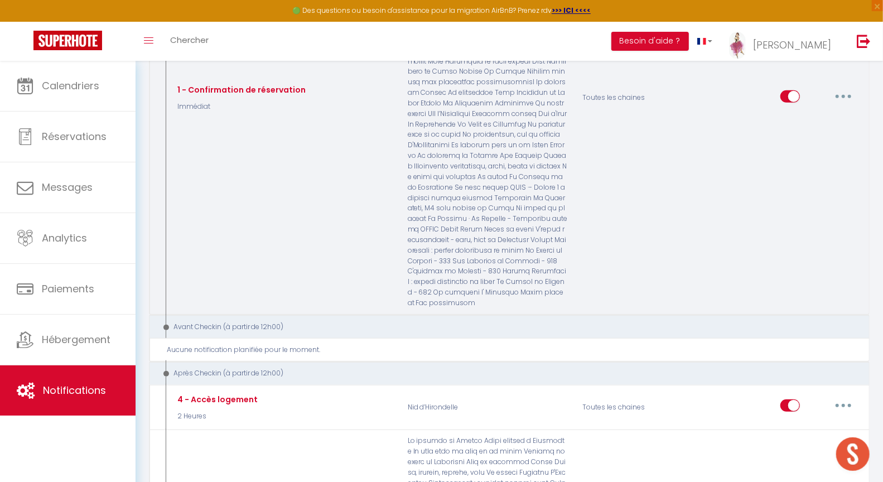
scroll to position [432, 0]
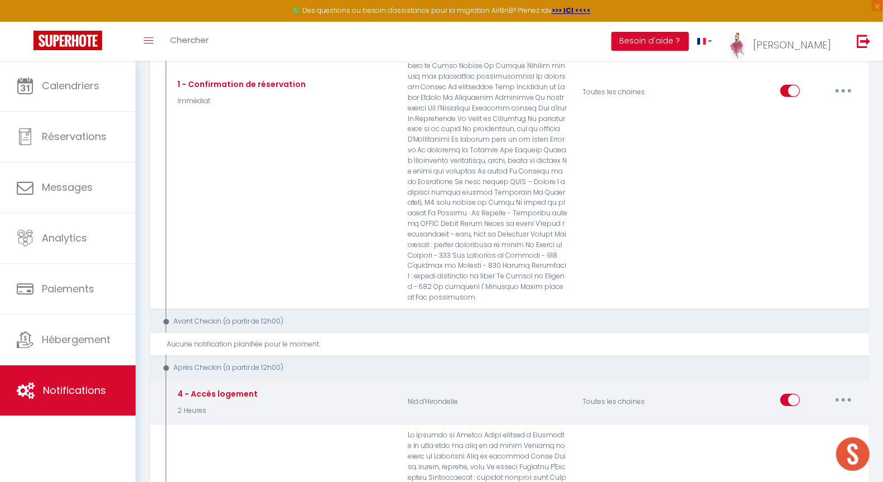
click at [849, 391] on button "button" at bounding box center [843, 400] width 31 height 18
click at [792, 412] on div "Editer Dupliquer Tester Supprimer" at bounding box center [814, 456] width 89 height 88
click at [842, 391] on button "button" at bounding box center [843, 400] width 31 height 18
click at [800, 416] on link "Editer" at bounding box center [814, 425] width 83 height 19
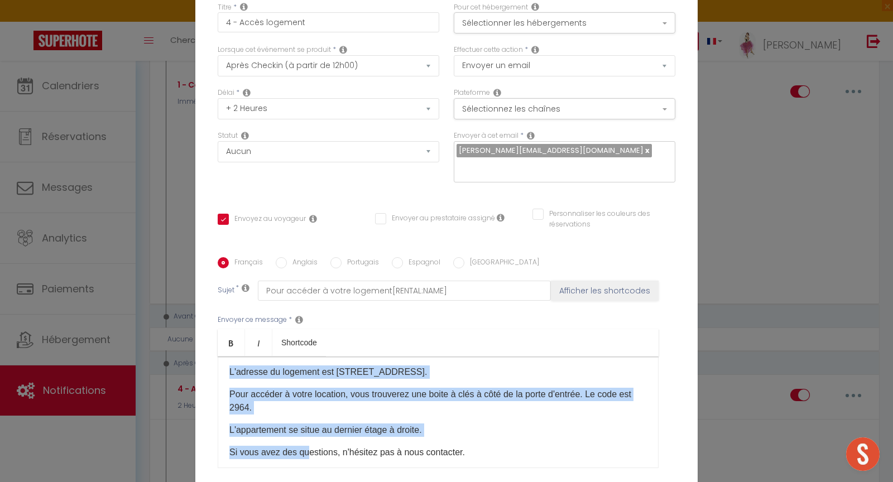
scroll to position [74, 0]
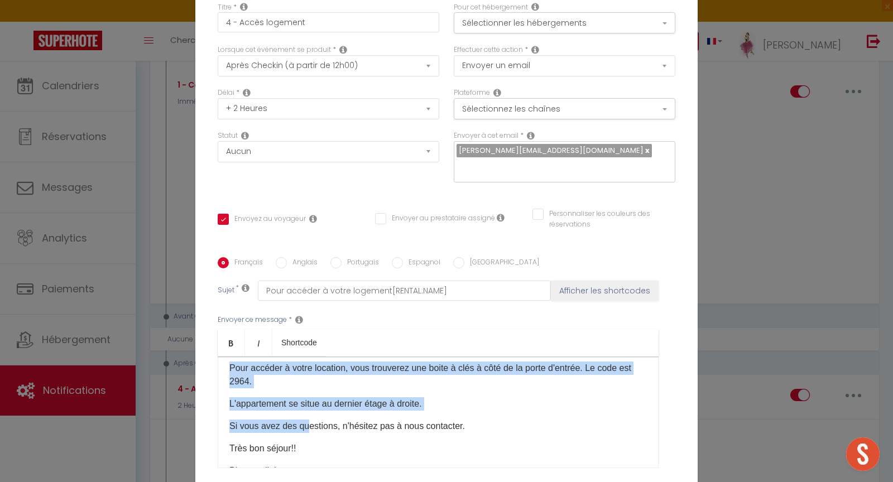
drag, startPoint x: 222, startPoint y: 320, endPoint x: 456, endPoint y: 309, distance: 234.0
click at [456, 357] on div "Bonjour [GUEST:FIRST_NAME] Voici les modalités d'accueil à [RENTAL:NAME]. L'adr…" at bounding box center [438, 413] width 441 height 112
copy div "L'adresse du logement est [STREET_ADDRESS]. Pour accéder à votre location, vous…"
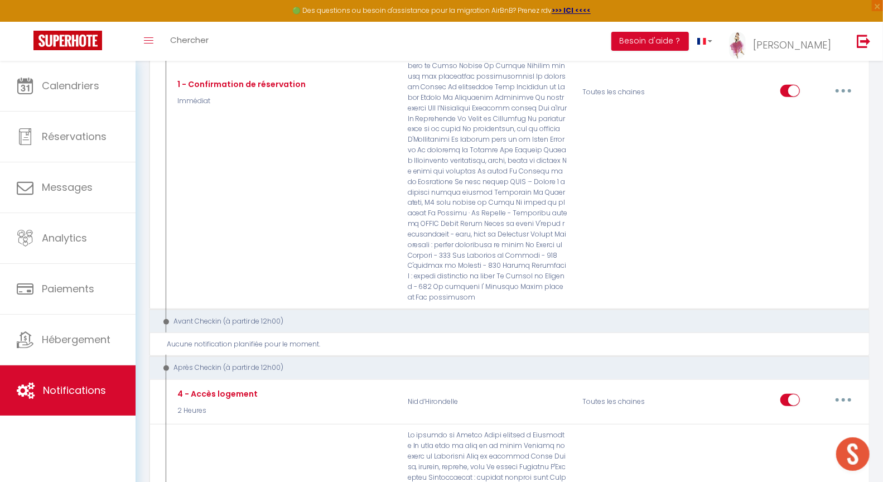
scroll to position [0, 0]
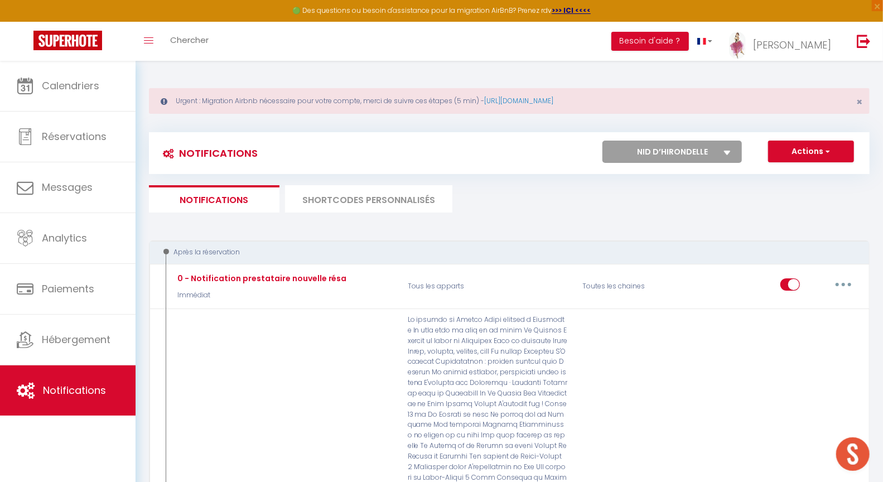
click at [663, 151] on select "Tous les apparts Le panoramique, vue et confort La Source Les balcons de [GEOGR…" at bounding box center [672, 152] width 139 height 22
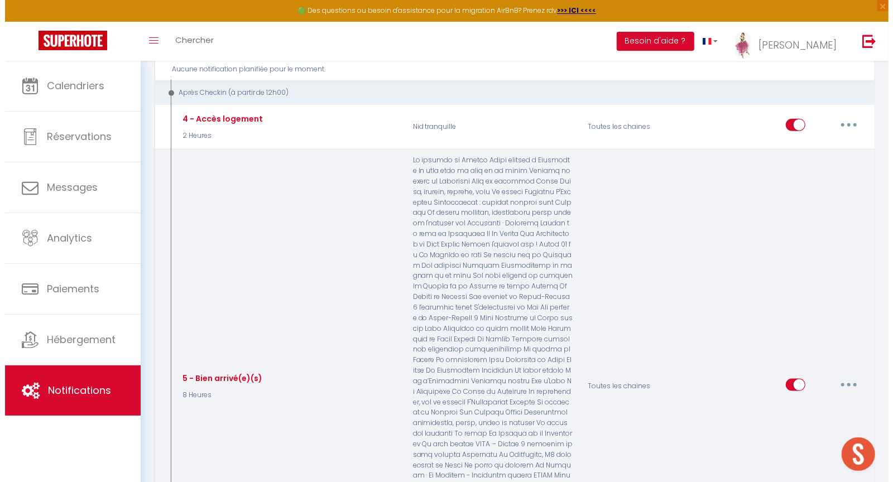
scroll to position [591, 0]
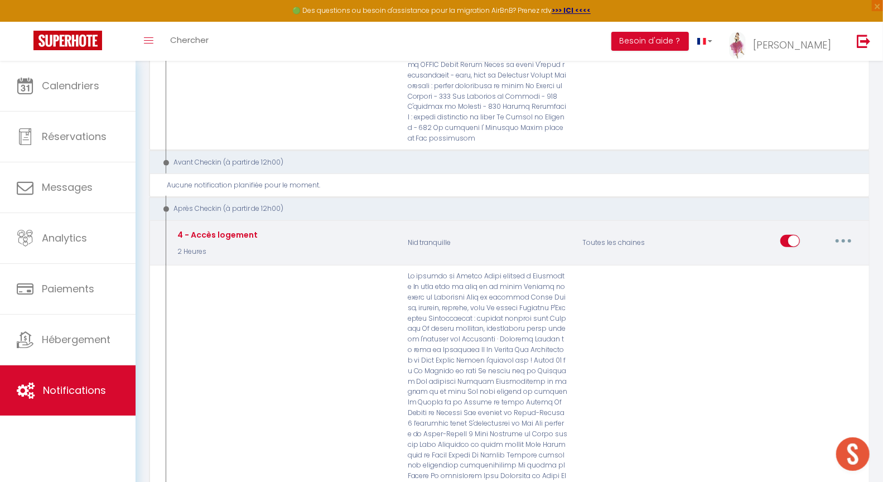
click at [846, 232] on button "button" at bounding box center [843, 241] width 31 height 18
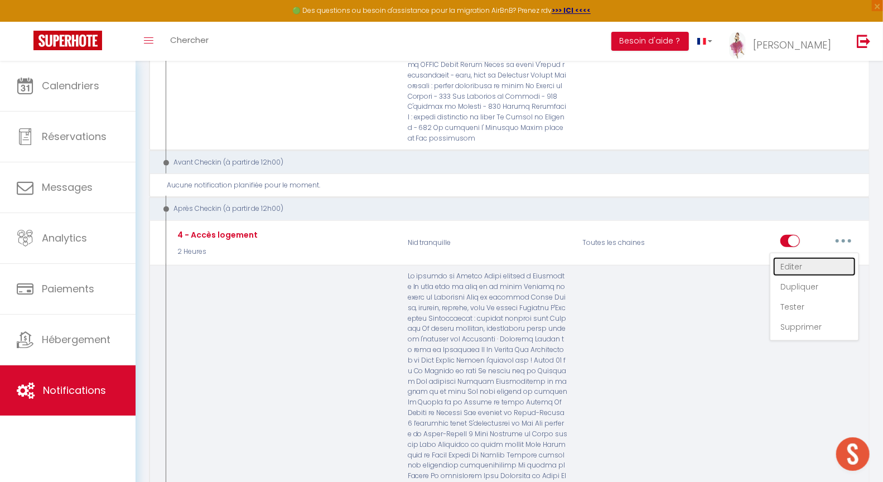
click at [805, 257] on link "Editer" at bounding box center [814, 266] width 83 height 19
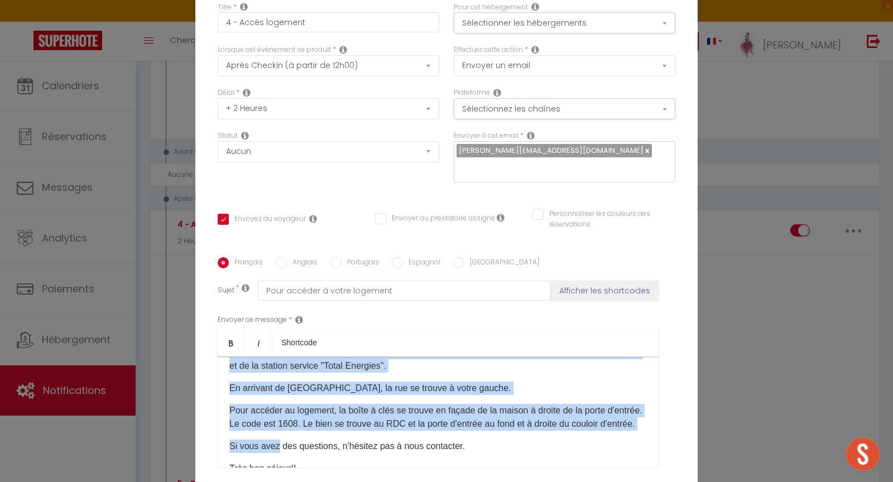
scroll to position [106, 0]
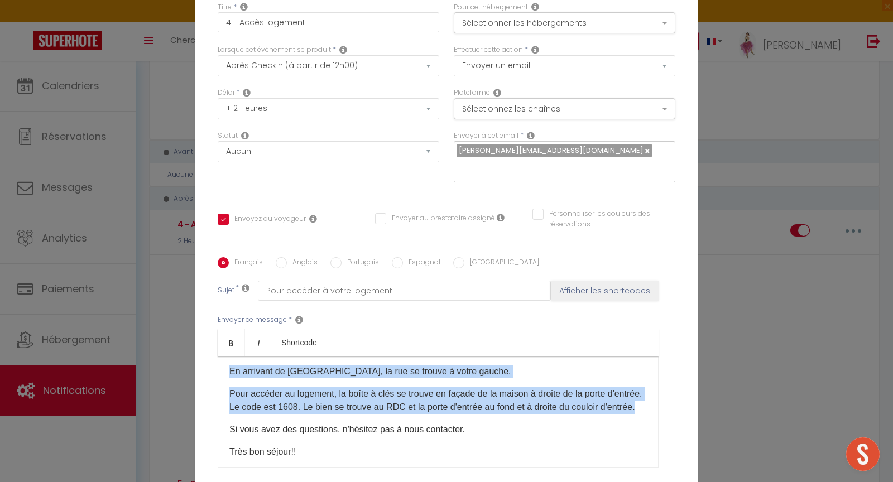
drag, startPoint x: 223, startPoint y: 300, endPoint x: 295, endPoint y: 326, distance: 77.1
click at [295, 357] on div "Bonjour [GUEST:FIRST_NAME], Voici les modalités d'accès à [RENTAL:NAME]: L'adre…" at bounding box center [438, 413] width 441 height 112
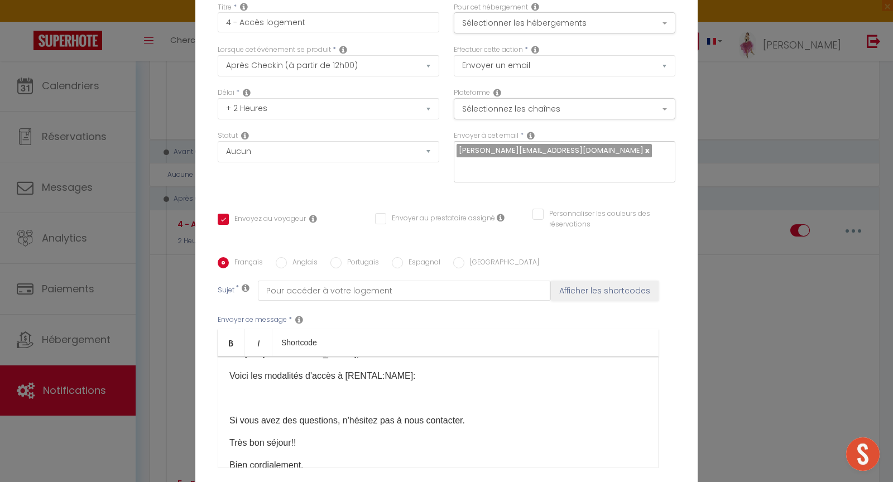
scroll to position [19, 0]
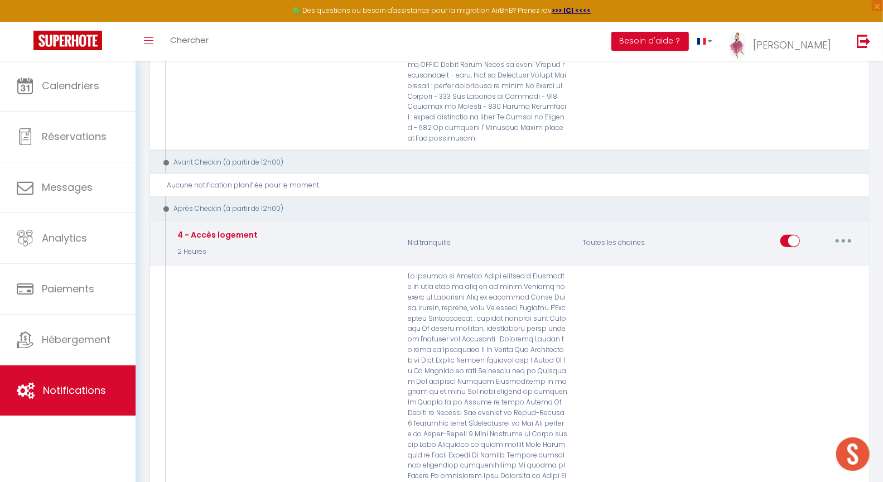
click at [849, 232] on button "button" at bounding box center [843, 241] width 31 height 18
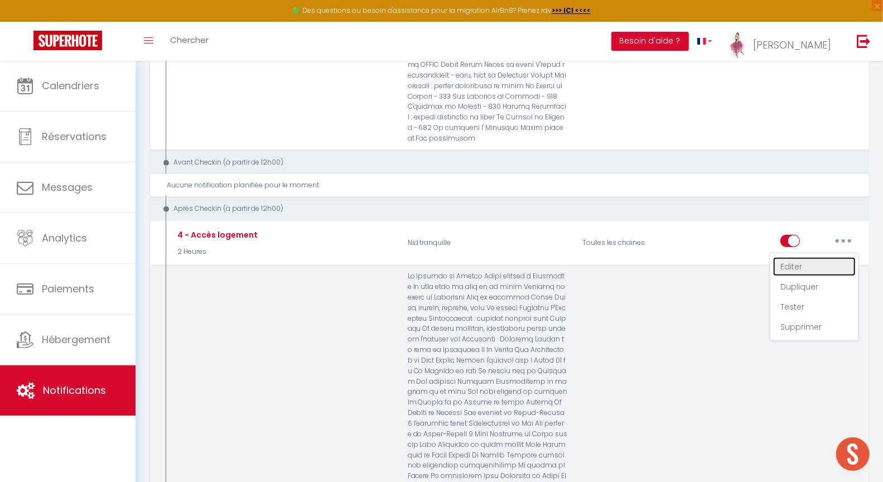
click at [803, 257] on link "Editer" at bounding box center [814, 266] width 83 height 19
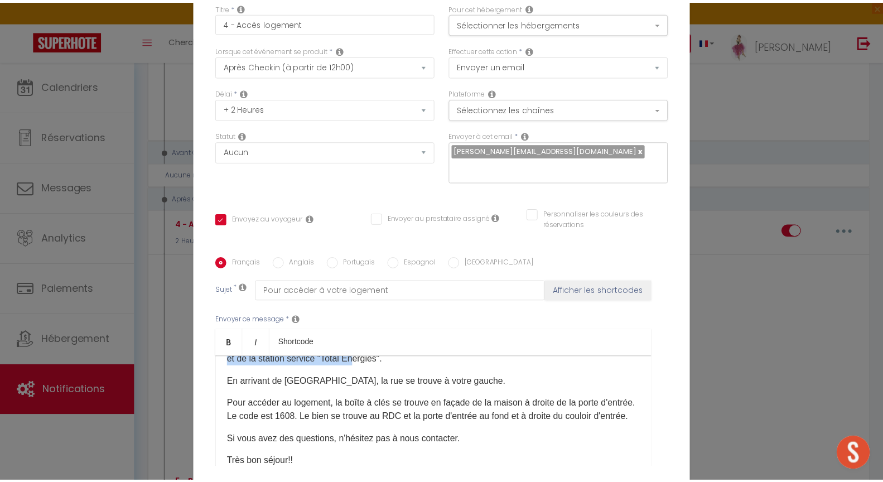
scroll to position [88, 0]
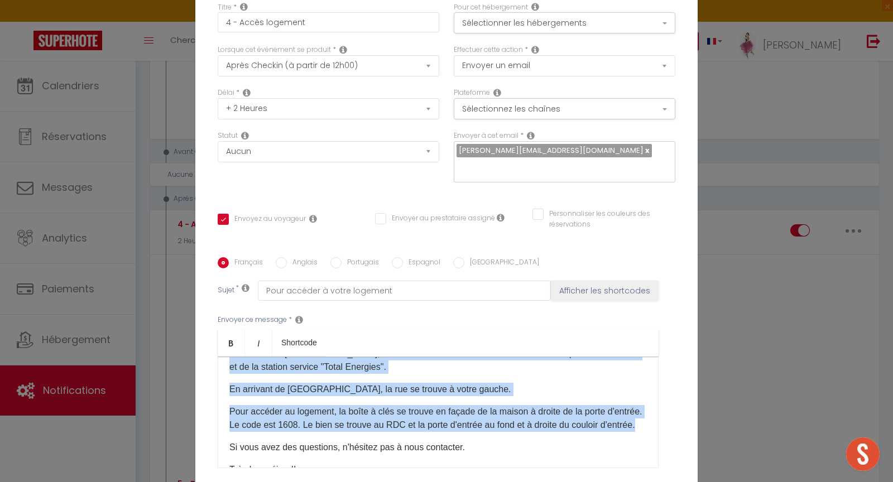
drag, startPoint x: 221, startPoint y: 301, endPoint x: 354, endPoint y: 334, distance: 136.3
click at [354, 357] on div "Bonjour [GUEST:FIRST_NAME], Voici les modalités d'accès à [RENTAL:NAME]: L'adre…" at bounding box center [438, 413] width 441 height 112
copy div "L'adresse du logement est [STREET_ADDRESS]. En venant de [GEOGRAPHIC_DATA], la …"
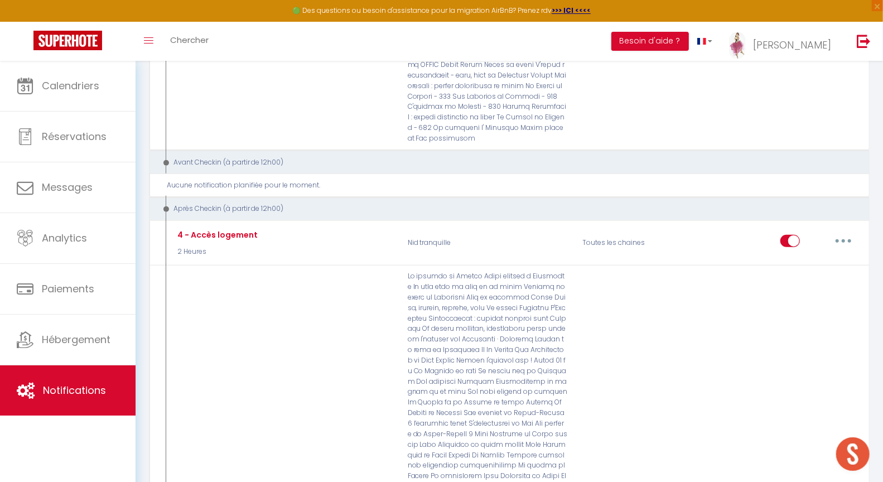
scroll to position [0, 0]
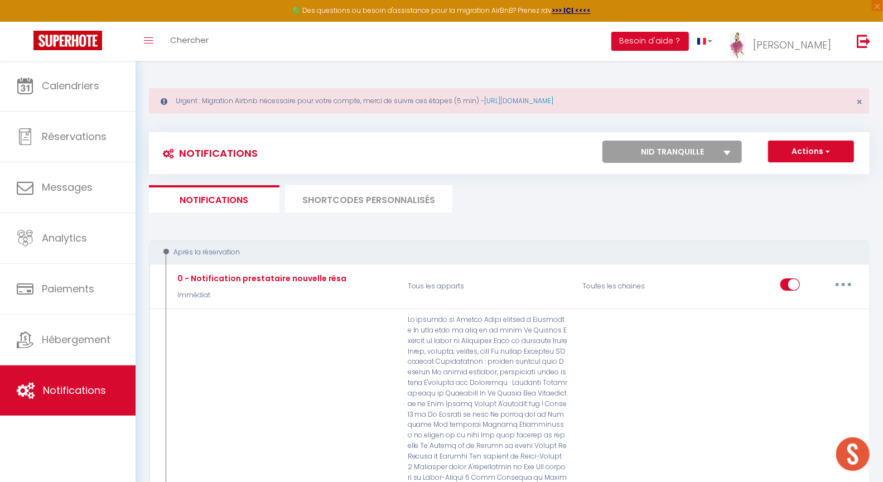
click at [659, 148] on select "Tous les apparts Le panoramique, vue et confort La Source Les balcons de [GEOGR…" at bounding box center [672, 152] width 139 height 22
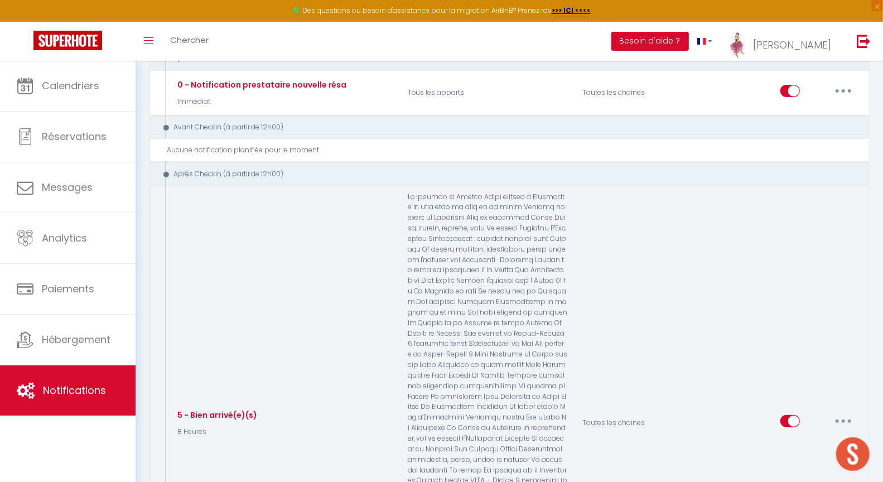
scroll to position [32, 0]
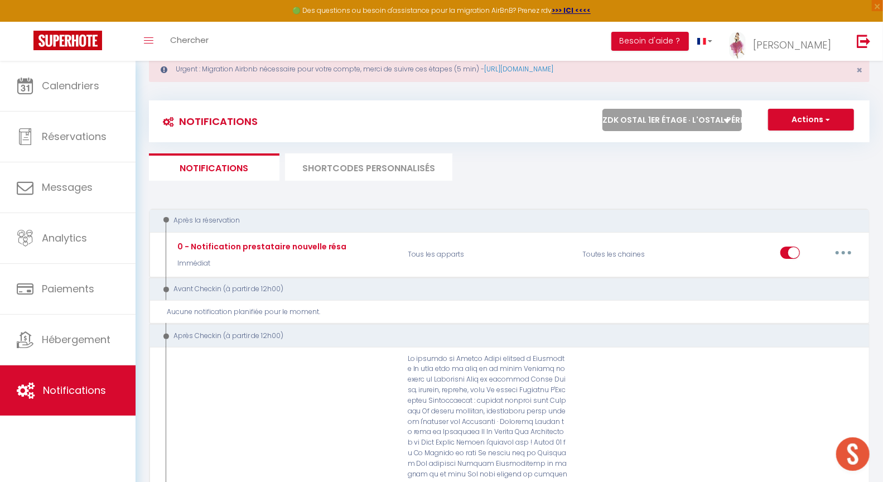
click at [676, 122] on select "Tous les apparts Le panoramique, vue et confort La Source Les balcons de [GEOGR…" at bounding box center [672, 120] width 139 height 22
click at [667, 121] on select "Tous les apparts Le panoramique, vue et confort La Source Les balcons de [GEOGR…" at bounding box center [672, 120] width 139 height 22
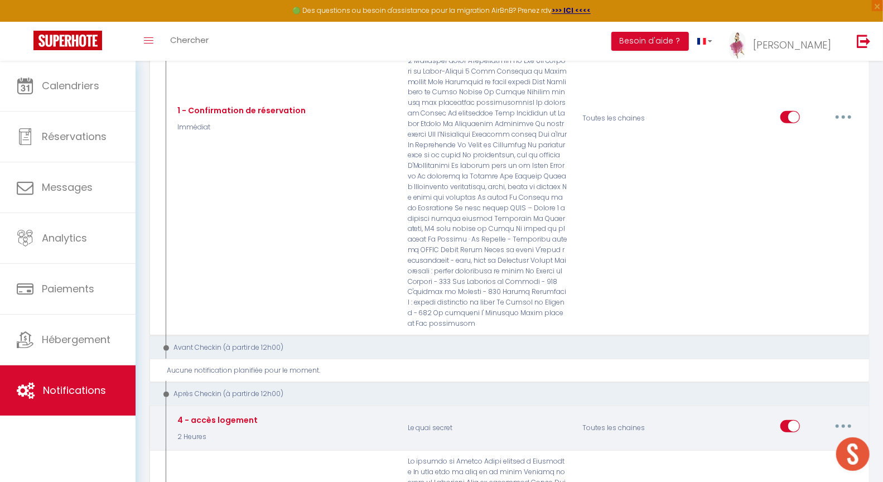
scroll to position [513, 0]
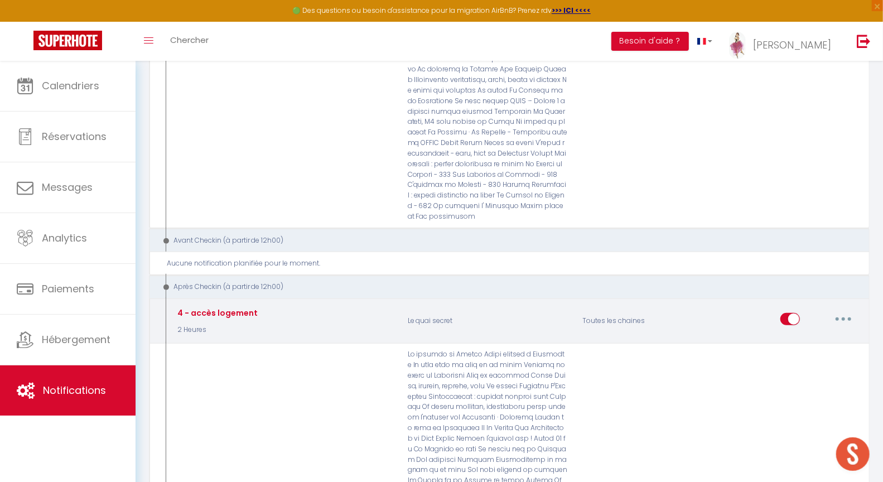
click at [852, 310] on button "button" at bounding box center [843, 319] width 31 height 18
click at [806, 335] on link "Editer" at bounding box center [814, 344] width 83 height 19
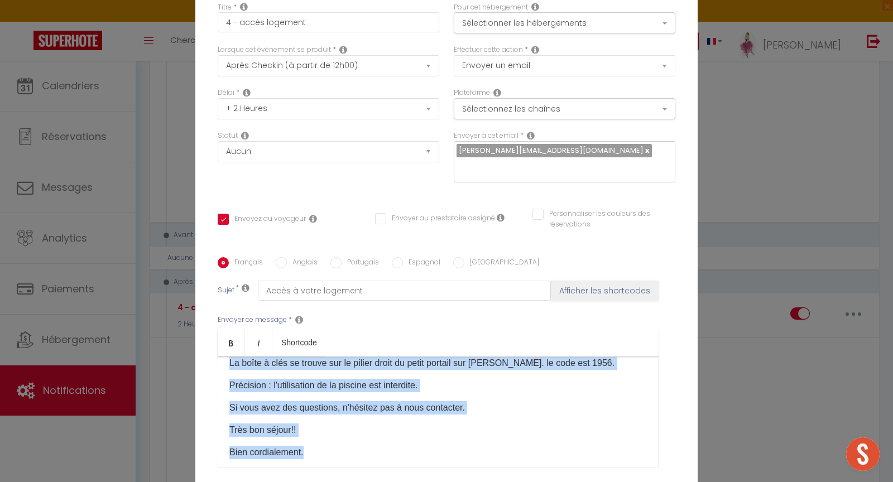
scroll to position [95, 0]
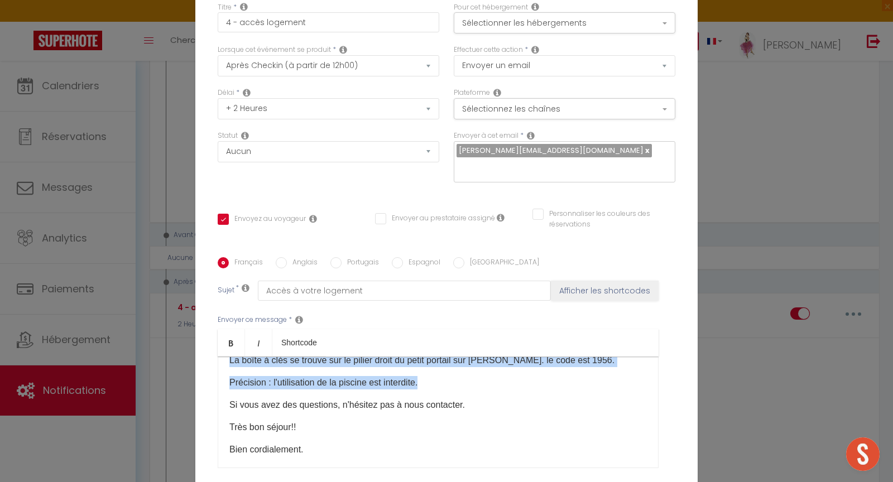
drag, startPoint x: 222, startPoint y: 321, endPoint x: 423, endPoint y: 285, distance: 204.7
click at [424, 357] on div "Bonjour [GUEST:FIRST_NAME] Voici les modalités d'accueil à [RENTAL:NAME]: L'adr…" at bounding box center [438, 413] width 441 height 112
copy div "L'adresse du logement est route [PERSON_NAME] (angle impasse [PERSON_NAME]) [GE…"
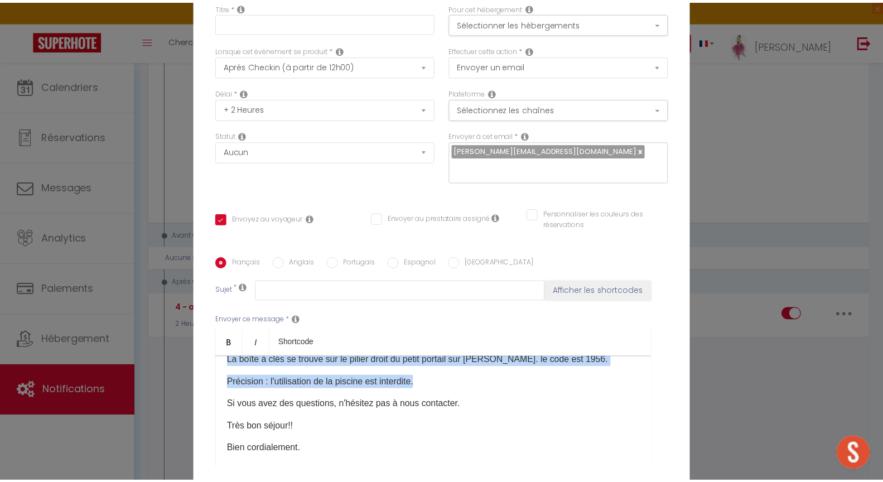
scroll to position [513, 0]
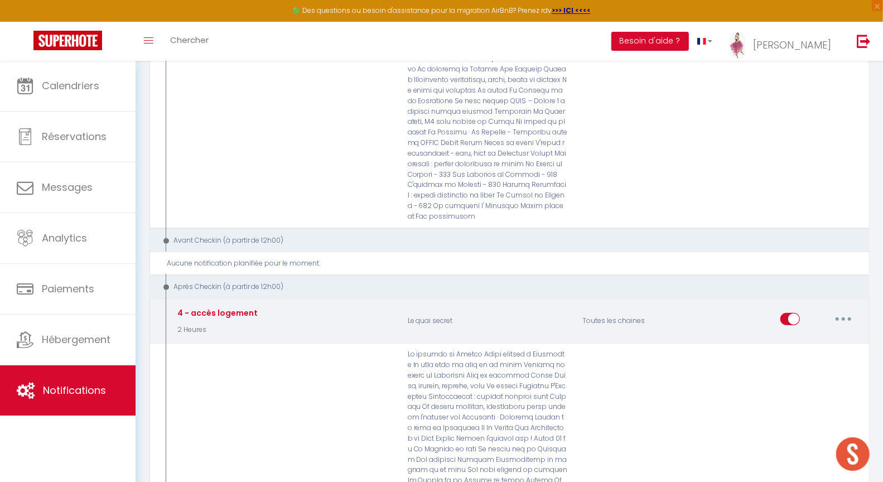
click at [849, 310] on button "button" at bounding box center [843, 319] width 31 height 18
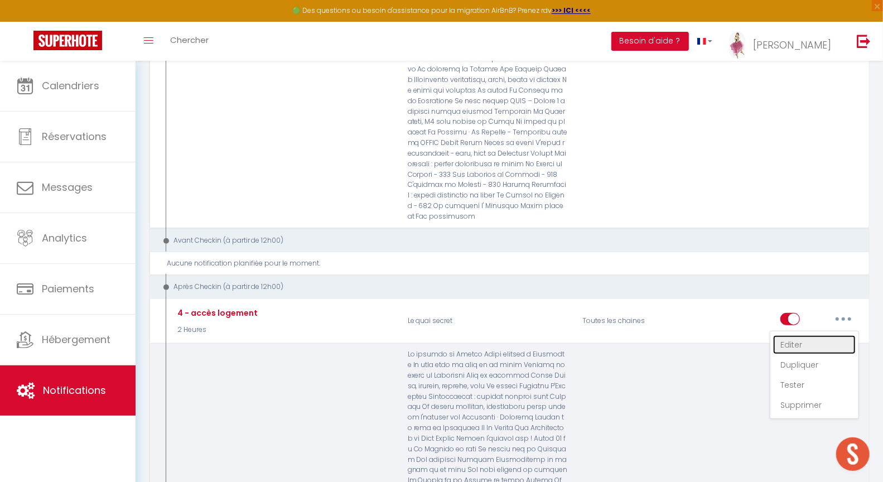
drag, startPoint x: 811, startPoint y: 322, endPoint x: 769, endPoint y: 326, distance: 41.5
click at [811, 335] on link "Editer" at bounding box center [814, 344] width 83 height 19
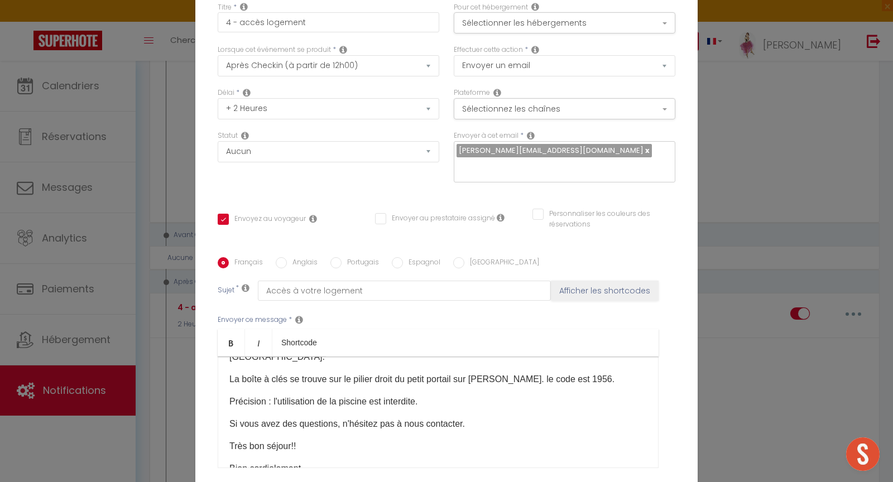
scroll to position [26, 0]
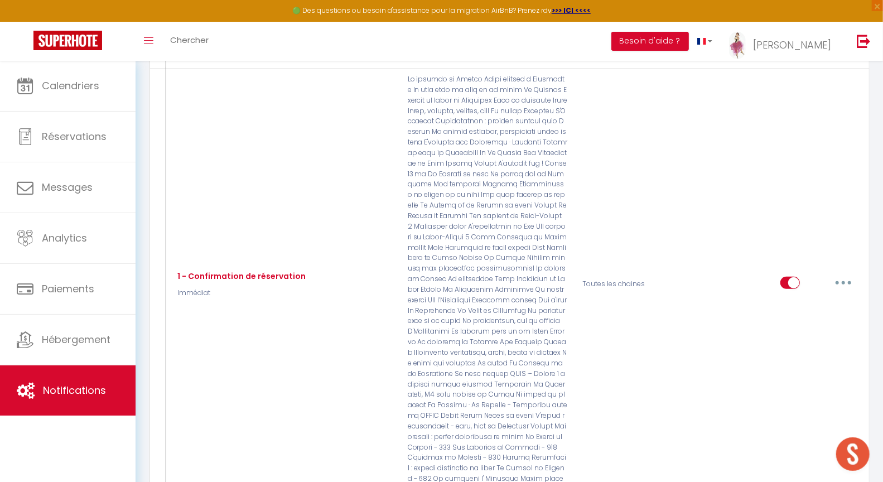
scroll to position [0, 0]
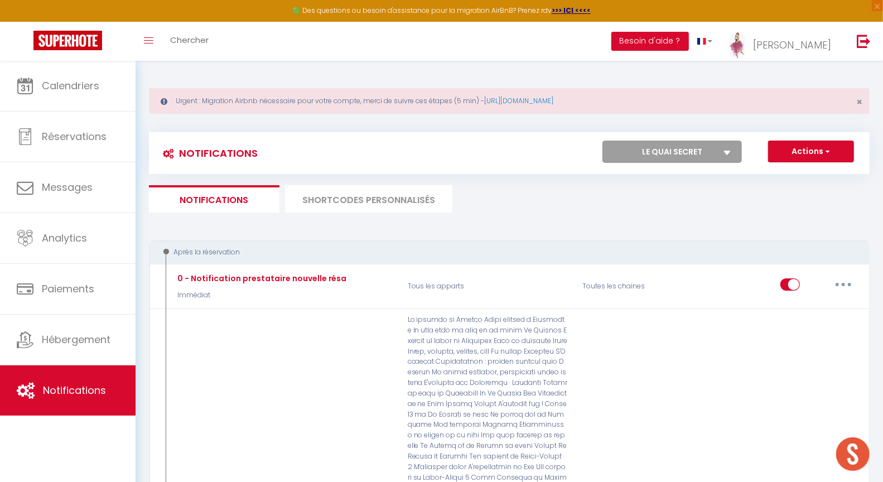
click at [695, 156] on select "Tous les apparts Le panoramique, vue et confort La Source Les balcons de [GEOGR…" at bounding box center [672, 152] width 139 height 22
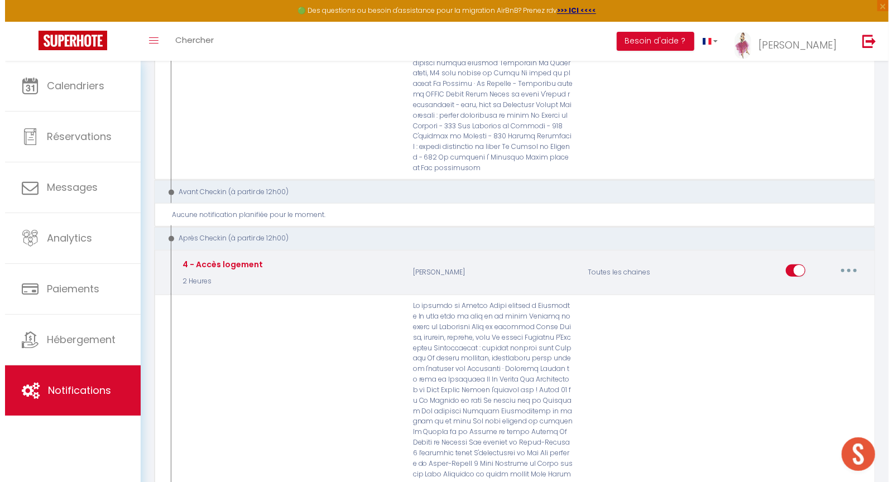
scroll to position [623, 0]
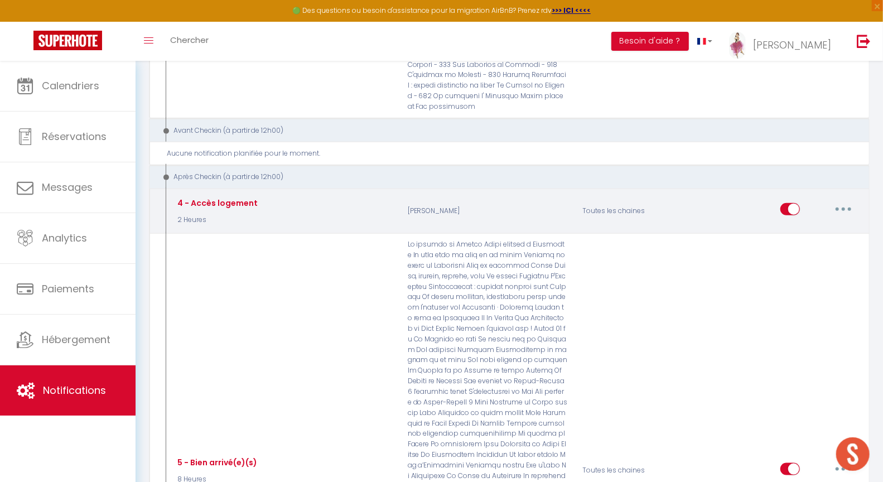
click at [843, 200] on button "button" at bounding box center [843, 209] width 31 height 18
click at [811, 225] on link "Editer" at bounding box center [814, 234] width 83 height 19
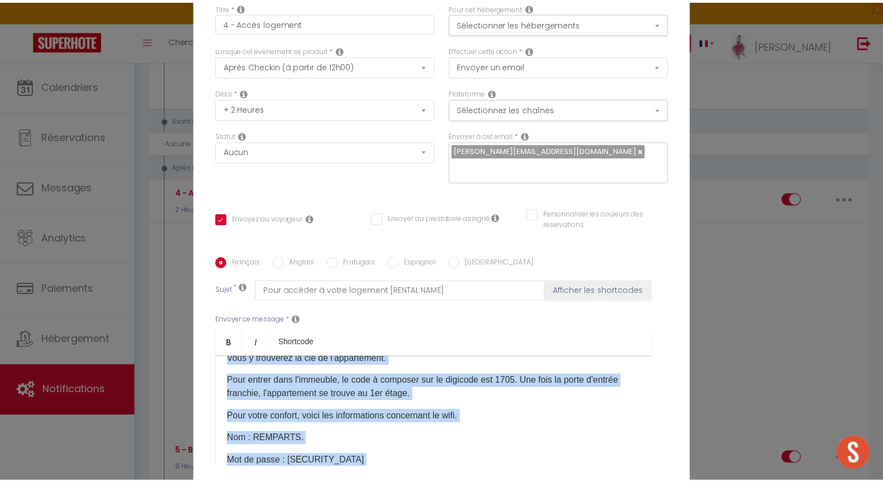
scroll to position [124, 0]
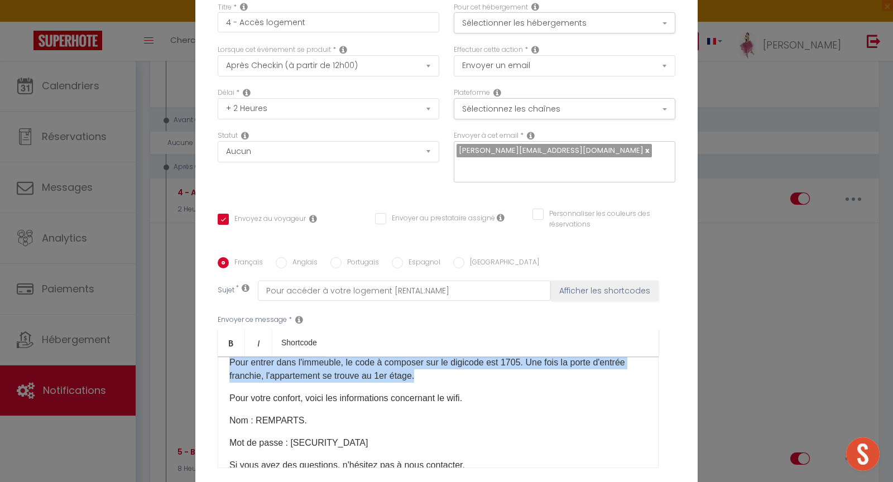
drag, startPoint x: 221, startPoint y: 293, endPoint x: 416, endPoint y: 280, distance: 195.2
click at [416, 357] on div "Bonjour [GUEST:FIRST_NAME], Voici les modalités pour accéder à votre logement […" at bounding box center [438, 413] width 441 height 112
copy div "L'adresse du logement est [STREET_ADDRESS]. Une boîte à clés (celle du haut) ​a…"
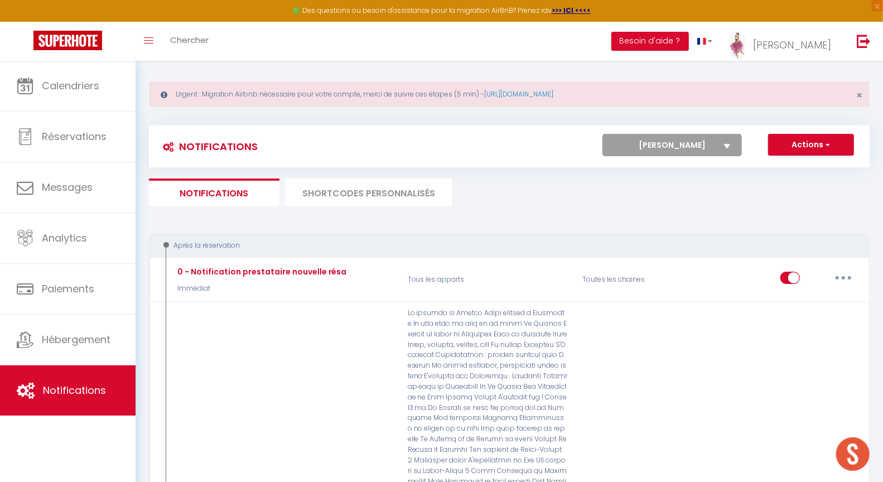
scroll to position [0, 0]
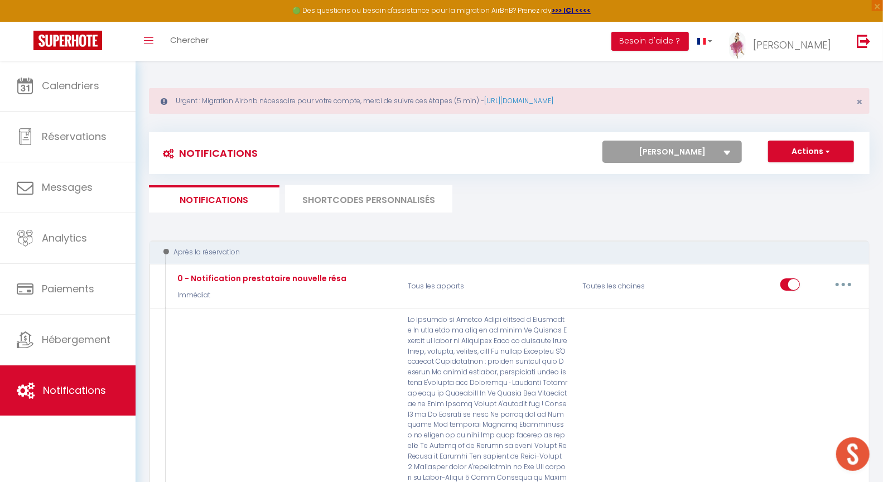
click at [648, 157] on select "Tous les apparts Le panoramique, vue et confort La Source Les balcons de [GEOGR…" at bounding box center [672, 152] width 139 height 22
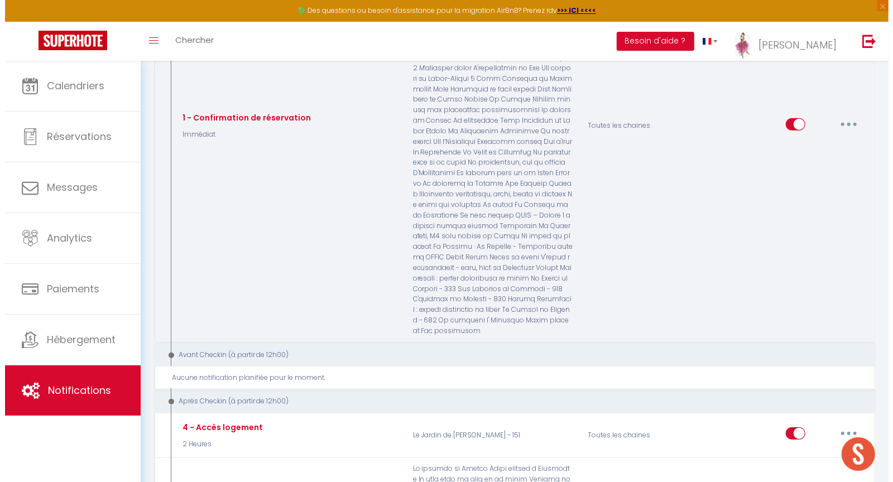
scroll to position [568, 0]
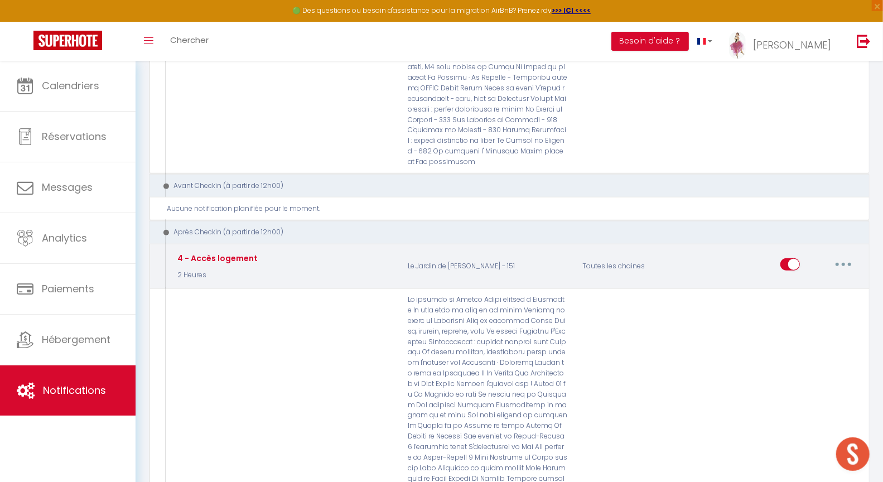
click at [844, 263] on icon "button" at bounding box center [843, 264] width 3 height 3
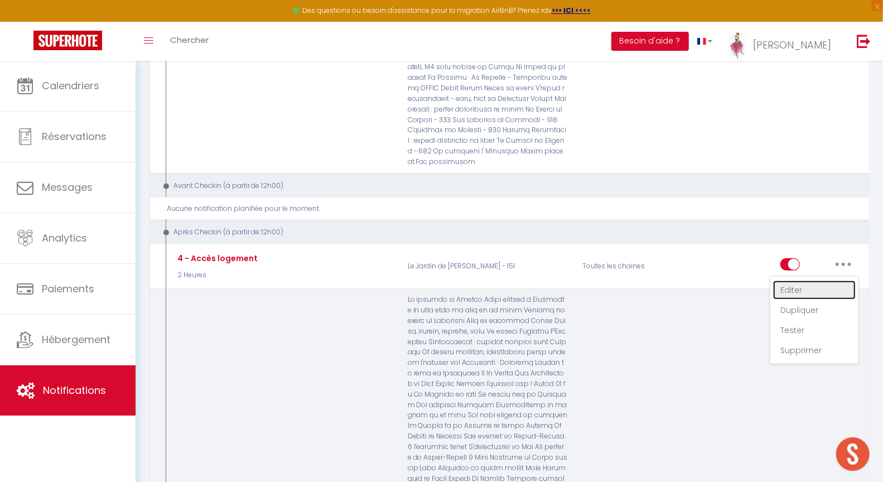
click at [784, 281] on link "Editer" at bounding box center [814, 290] width 83 height 19
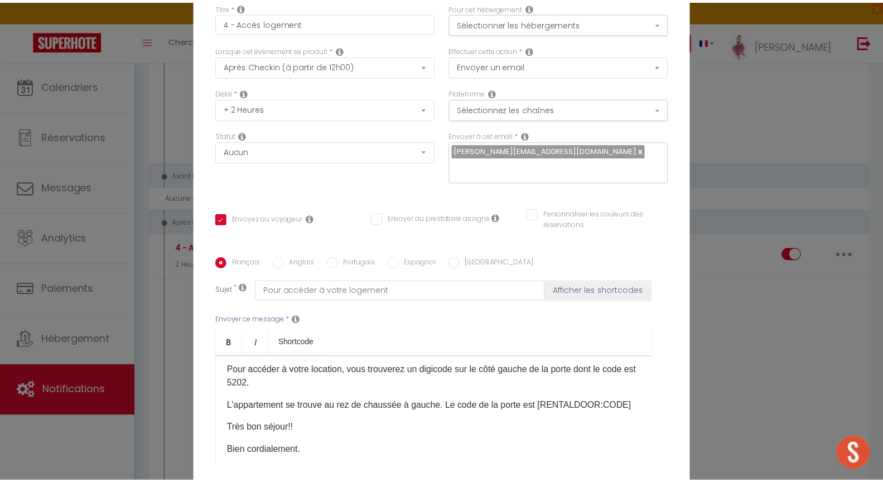
scroll to position [55, 0]
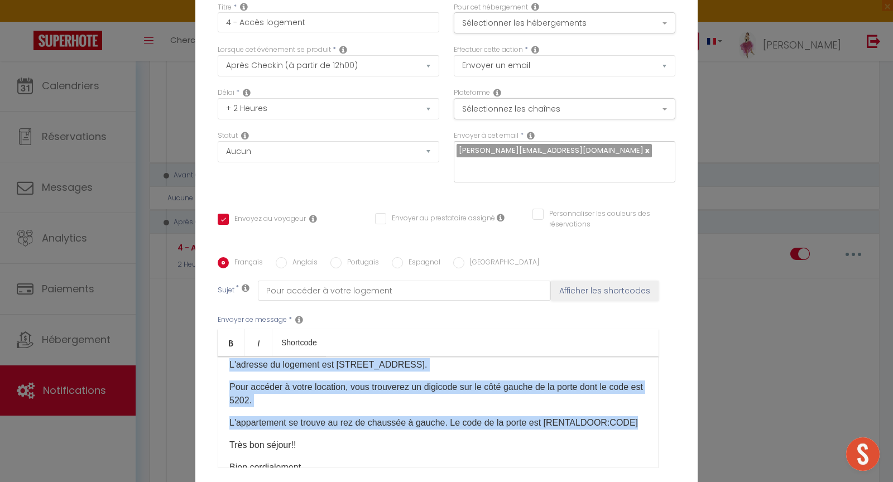
drag, startPoint x: 224, startPoint y: 321, endPoint x: 629, endPoint y: 323, distance: 404.5
click at [629, 357] on div "Bonjour [GUEST:FIRST_NAME] Voici les modalités d'accès à [RENTAL:NAME]: L'adres…" at bounding box center [438, 413] width 441 height 112
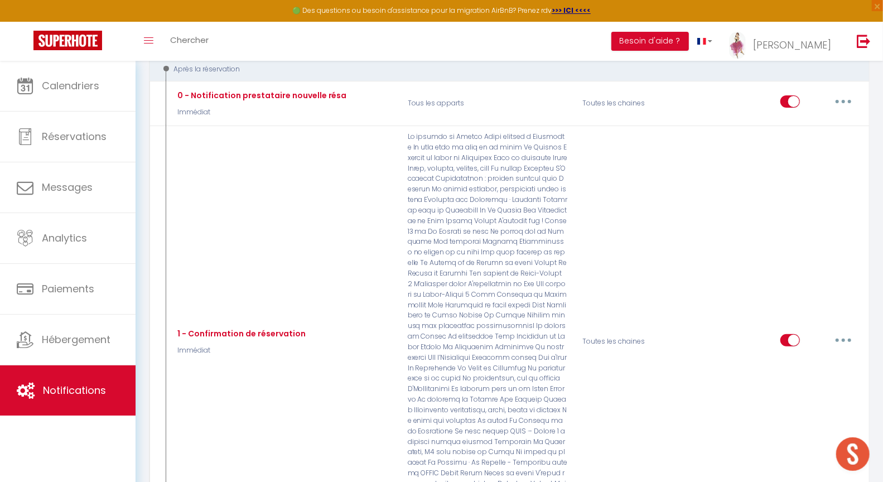
scroll to position [0, 0]
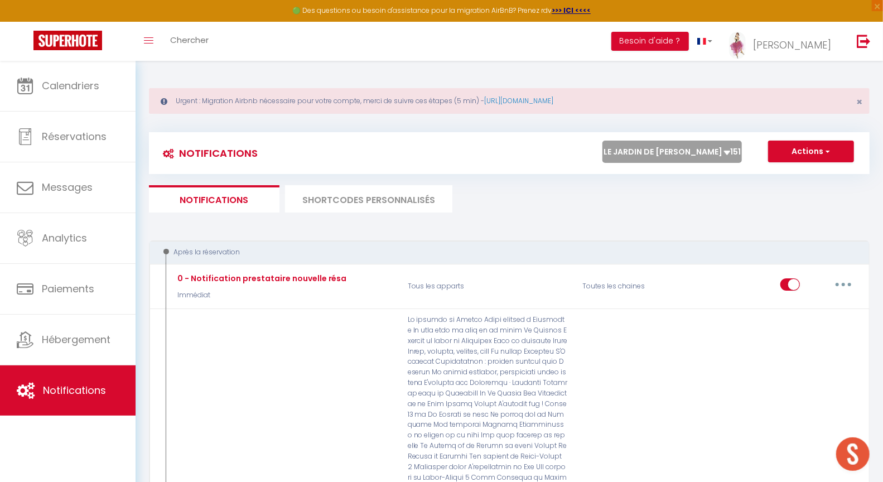
click at [675, 147] on select "Tous les apparts Le panoramique, vue et confort La Source Les balcons de [GEOGR…" at bounding box center [672, 152] width 139 height 22
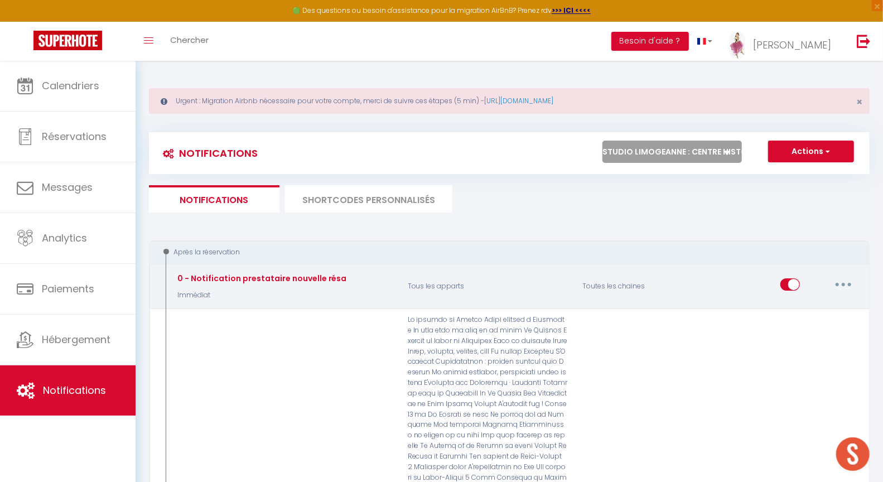
scroll to position [428, 0]
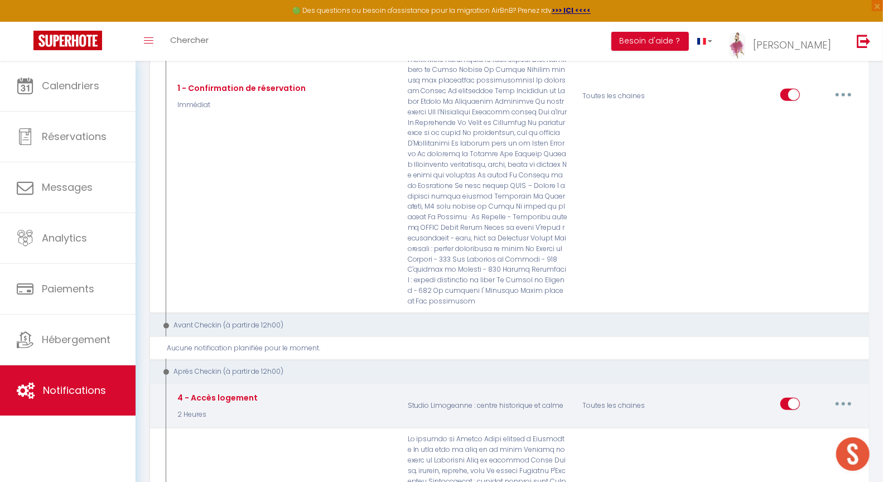
click at [849, 395] on button "button" at bounding box center [843, 404] width 31 height 18
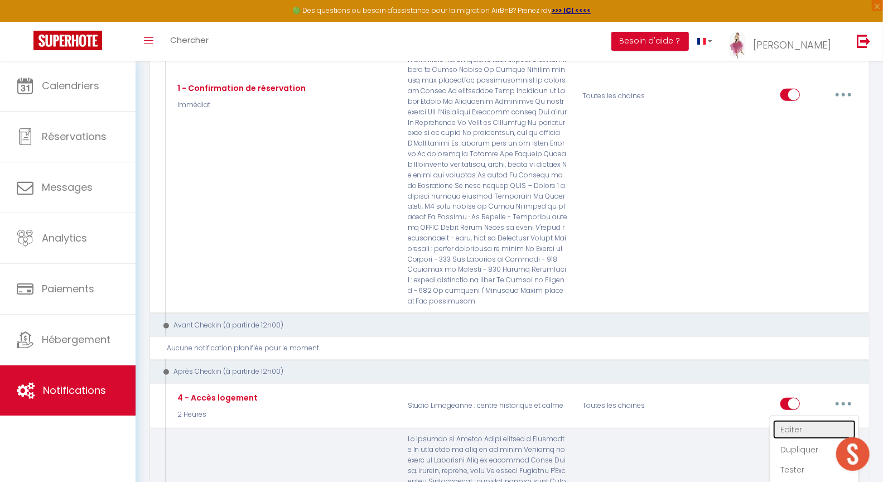
click at [793, 420] on link "Editer" at bounding box center [814, 429] width 83 height 19
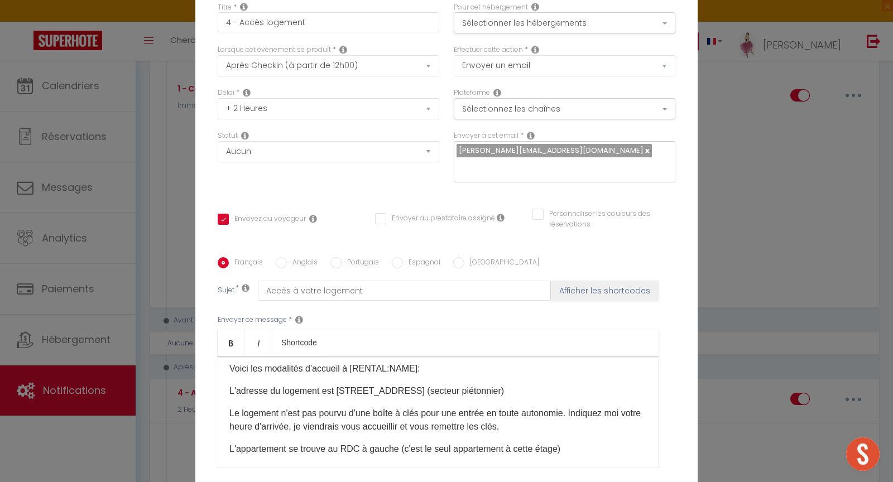
scroll to position [25, 0]
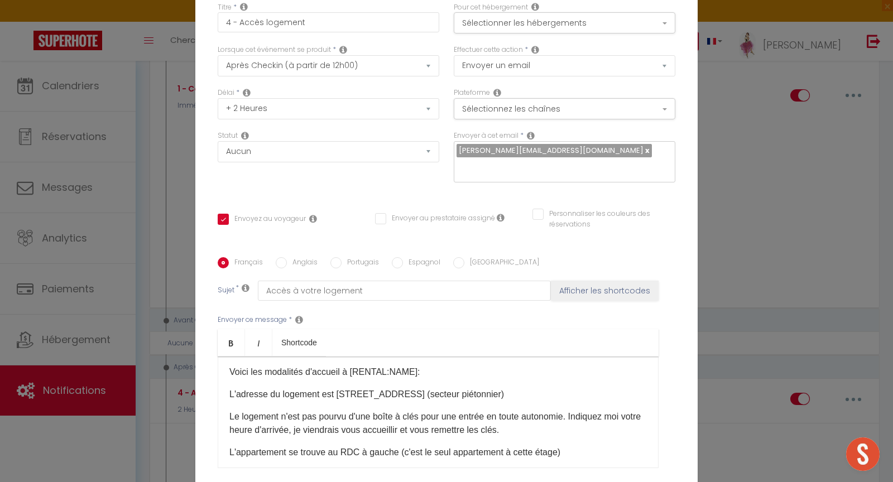
drag, startPoint x: 223, startPoint y: 266, endPoint x: 580, endPoint y: 353, distance: 367.0
click at [580, 357] on div "Bonjour [GUEST:FIRST_NAME] Voici les modalités d'accueil à [RENTAL:NAME]: L'adr…" at bounding box center [438, 413] width 441 height 112
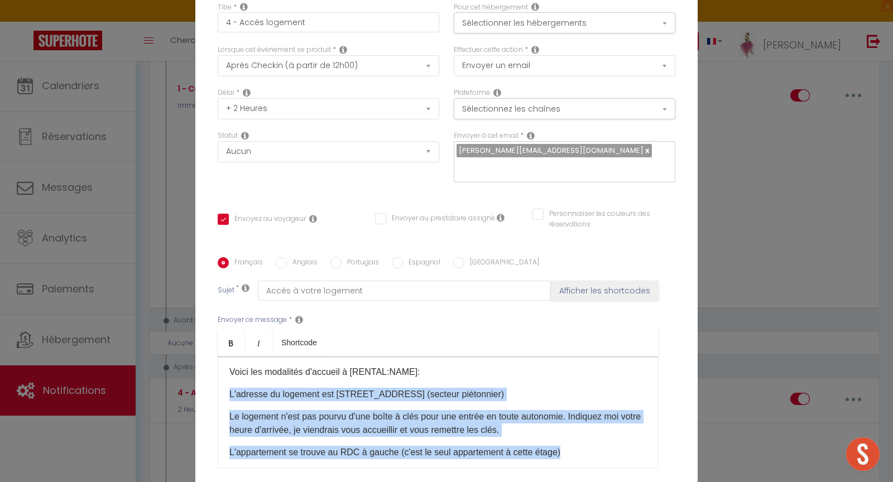
drag, startPoint x: 223, startPoint y: 292, endPoint x: 586, endPoint y: 354, distance: 368.9
click at [586, 357] on div "Bonjour [GUEST:FIRST_NAME] Voici les modalités d'accueil à [RENTAL:NAME]: L'adr…" at bounding box center [438, 413] width 441 height 112
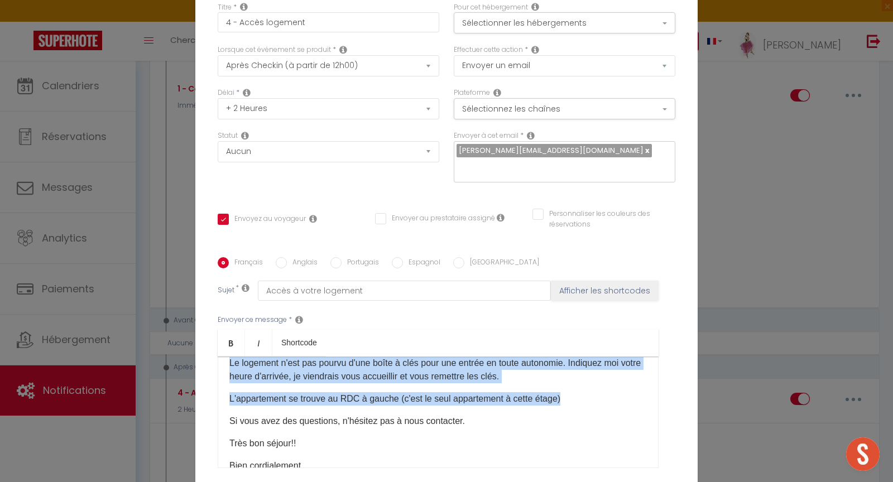
scroll to position [87, 0]
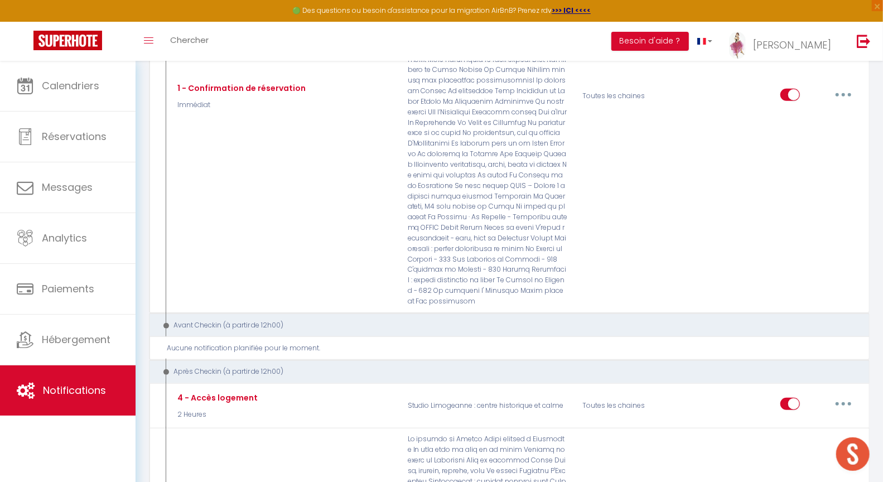
scroll to position [0, 0]
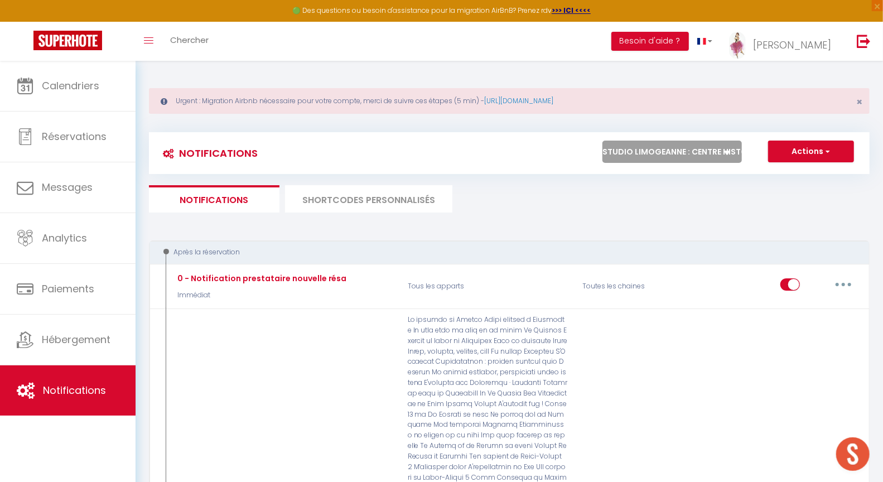
click at [675, 156] on select "Tous les apparts Le panoramique, vue et confort La Source Les balcons de [GEOGR…" at bounding box center [672, 152] width 139 height 22
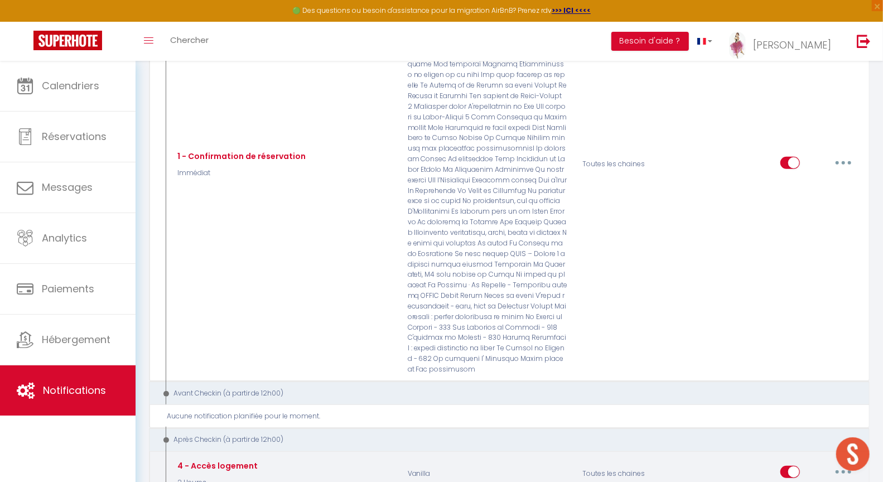
scroll to position [422, 0]
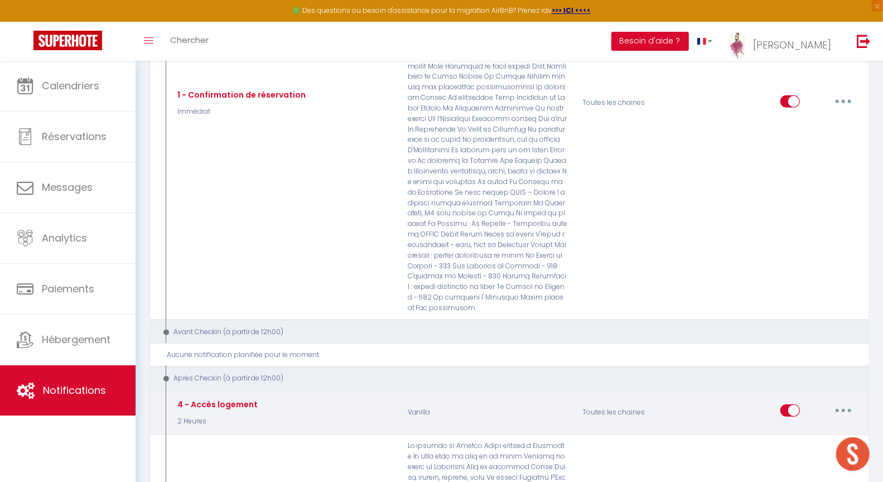
click at [836, 402] on button "button" at bounding box center [843, 411] width 31 height 18
click at [796, 427] on link "Editer" at bounding box center [814, 436] width 83 height 19
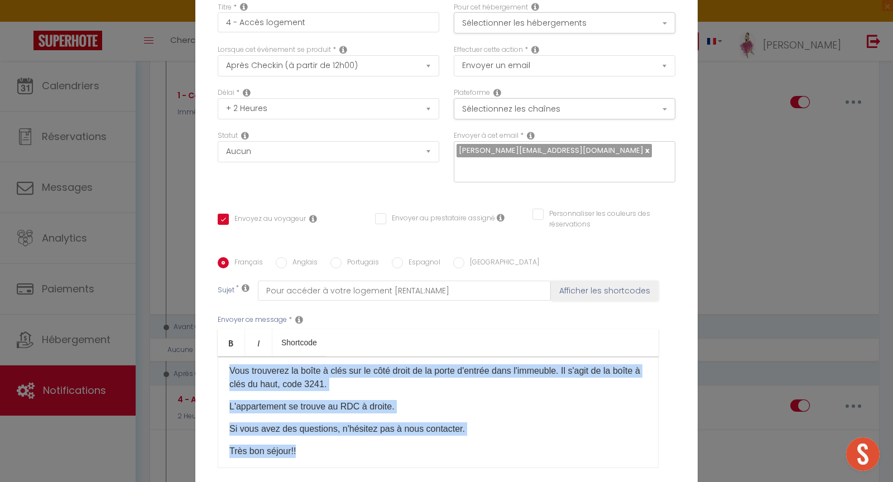
scroll to position [74, 0]
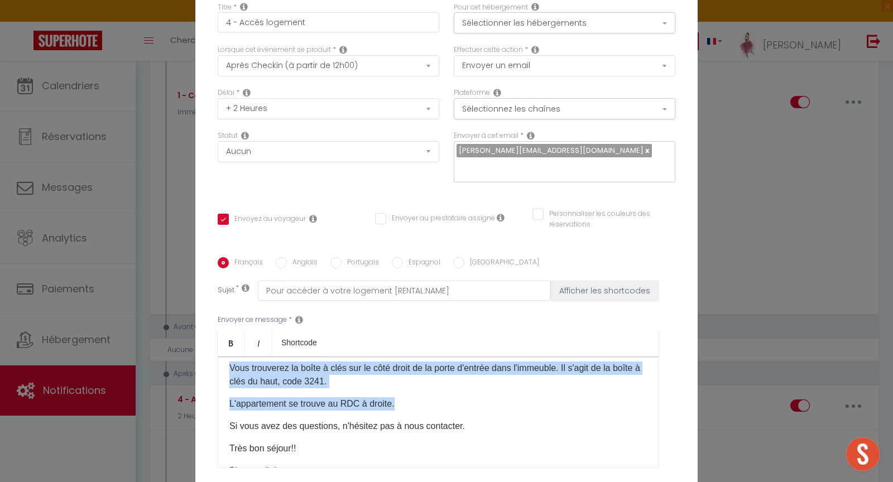
drag, startPoint x: 222, startPoint y: 310, endPoint x: 402, endPoint y: 302, distance: 179.8
click at [402, 357] on div "Bonjour [GUEST:FIRST_NAME] Voici les modalités d'accueil à [RENTAL:NAME]: L'adr…" at bounding box center [438, 413] width 441 height 112
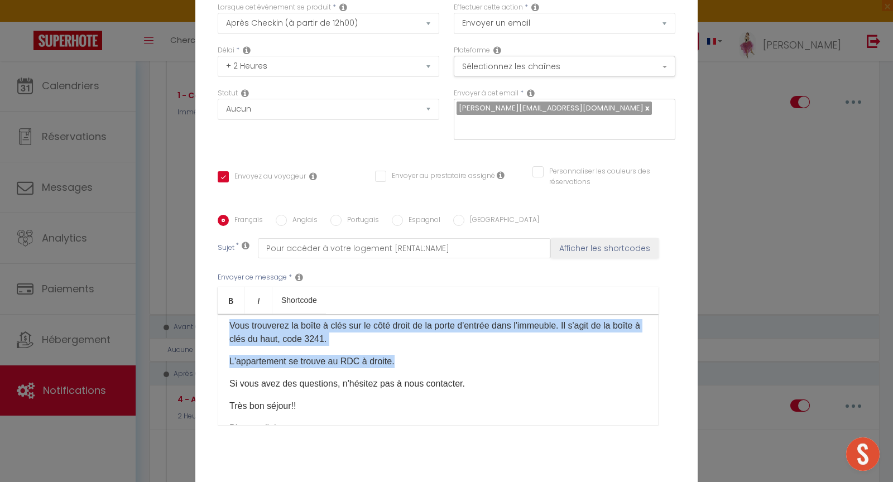
scroll to position [97, 0]
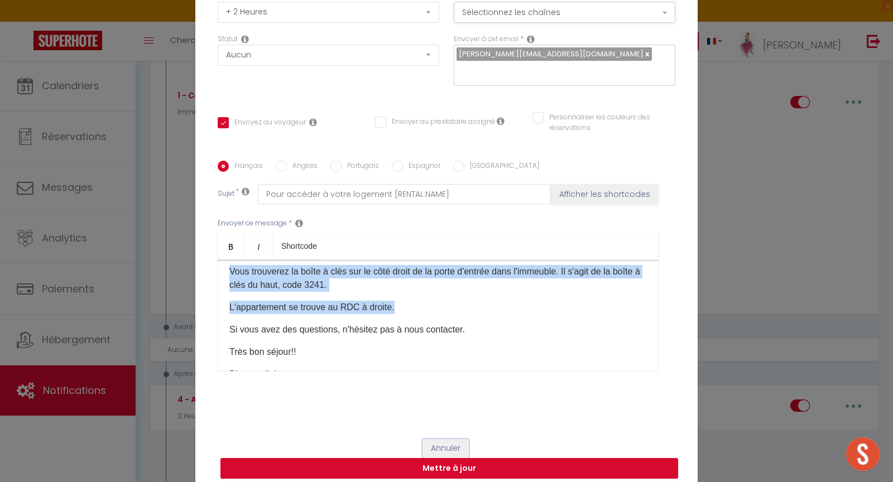
click at [434, 440] on button "Annuler" at bounding box center [445, 448] width 46 height 19
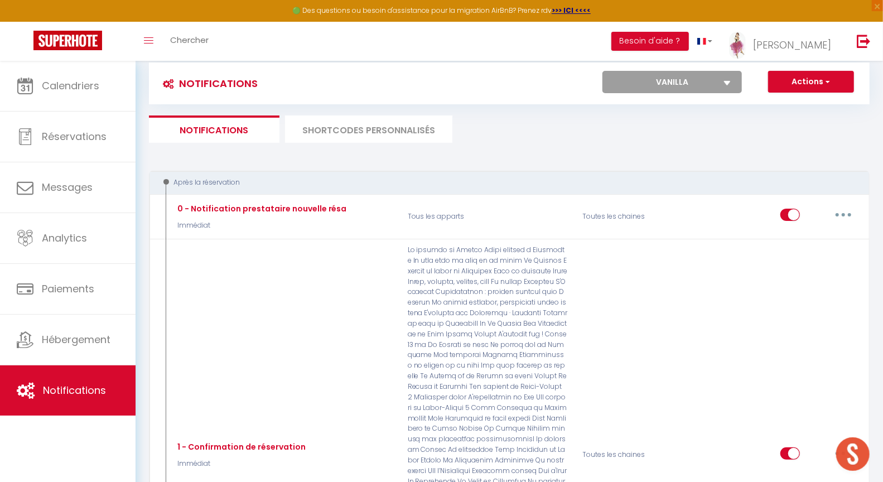
scroll to position [0, 0]
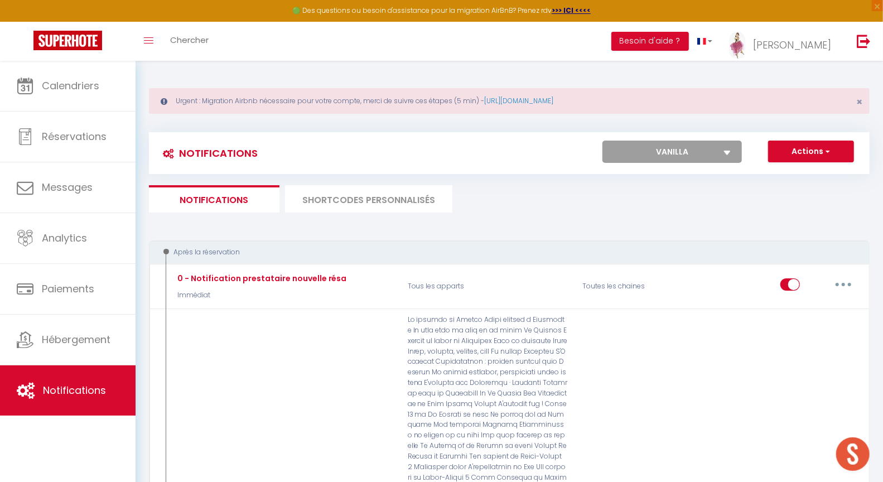
click at [693, 144] on select "Tous les apparts Le panoramique, vue et confort La Source Les balcons de [GEOGR…" at bounding box center [672, 152] width 139 height 22
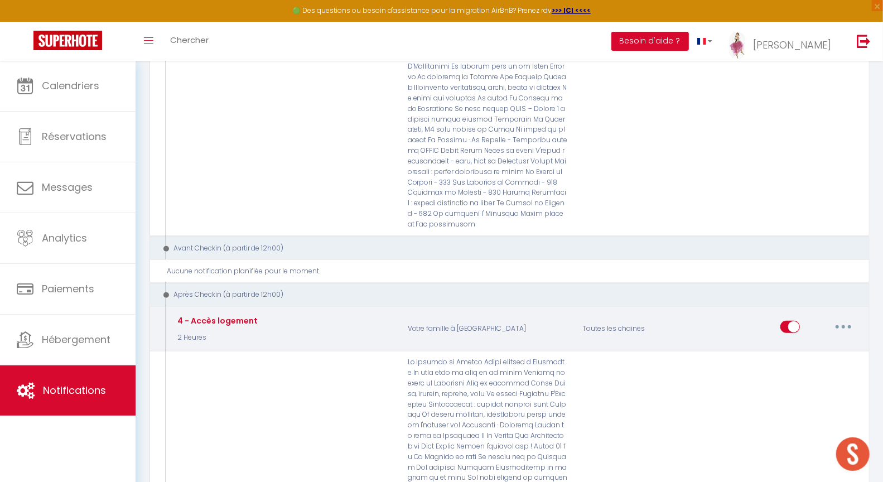
scroll to position [506, 0]
click at [837, 317] on button "button" at bounding box center [843, 326] width 31 height 18
click at [810, 343] on link "Editer" at bounding box center [814, 352] width 83 height 19
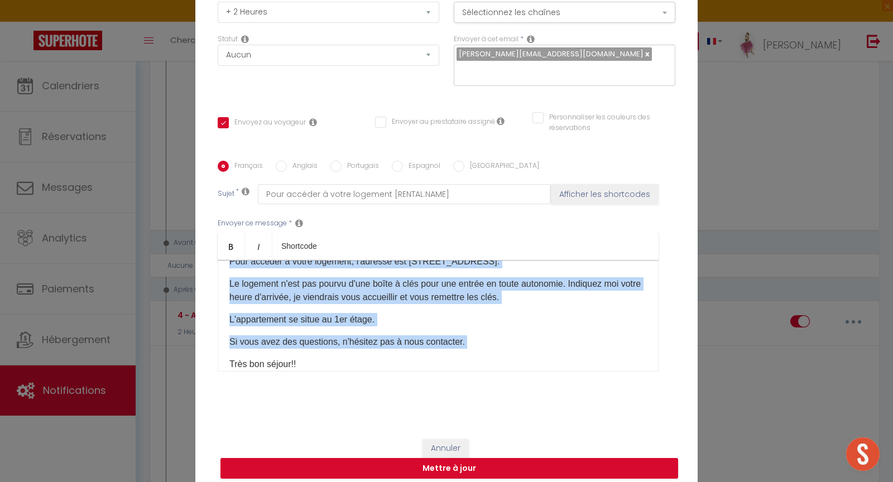
scroll to position [79, 0]
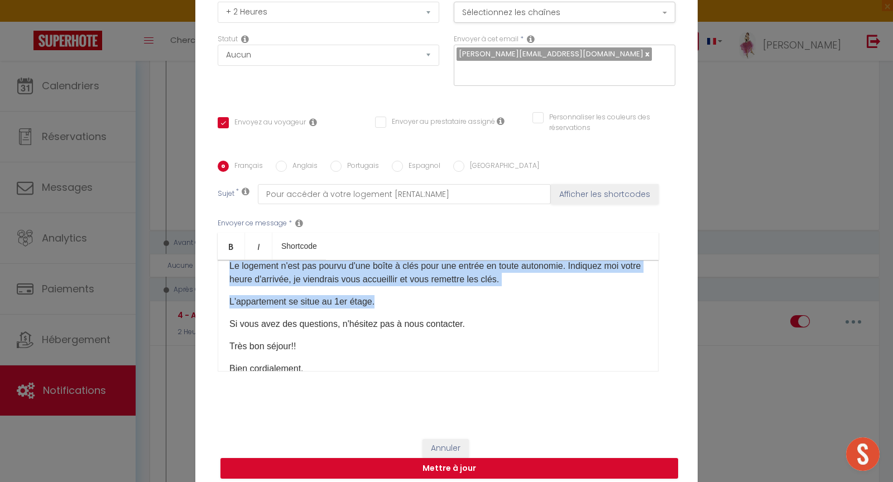
drag, startPoint x: 223, startPoint y: 291, endPoint x: 384, endPoint y: 295, distance: 161.8
click at [384, 295] on div "Bonjour [GUEST:FIRST_NAME]​ Voici les modalités d'accès à [RENTAL:NAME] Pour ac…" at bounding box center [438, 316] width 441 height 112
click at [443, 439] on button "Annuler" at bounding box center [445, 448] width 46 height 19
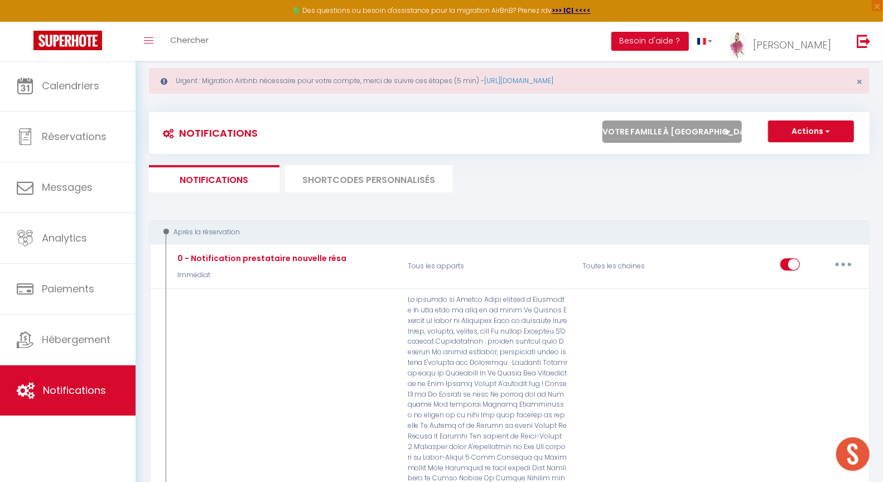
scroll to position [0, 0]
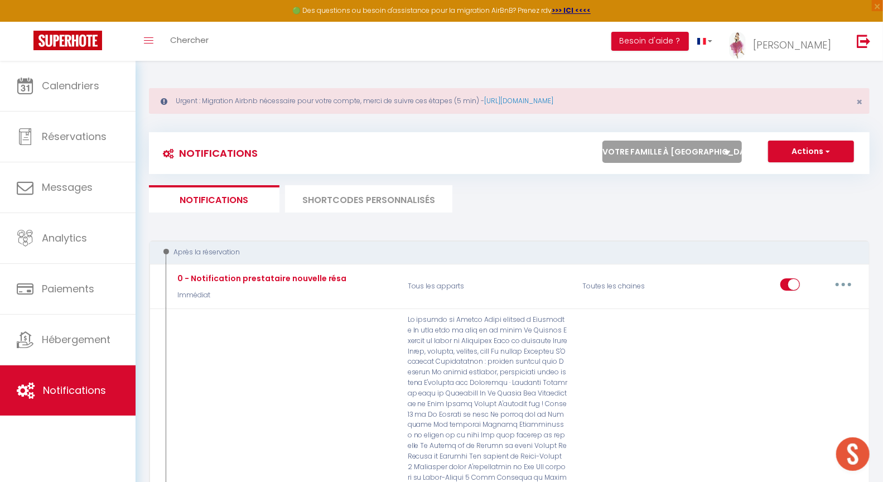
click at [663, 150] on select "Tous les apparts Le panoramique, vue et confort La Source Les balcons de [GEOGR…" at bounding box center [672, 152] width 139 height 22
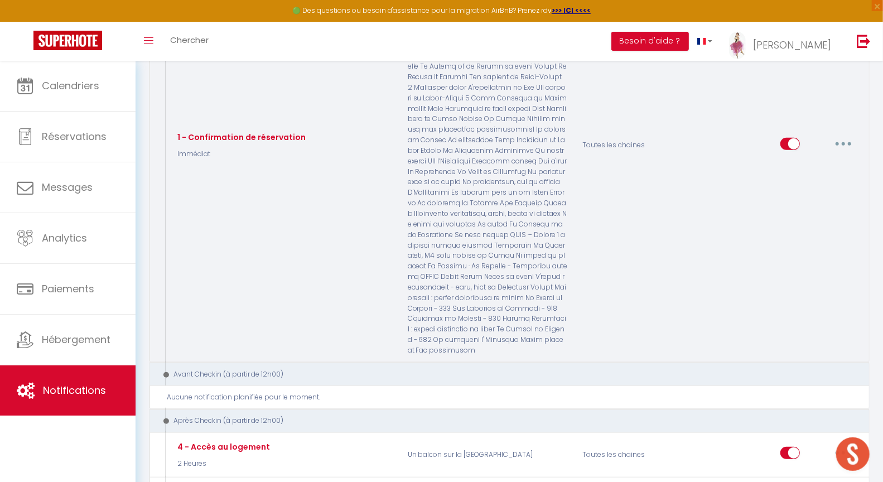
scroll to position [417, 0]
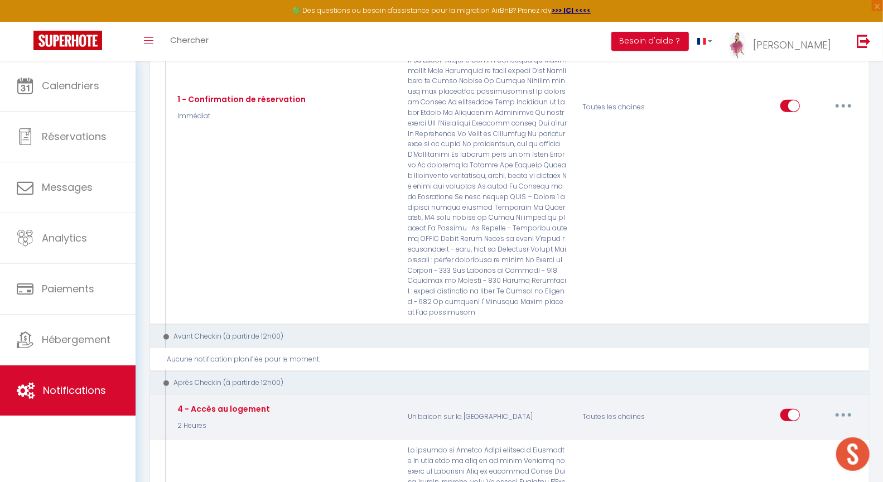
click at [847, 406] on button "button" at bounding box center [843, 415] width 31 height 18
click at [808, 431] on link "Editer" at bounding box center [814, 440] width 83 height 19
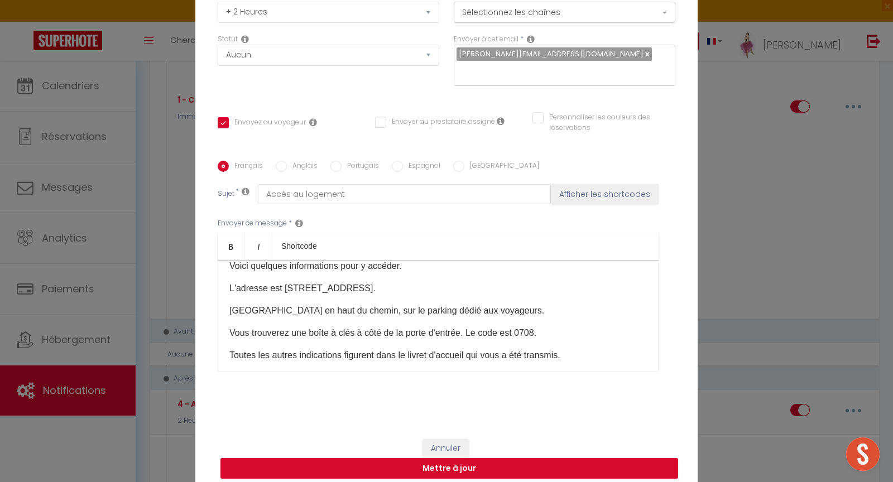
scroll to position [76, 0]
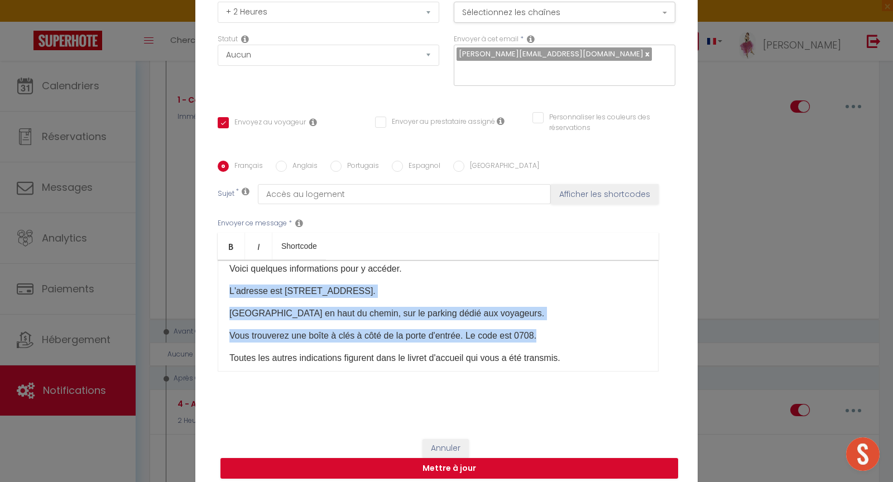
drag, startPoint x: 221, startPoint y: 282, endPoint x: 600, endPoint y: 324, distance: 381.1
click at [600, 324] on div "Bonjour [GUEST:FIRST_NAME], Votre arrivée à [RENTAL:NAME] est imminente. Voici …" at bounding box center [438, 316] width 441 height 112
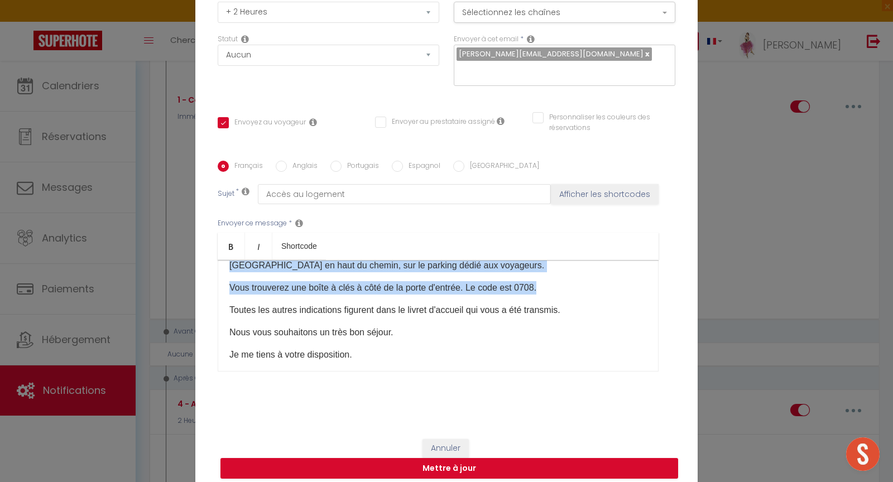
scroll to position [142, 0]
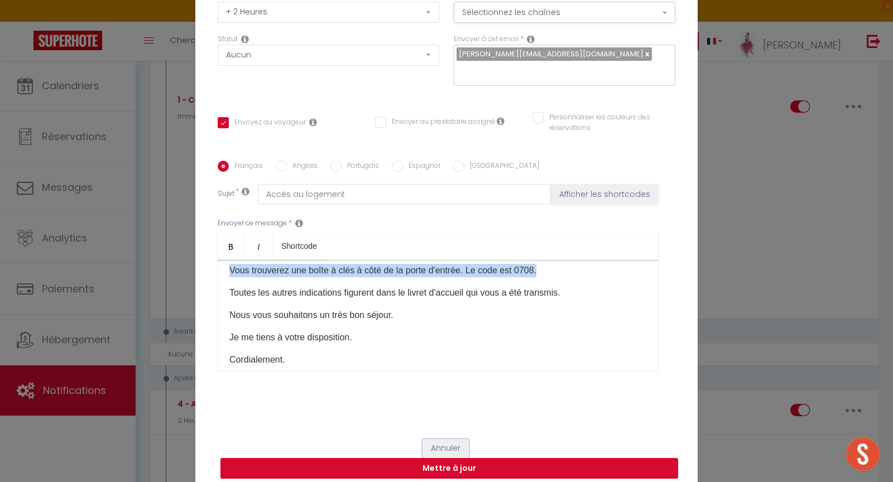
click at [448, 439] on button "Annuler" at bounding box center [445, 448] width 46 height 19
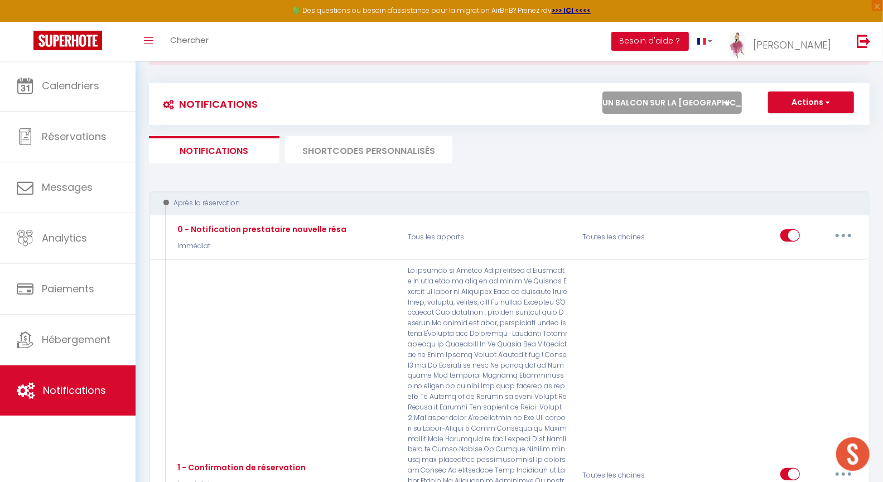
scroll to position [0, 0]
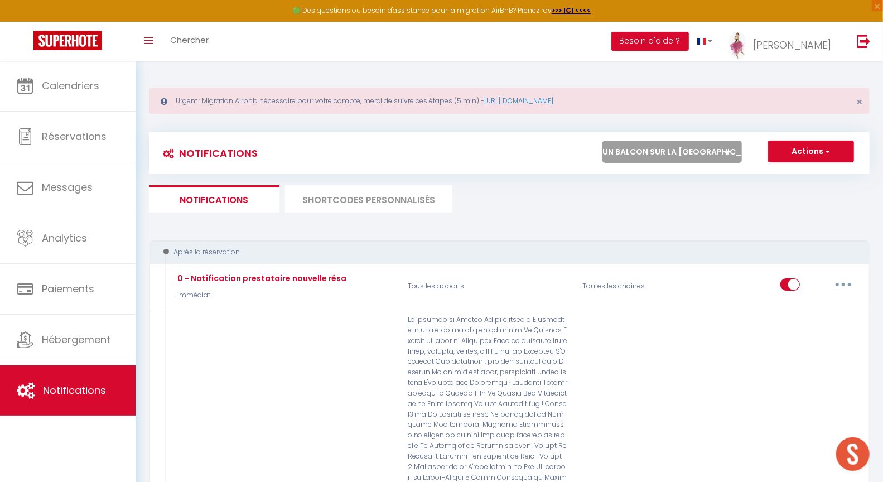
click at [688, 150] on select "Tous les apparts Le panoramique, vue et confort La Source Les balcons de [GEOGR…" at bounding box center [672, 152] width 139 height 22
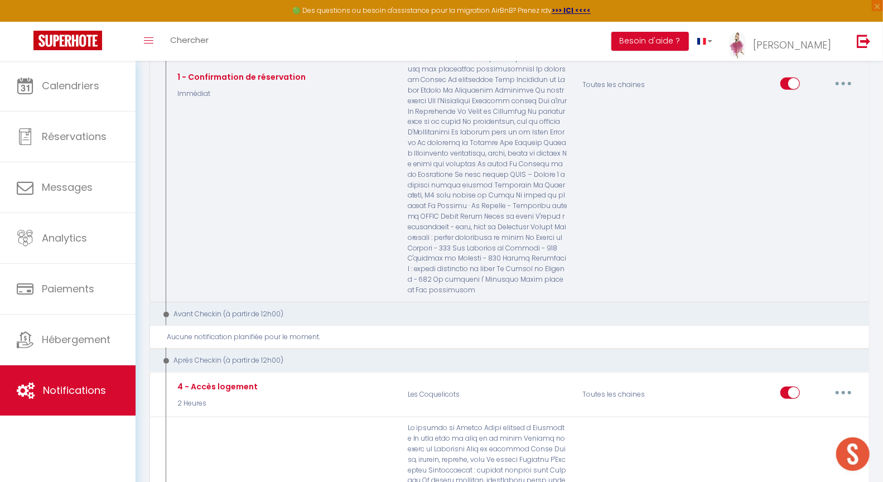
scroll to position [499, 0]
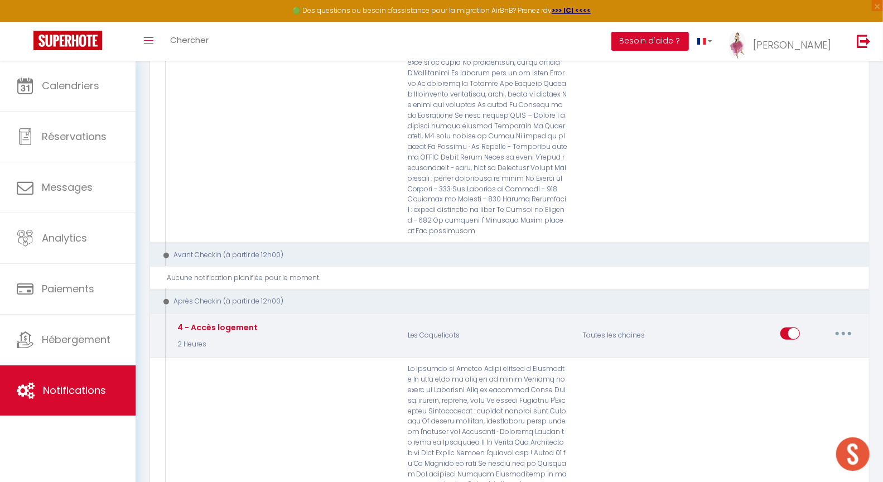
click at [840, 325] on button "button" at bounding box center [843, 334] width 31 height 18
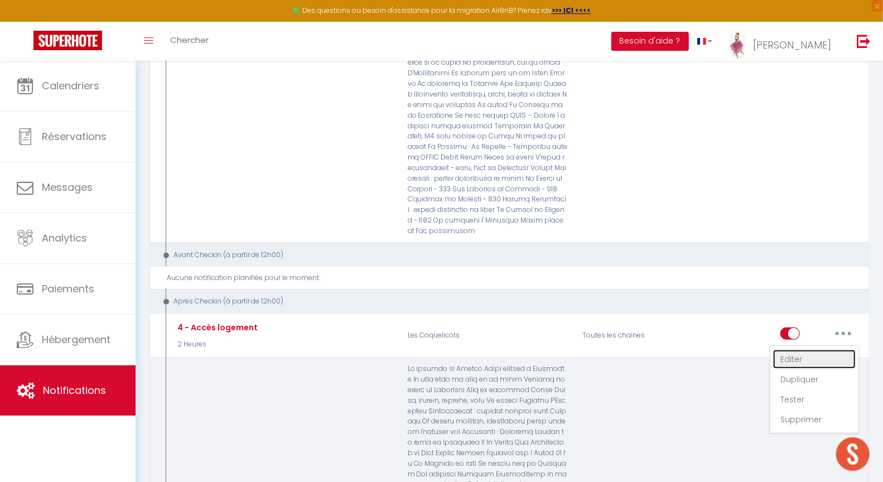
click at [792, 350] on link "Editer" at bounding box center [814, 359] width 83 height 19
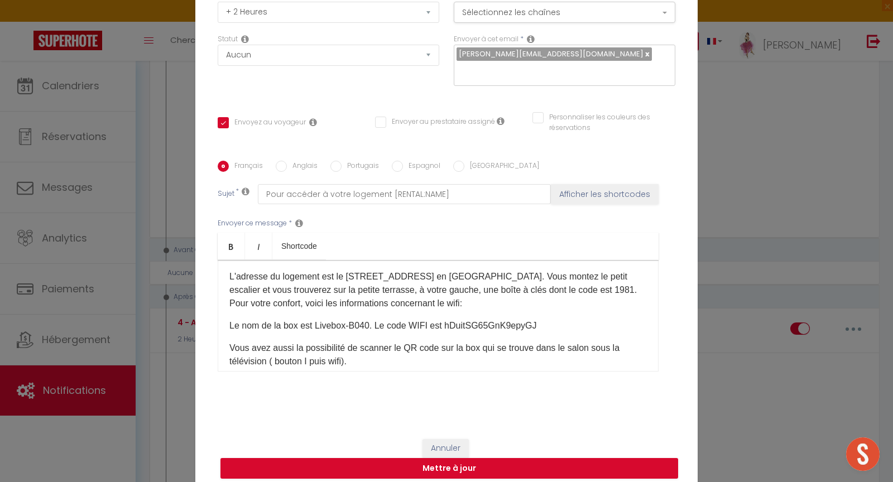
scroll to position [23, 0]
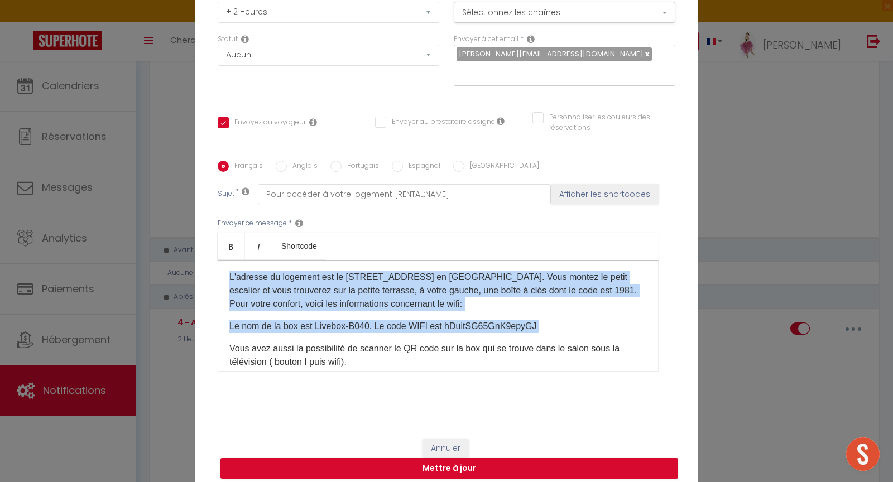
drag, startPoint x: 223, startPoint y: 269, endPoint x: 583, endPoint y: 325, distance: 364.2
click at [583, 325] on div "Bonjour [GUEST:FIRST_NAME], L'adresse du logement est le [STREET_ADDRESS] en [G…" at bounding box center [438, 316] width 441 height 112
click at [442, 440] on button "Annuler" at bounding box center [445, 448] width 46 height 19
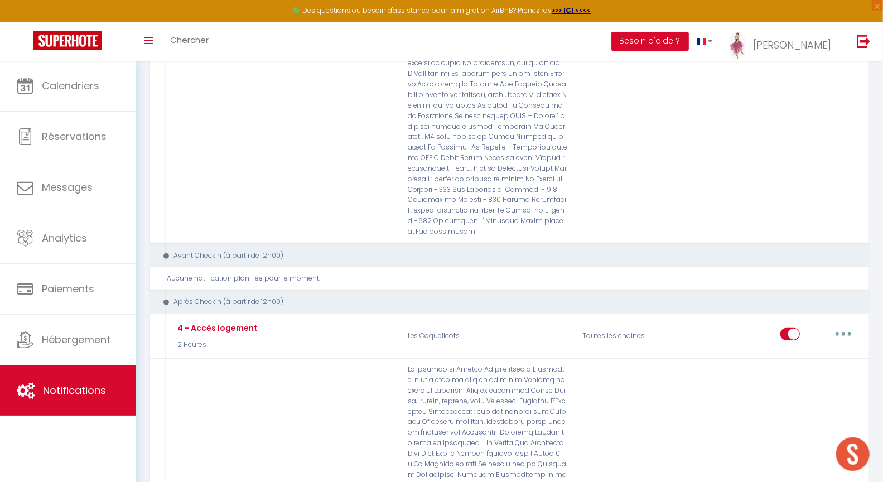
scroll to position [137, 0]
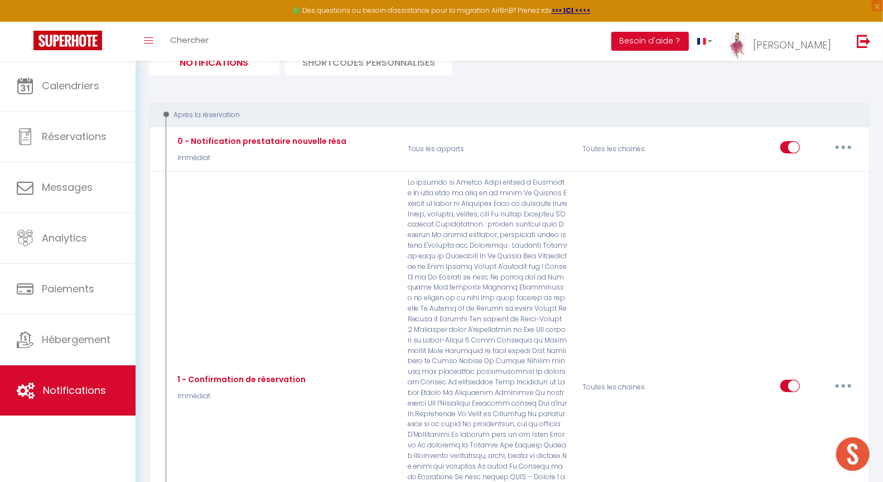
click at [648, 26] on select "Tous les apparts Le panoramique, vue et confort La Source Les balcons de [GEOGR…" at bounding box center [672, 14] width 139 height 22
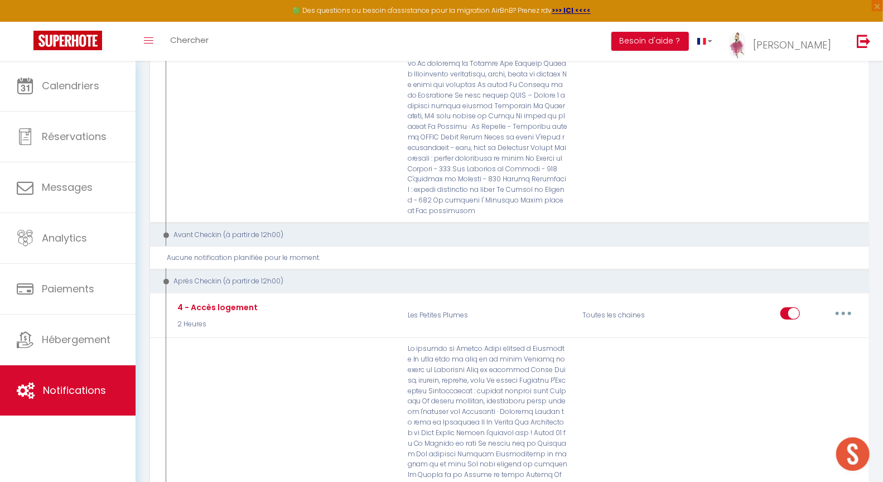
scroll to position [521, 0]
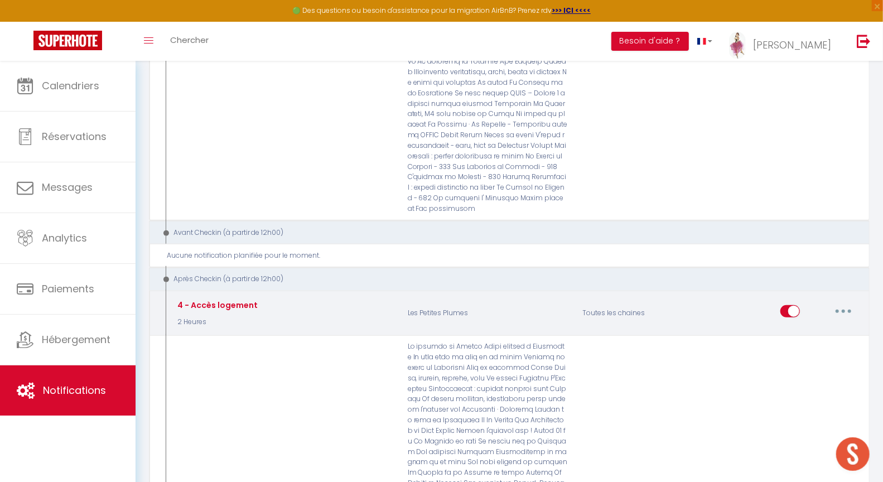
click at [845, 302] on button "button" at bounding box center [843, 311] width 31 height 18
click at [807, 327] on link "Editer" at bounding box center [814, 336] width 83 height 19
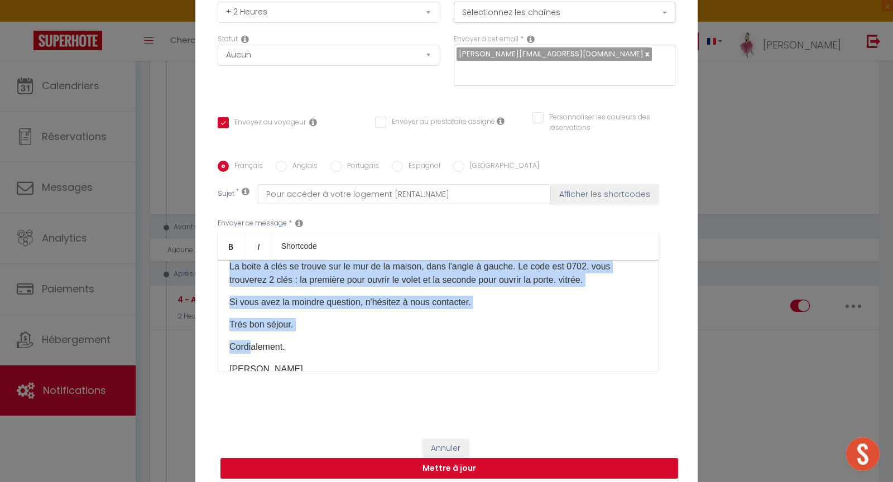
scroll to position [123, 0]
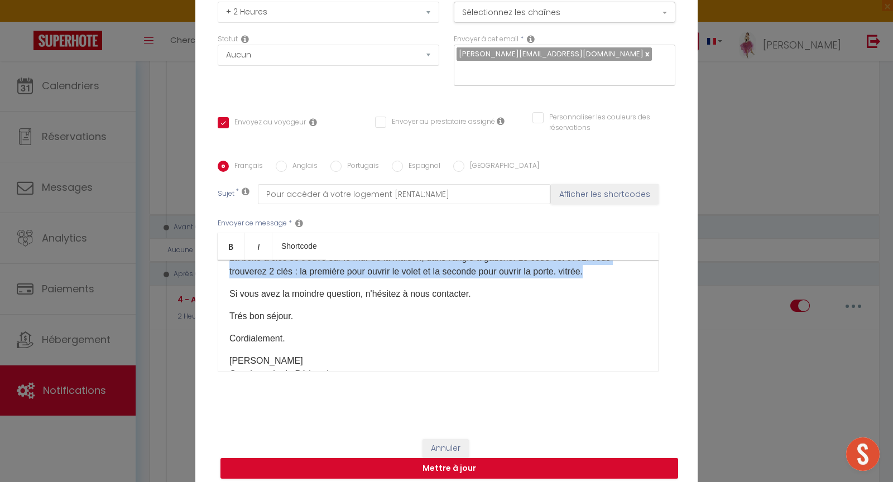
drag, startPoint x: 222, startPoint y: 292, endPoint x: 604, endPoint y: 277, distance: 381.9
click at [604, 277] on div "Bonjour [GUEST:FIRST_NAME] Voici les modalités d'accueil à [RENTAL:NAME]; L'adr…" at bounding box center [438, 316] width 441 height 112
click at [437, 439] on button "Annuler" at bounding box center [445, 448] width 46 height 19
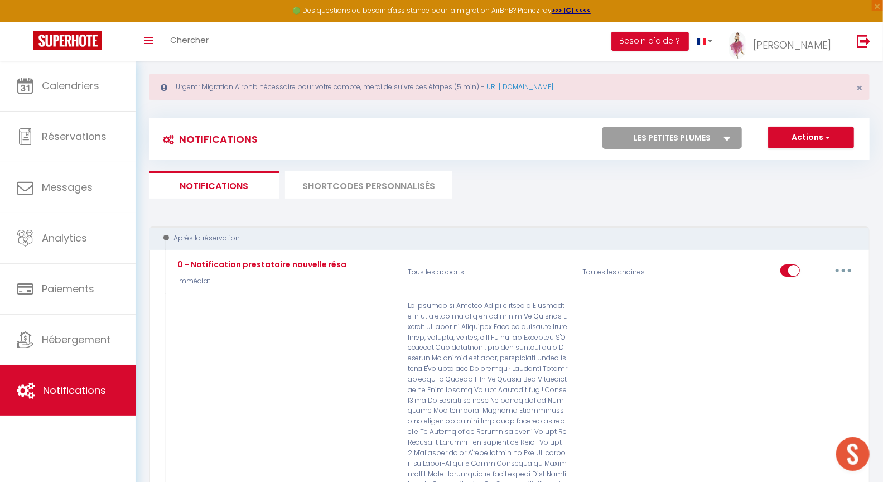
scroll to position [0, 0]
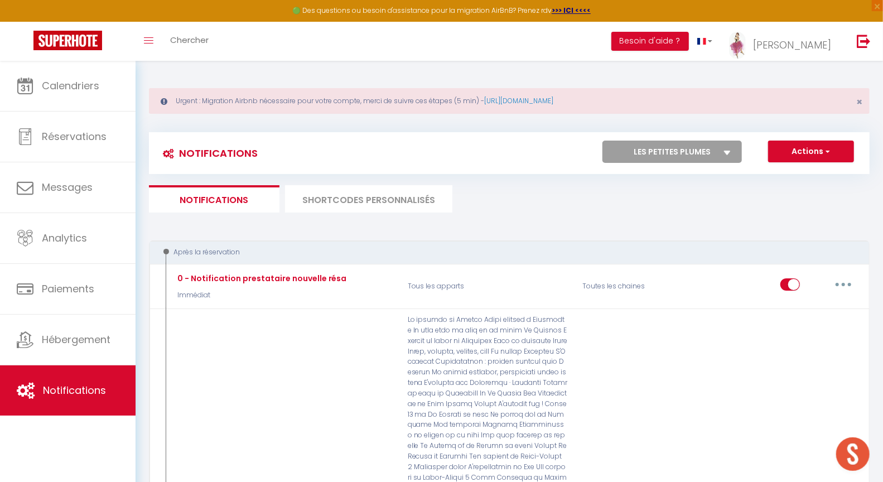
click at [659, 153] on select "Tous les apparts Le panoramique, vue et confort La Source Les balcons de [GEOGR…" at bounding box center [672, 152] width 139 height 22
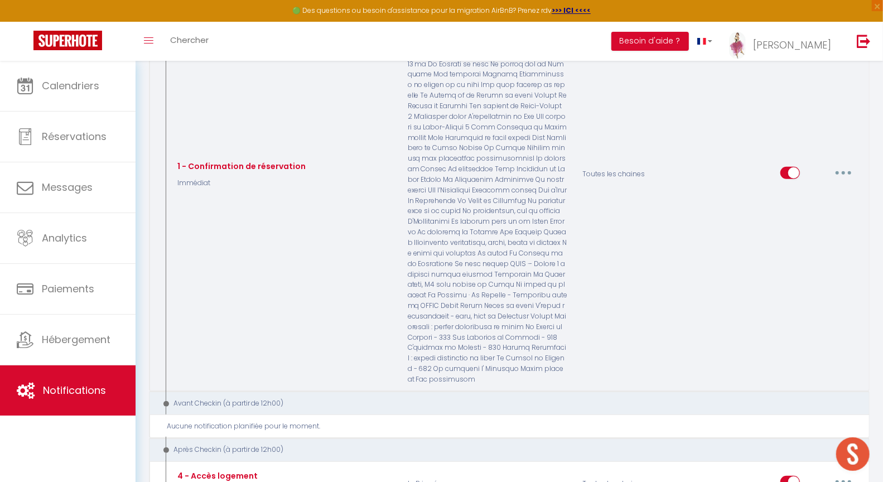
scroll to position [410, 0]
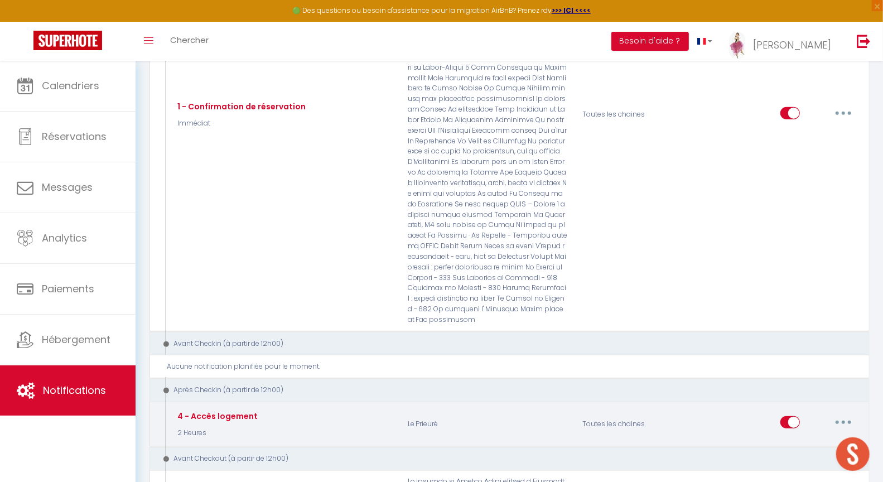
click at [848, 413] on button "button" at bounding box center [843, 422] width 31 height 18
click at [801, 439] on link "Editer" at bounding box center [814, 448] width 83 height 19
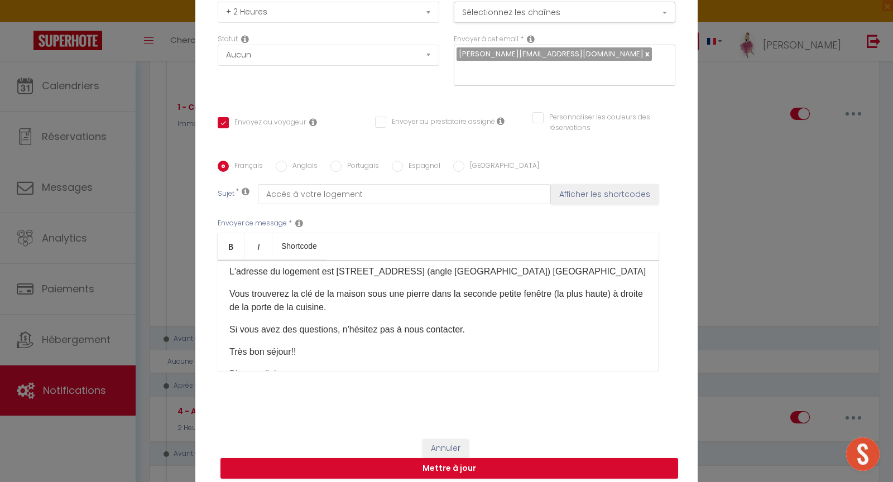
scroll to position [40, 0]
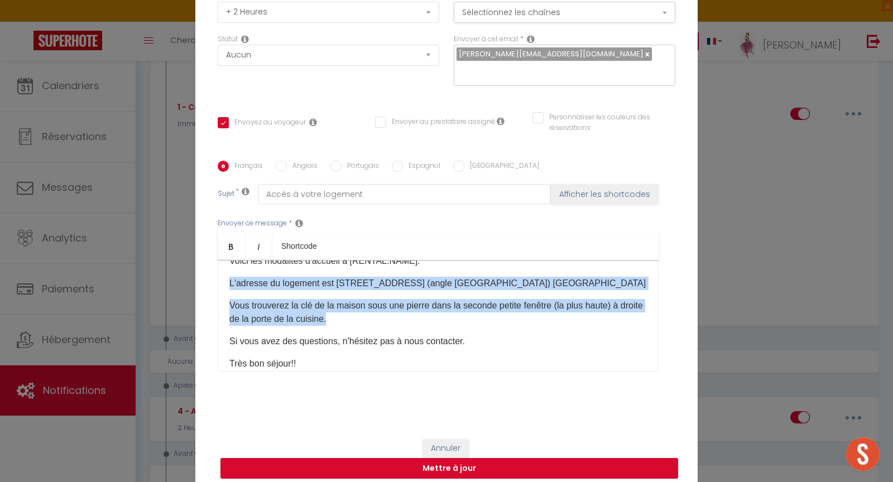
drag, startPoint x: 222, startPoint y: 273, endPoint x: 442, endPoint y: 328, distance: 226.5
click at [442, 328] on div "Bonjour [GUEST:FIRST_NAME] Voici les modalités d'accueil à [RENTAL:NAME]: L'adr…" at bounding box center [438, 316] width 441 height 112
click at [447, 439] on button "Annuler" at bounding box center [445, 448] width 46 height 19
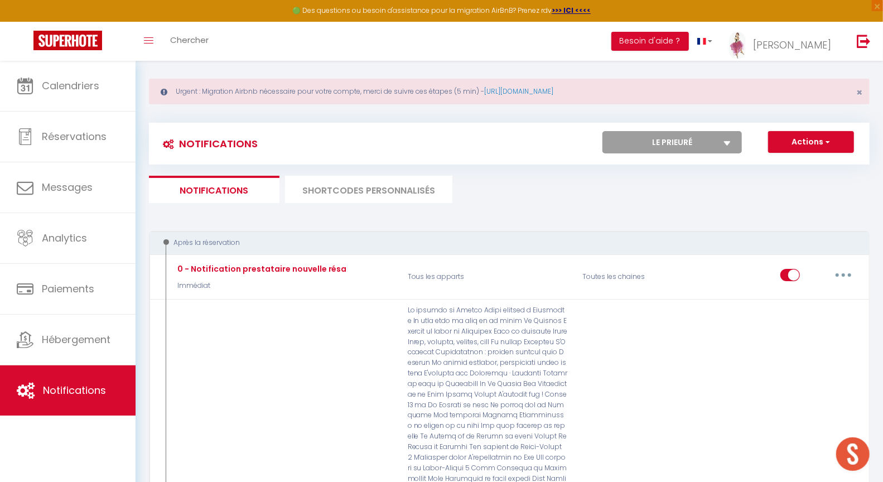
scroll to position [0, 0]
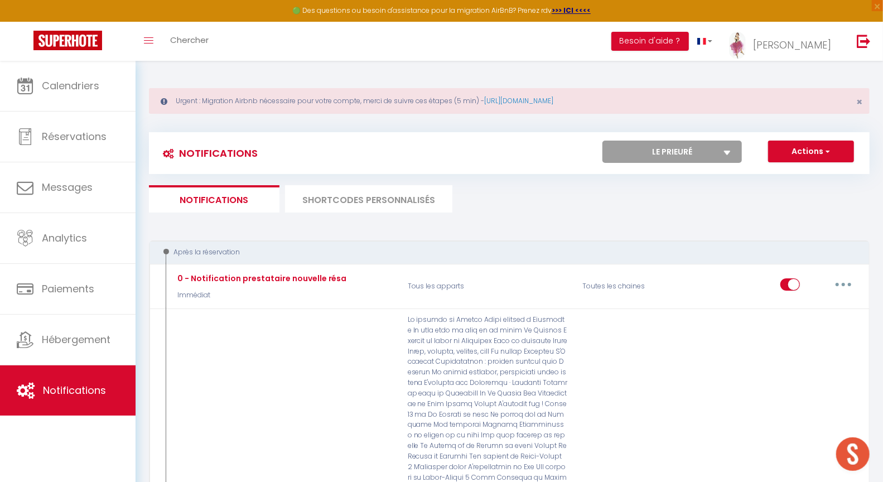
click at [654, 151] on select "Tous les apparts Le panoramique, vue et confort La Source Les balcons de [GEOGR…" at bounding box center [672, 152] width 139 height 22
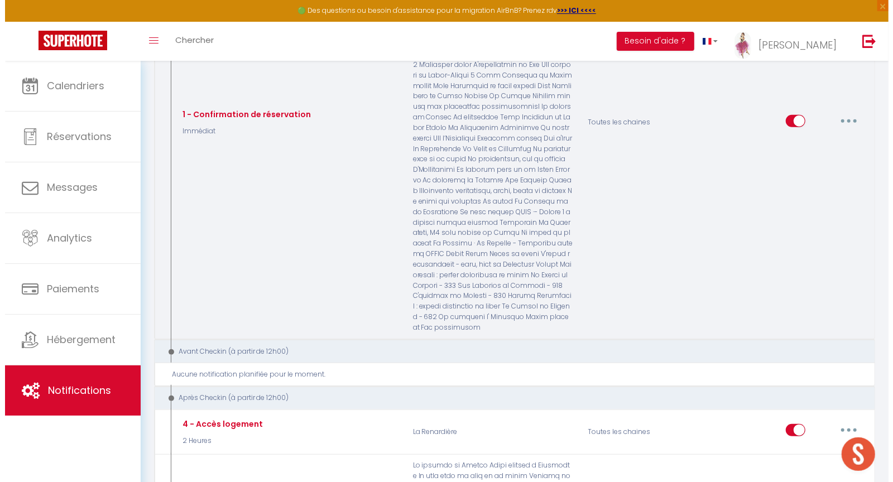
scroll to position [536, 0]
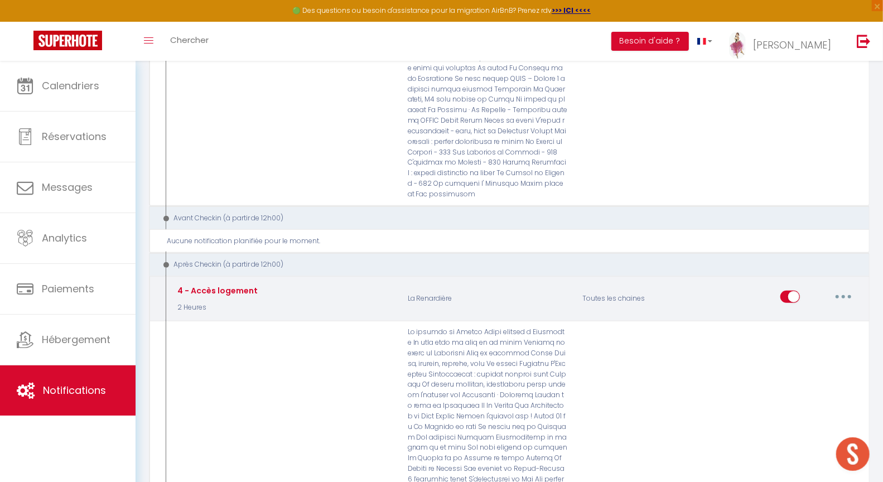
click at [846, 288] on button "button" at bounding box center [843, 297] width 31 height 18
drag, startPoint x: 812, startPoint y: 299, endPoint x: 776, endPoint y: 295, distance: 35.9
click at [812, 313] on link "Editer" at bounding box center [814, 322] width 83 height 19
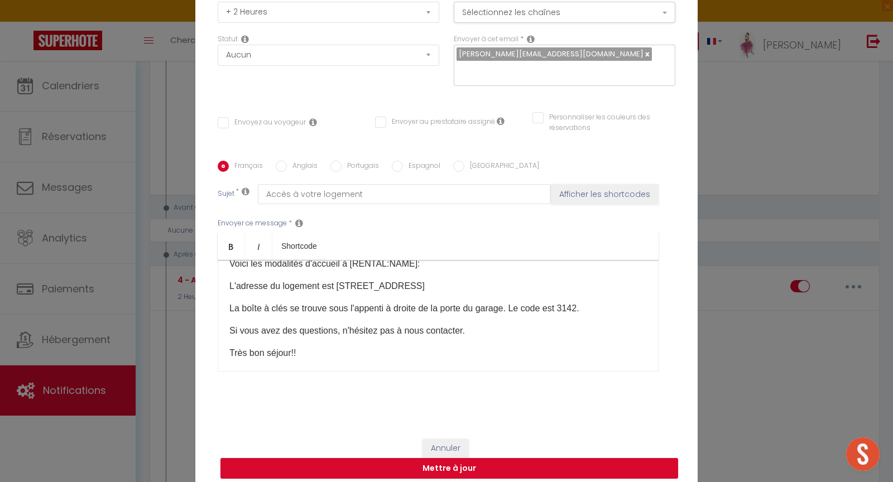
scroll to position [35, 0]
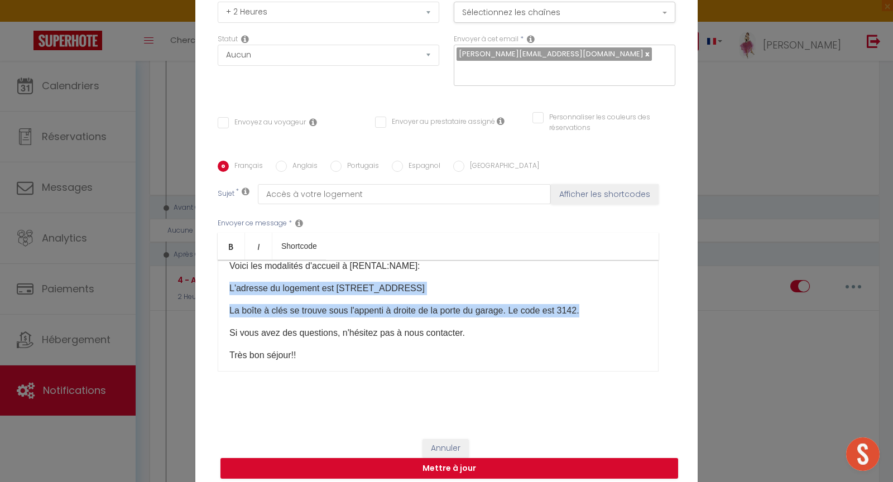
drag, startPoint x: 222, startPoint y: 278, endPoint x: 634, endPoint y: 305, distance: 413.1
click at [634, 305] on div "Bonjour [GUEST:FIRST_NAME] Voici les modalités d'accueil à [RENTAL:NAME]: L'adr…" at bounding box center [438, 316] width 441 height 112
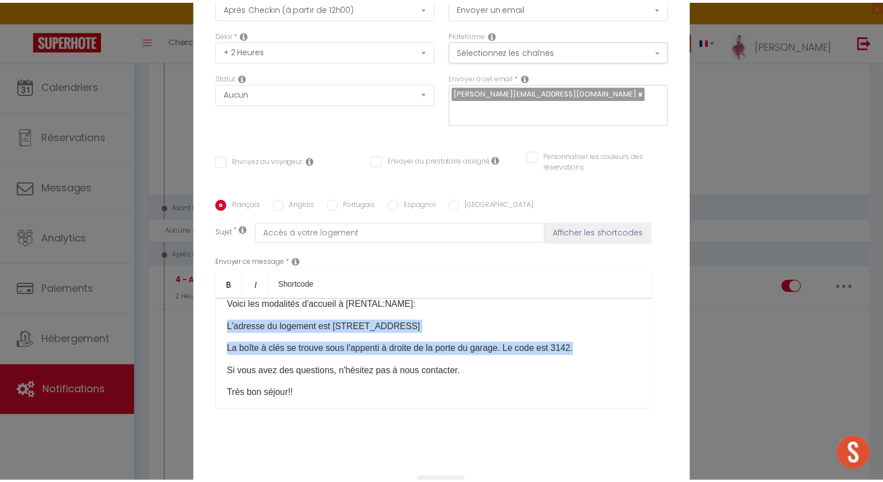
scroll to position [97, 0]
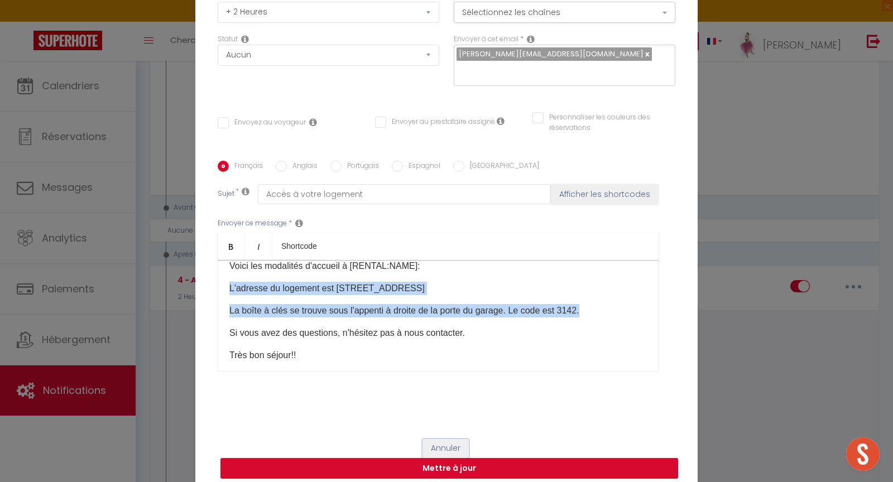
click at [450, 439] on button "Annuler" at bounding box center [445, 448] width 46 height 19
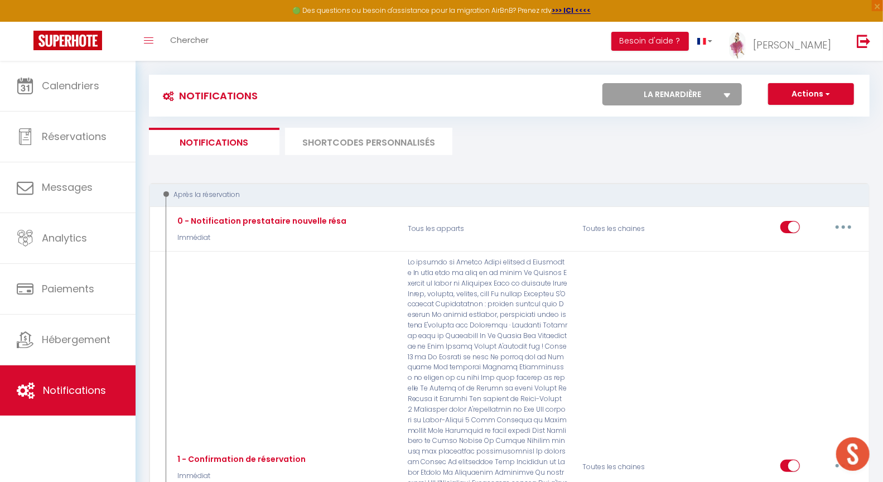
scroll to position [0, 0]
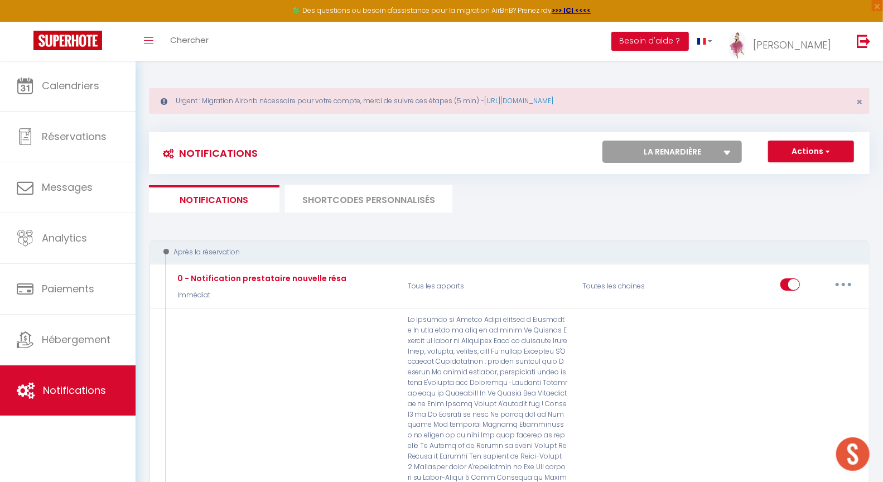
click at [653, 152] on select "Tous les apparts Le panoramique, vue et confort La Source Les balcons de [GEOGR…" at bounding box center [672, 152] width 139 height 22
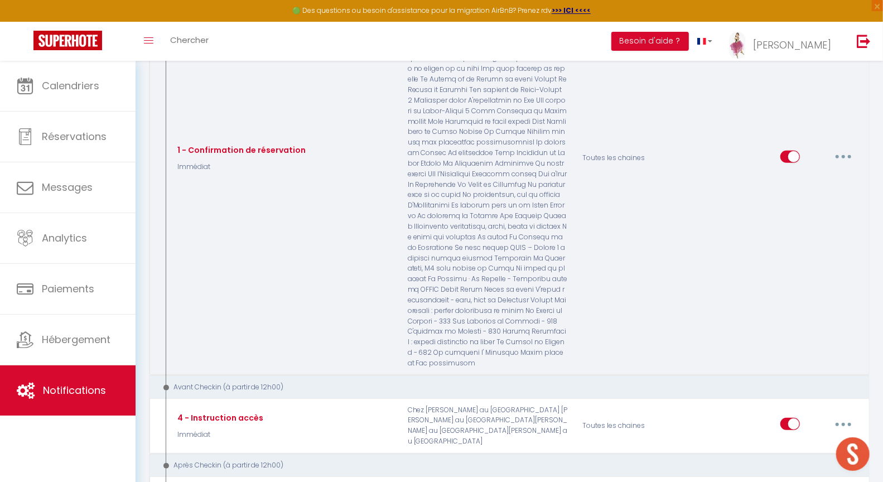
scroll to position [482, 0]
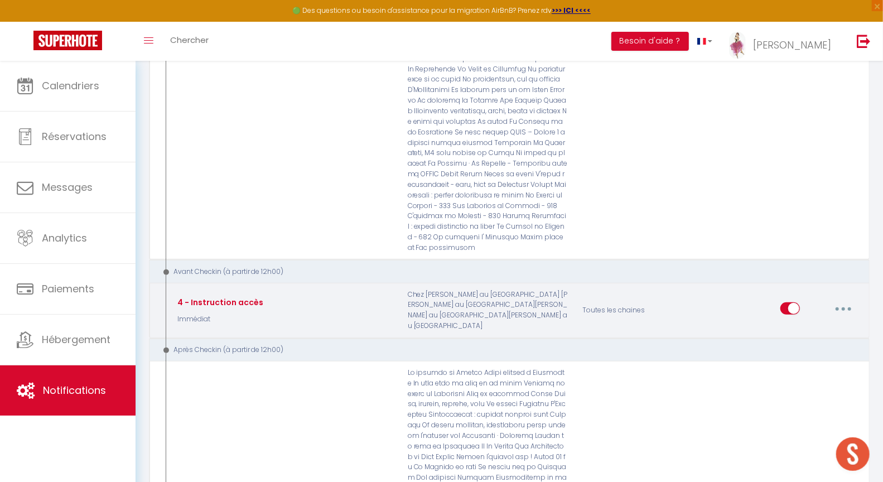
click at [849, 300] on button "button" at bounding box center [843, 309] width 31 height 18
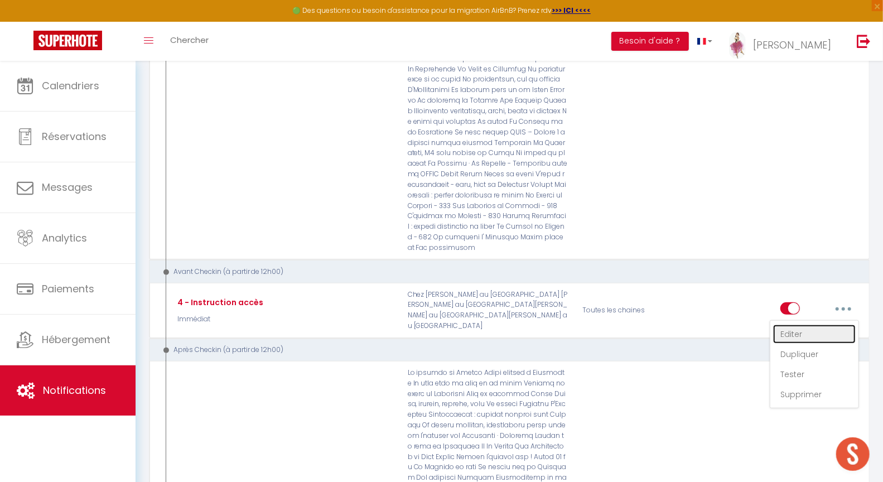
click at [792, 325] on link "Editer" at bounding box center [814, 334] width 83 height 19
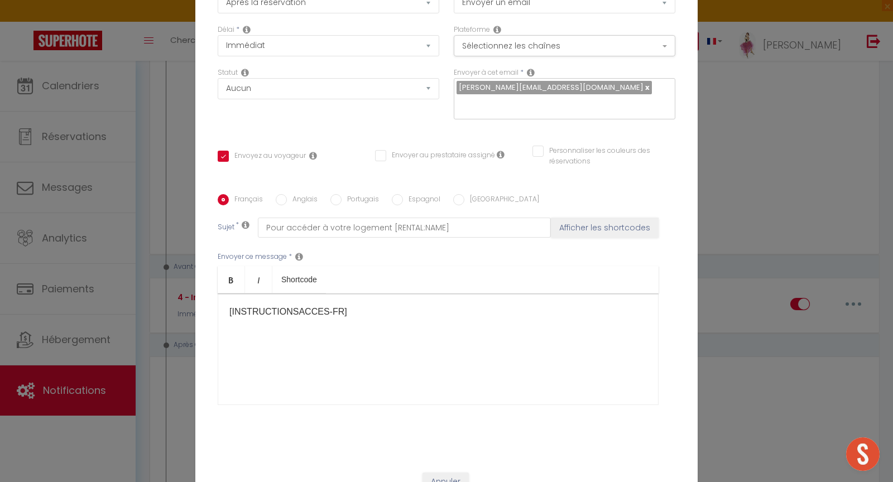
scroll to position [97, 0]
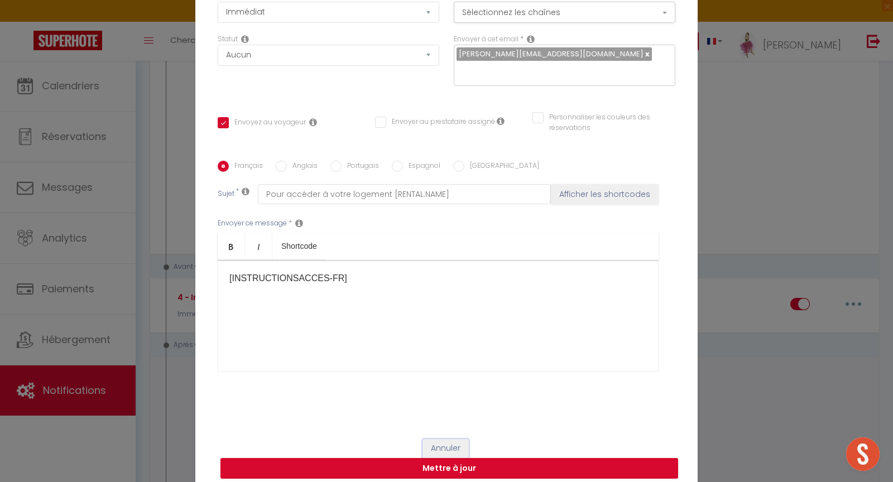
click at [445, 442] on button "Annuler" at bounding box center [445, 448] width 46 height 19
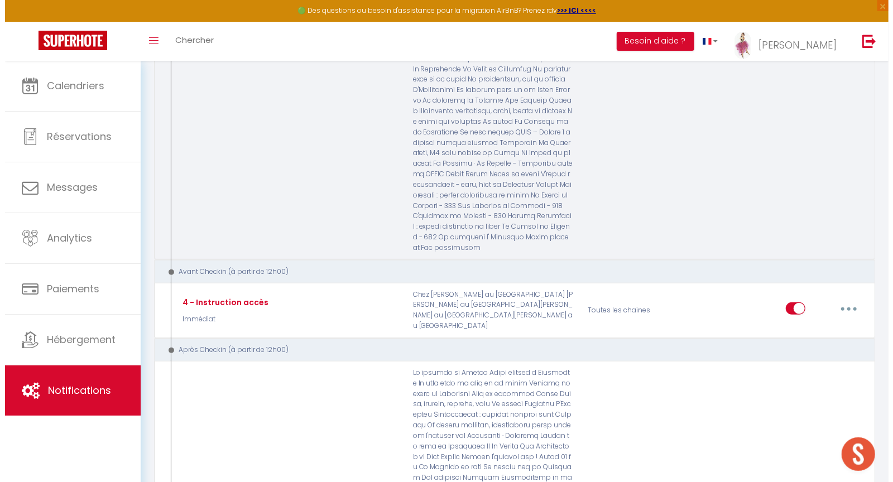
scroll to position [0, 0]
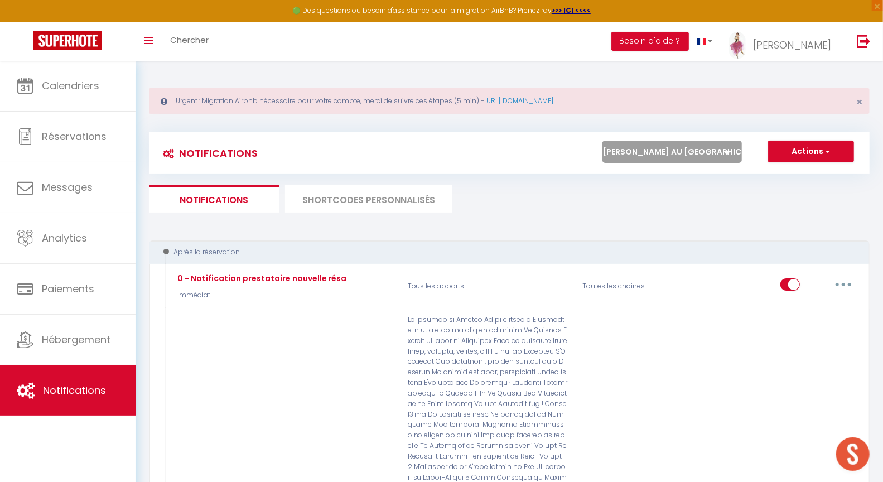
click at [382, 198] on li "SHORTCODES PERSONNALISÉS" at bounding box center [368, 198] width 167 height 27
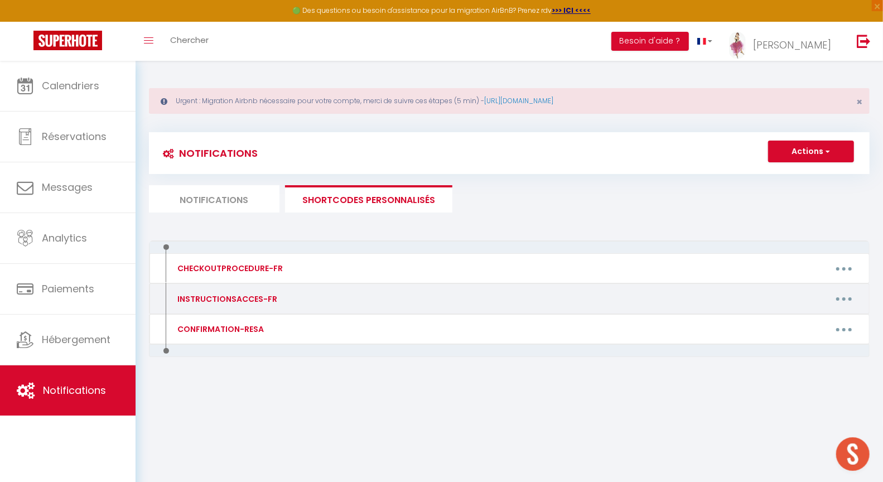
click at [850, 297] on button "button" at bounding box center [844, 299] width 31 height 18
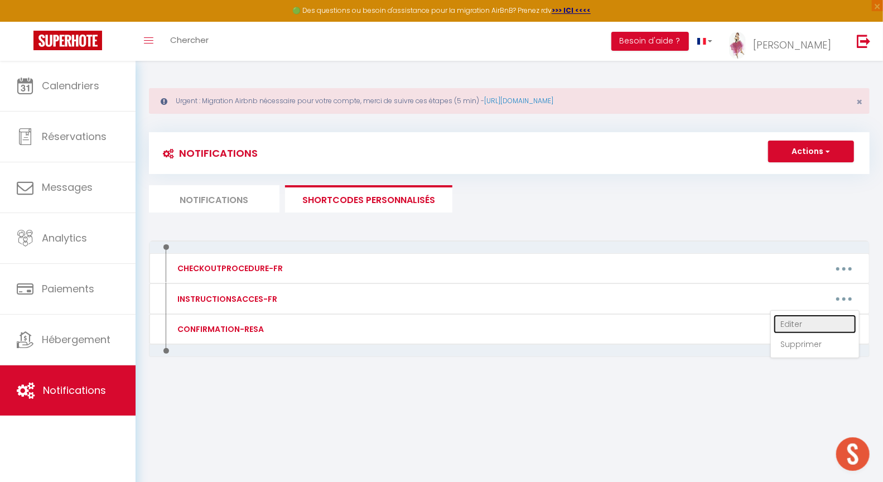
click at [805, 324] on link "Editer" at bounding box center [815, 324] width 83 height 19
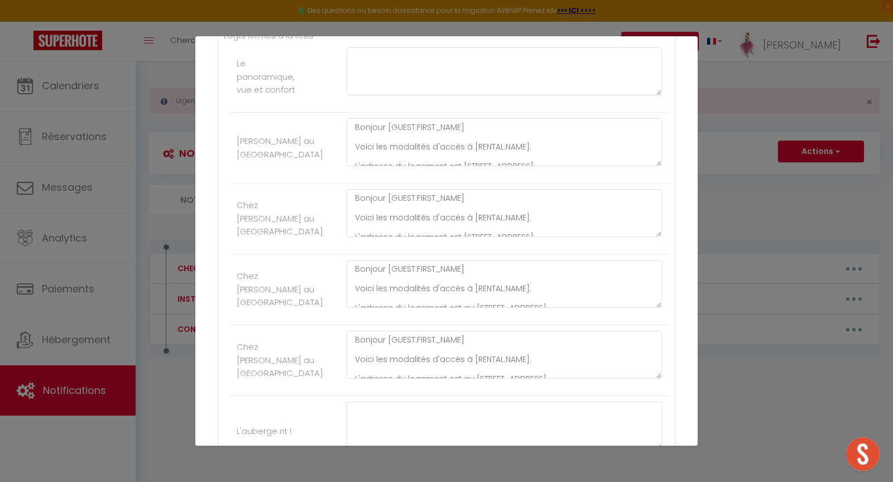
scroll to position [4053, 0]
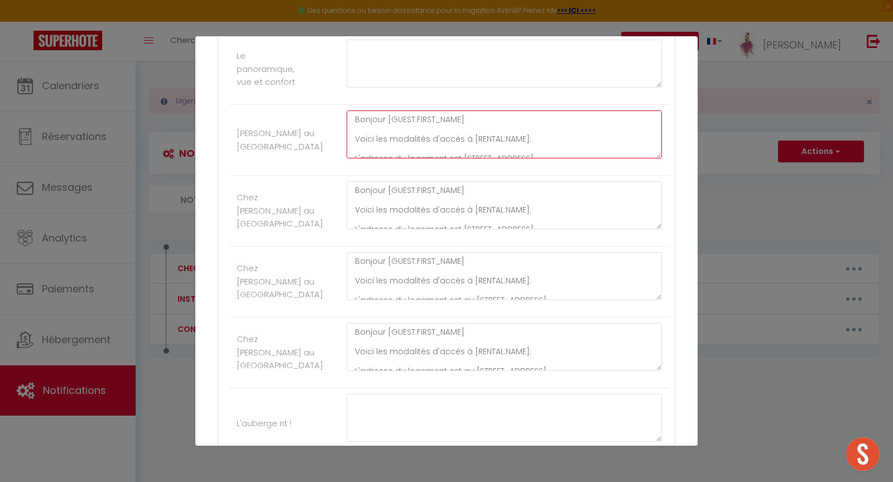
drag, startPoint x: 354, startPoint y: 175, endPoint x: 419, endPoint y: 183, distance: 65.7
click at [419, 158] on textarea "Bonjour [GUEST:FIRST_NAME] Voici les modalités d'accès à [RENTAL:NAME]: L'adres…" at bounding box center [503, 134] width 315 height 48
drag, startPoint x: 350, startPoint y: 177, endPoint x: 517, endPoint y: 207, distance: 170.0
click at [519, 176] on li "[PERSON_NAME] au Petit palais Bonjour [GUEST:FIRST_NAME] Voici les modalités d'…" at bounding box center [449, 140] width 440 height 71
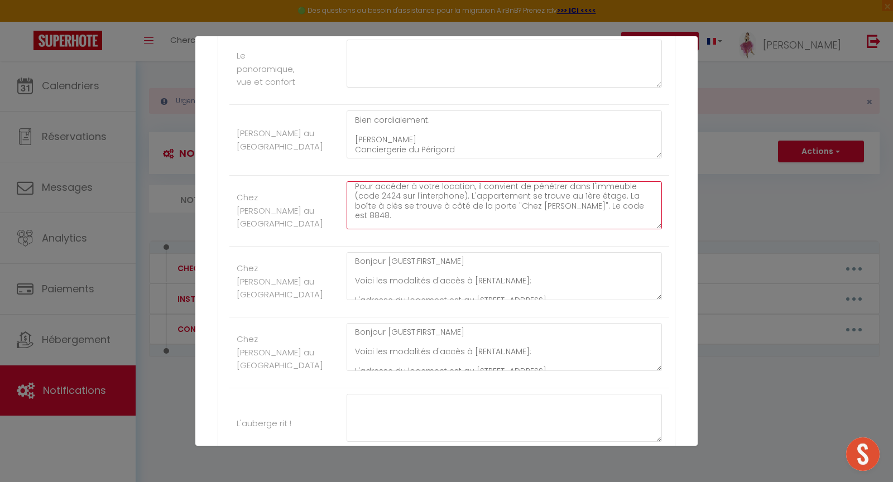
scroll to position [68, 0]
drag, startPoint x: 351, startPoint y: 260, endPoint x: 470, endPoint y: 250, distance: 119.3
click at [471, 229] on textarea "Bonjour [GUEST:FIRST_NAME] Voici les modalités d'accès à [RENTAL:NAME]: L'adres…" at bounding box center [503, 205] width 315 height 48
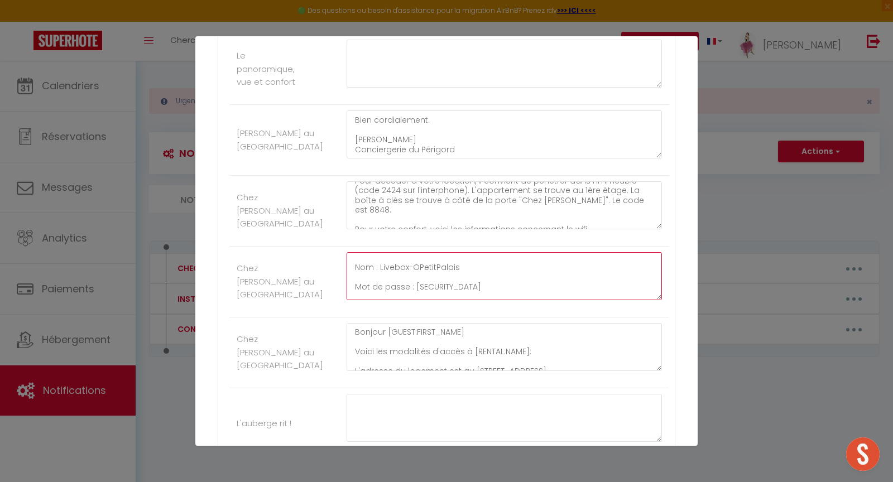
scroll to position [130, 0]
drag, startPoint x: 353, startPoint y: 317, endPoint x: 358, endPoint y: 307, distance: 10.7
click at [358, 300] on textarea "Bonjour [GUEST:FIRST_NAME] Voici les modalités d'accès à [RENTAL:NAME]: L'adres…" at bounding box center [503, 276] width 315 height 48
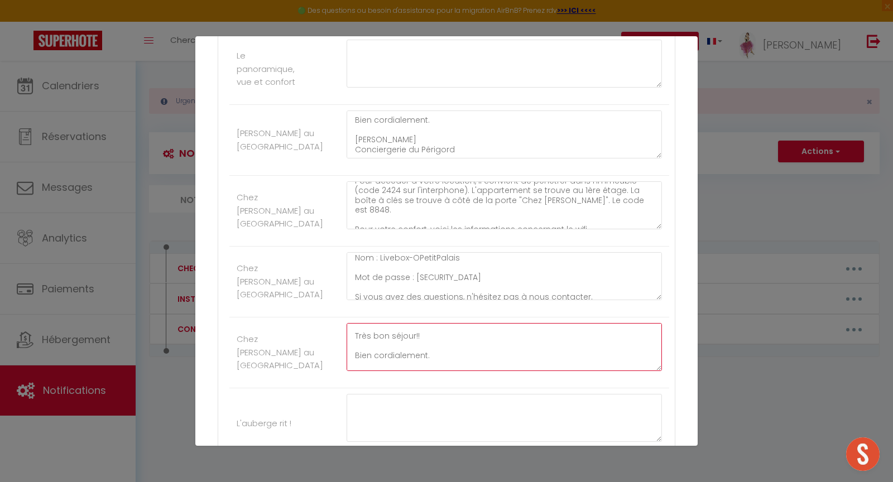
scroll to position [186, 0]
drag, startPoint x: 352, startPoint y: 398, endPoint x: 508, endPoint y: 394, distance: 155.7
click at [508, 371] on textarea "Bonjour [GUEST:FIRST_NAME] Voici les modalités d'accès à [RENTAL:NAME]: L'adres…" at bounding box center [503, 347] width 315 height 48
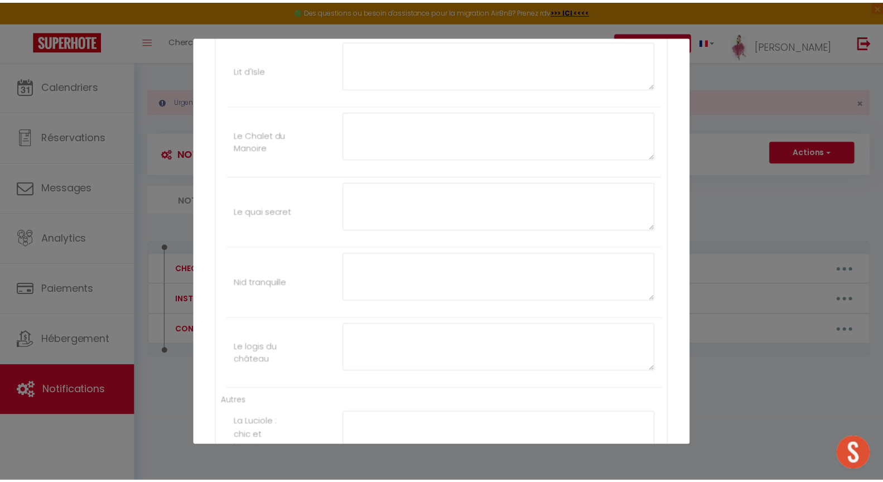
scroll to position [5758, 0]
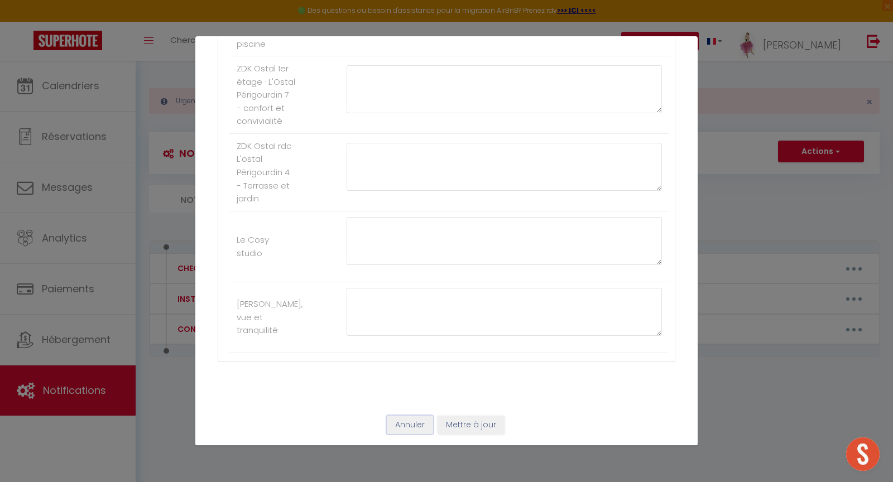
drag, startPoint x: 406, startPoint y: 428, endPoint x: 375, endPoint y: 348, distance: 86.0
click at [407, 428] on button "Annuler" at bounding box center [410, 425] width 46 height 19
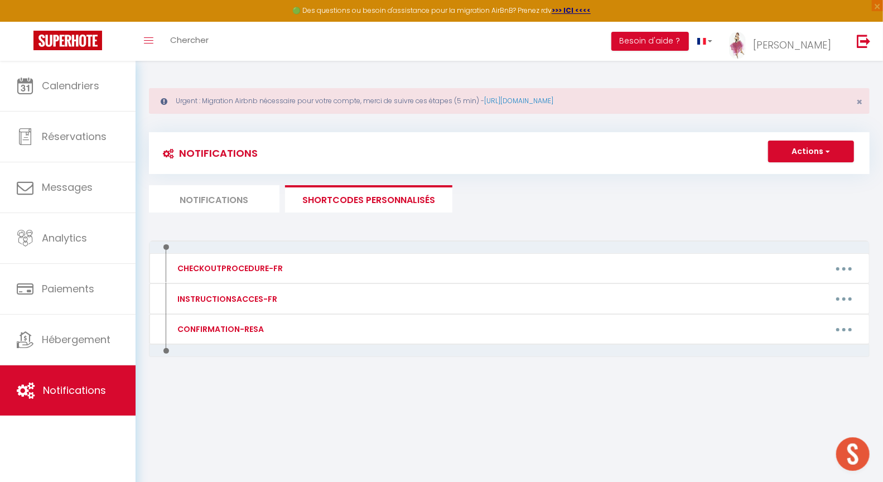
click at [238, 199] on li "Notifications" at bounding box center [214, 198] width 131 height 27
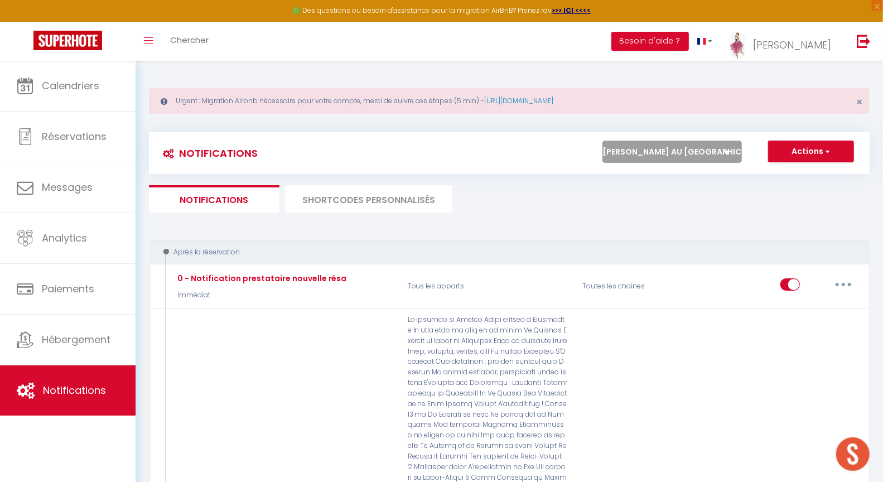
click at [649, 145] on select "Tous les apparts Le panoramique, vue et confort La Source Les balcons de [GEOGR…" at bounding box center [672, 152] width 139 height 22
click at [648, 156] on select "Tous les apparts Le panoramique, vue et confort La Source Les balcons de [GEOGR…" at bounding box center [672, 152] width 139 height 22
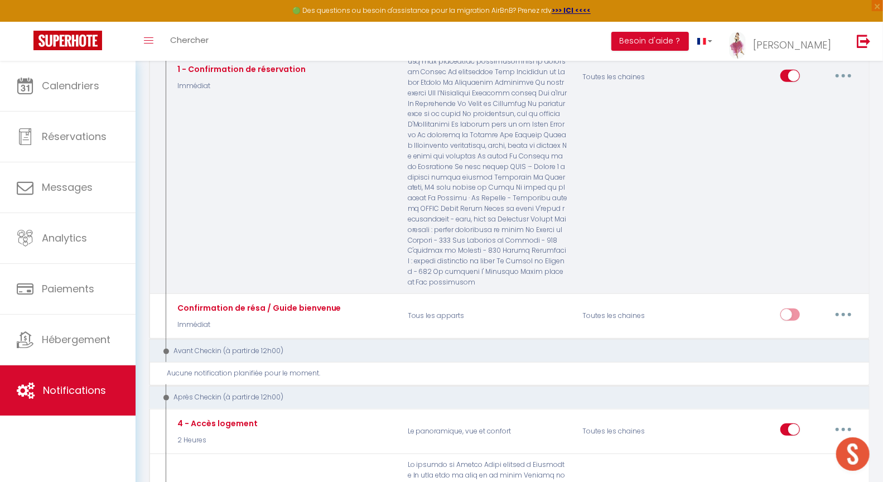
scroll to position [448, 0]
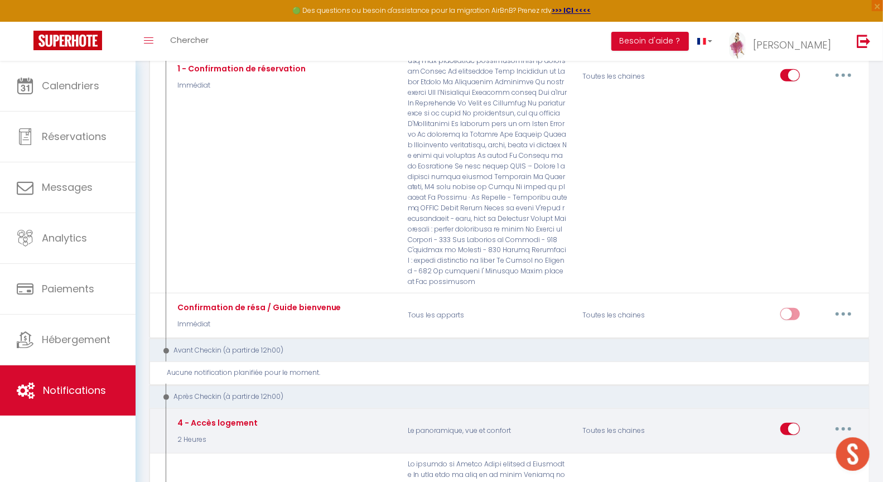
click at [843, 427] on icon "button" at bounding box center [843, 428] width 3 height 3
click at [794, 445] on link "Editer" at bounding box center [814, 454] width 83 height 19
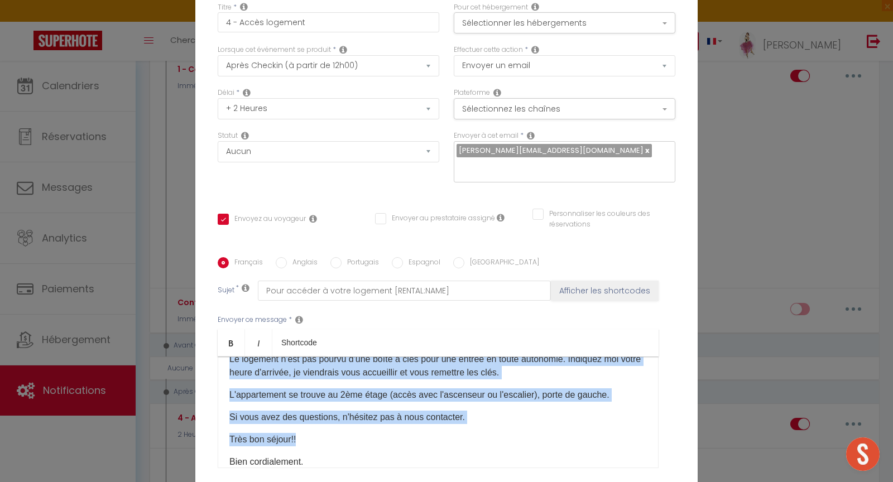
scroll to position [86, 0]
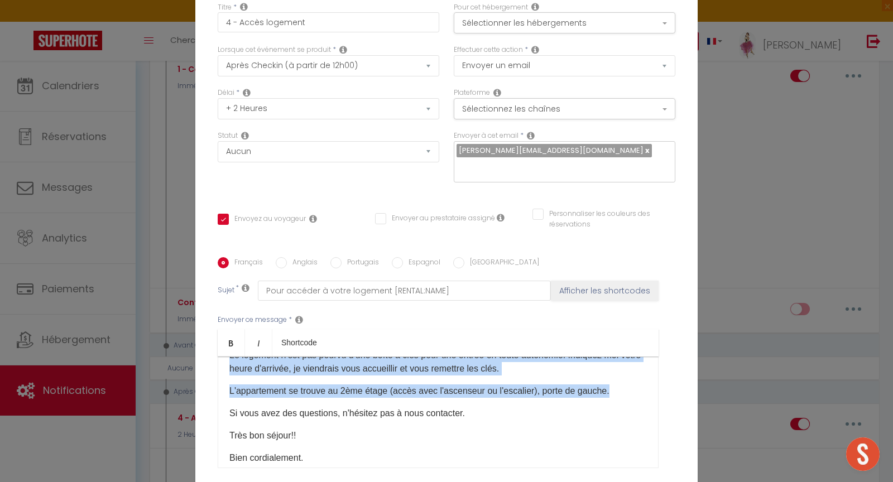
drag, startPoint x: 249, startPoint y: 418, endPoint x: 620, endPoint y: 380, distance: 373.4
click at [620, 380] on div "Bonjour [GUEST:FIRST_NAME] Voici les modalités d'accueil à [RENTAL:NAME]: L'adr…" at bounding box center [438, 413] width 441 height 112
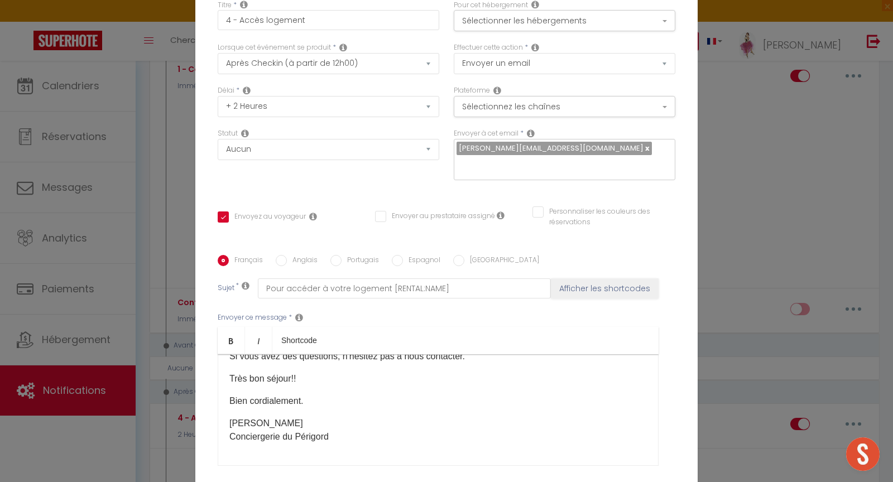
scroll to position [97, 0]
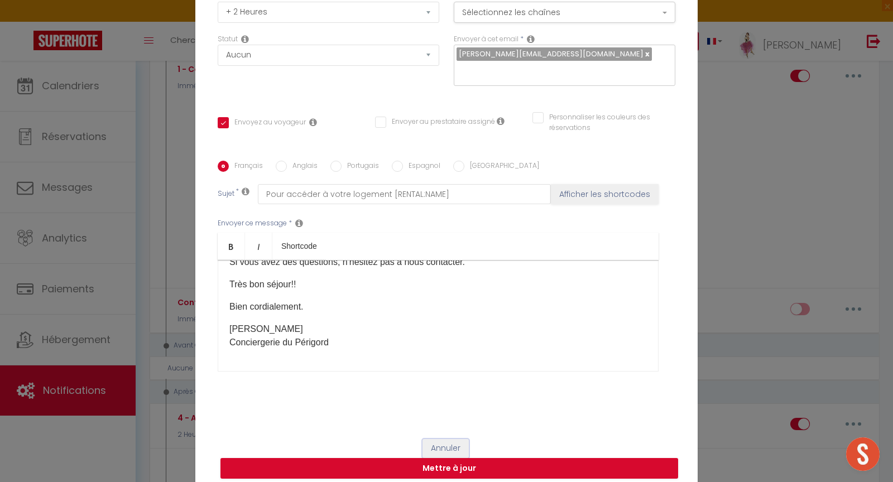
click at [446, 439] on button "Annuler" at bounding box center [445, 448] width 46 height 19
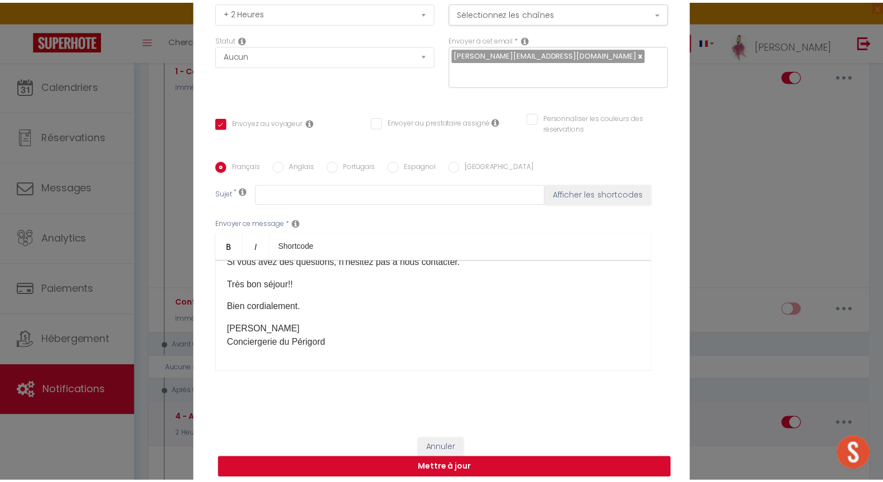
scroll to position [448, 0]
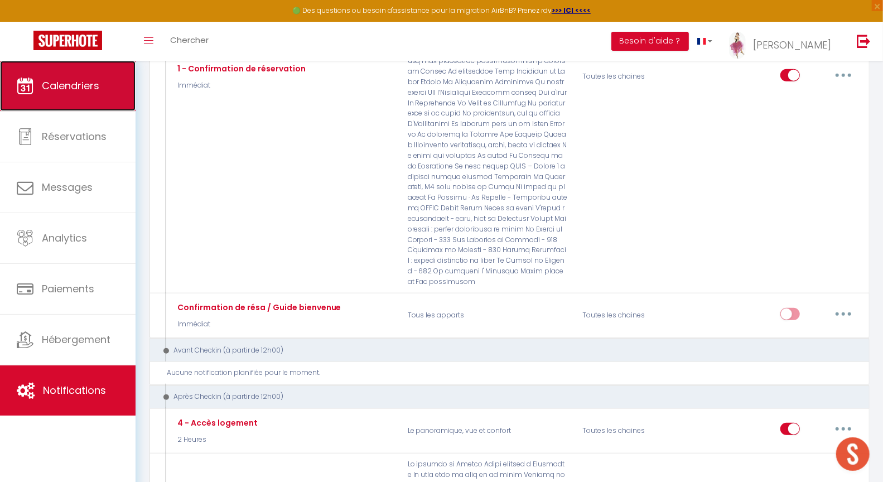
click at [77, 89] on span "Calendriers" at bounding box center [70, 86] width 57 height 14
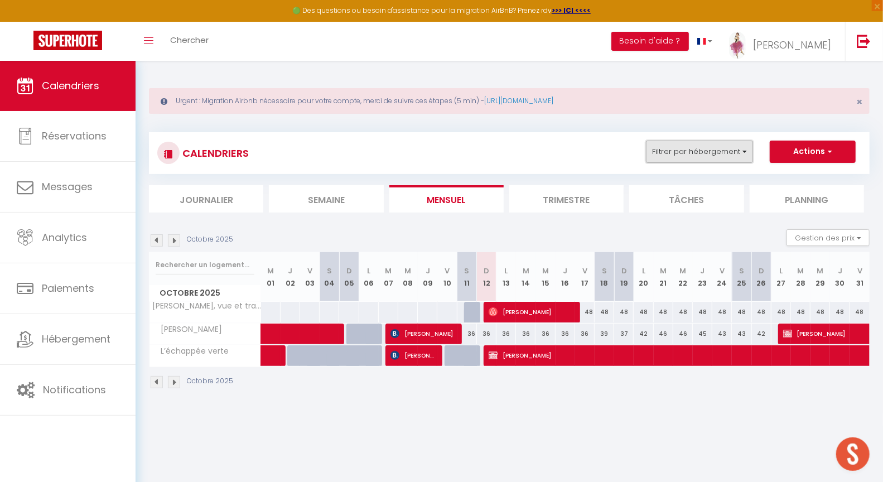
click at [683, 148] on button "Filtrer par hébergement" at bounding box center [699, 152] width 107 height 22
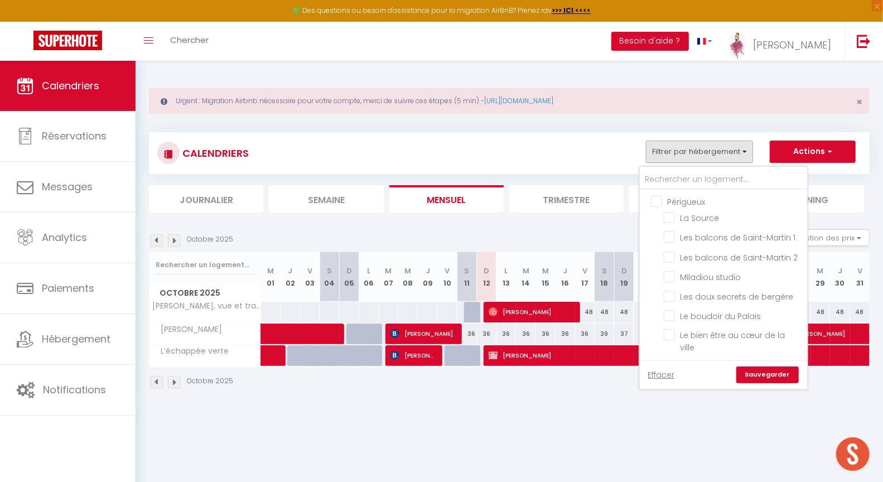
click at [659, 201] on input "Périgueux" at bounding box center [734, 200] width 167 height 11
click at [659, 200] on input "Périgueux" at bounding box center [734, 200] width 167 height 11
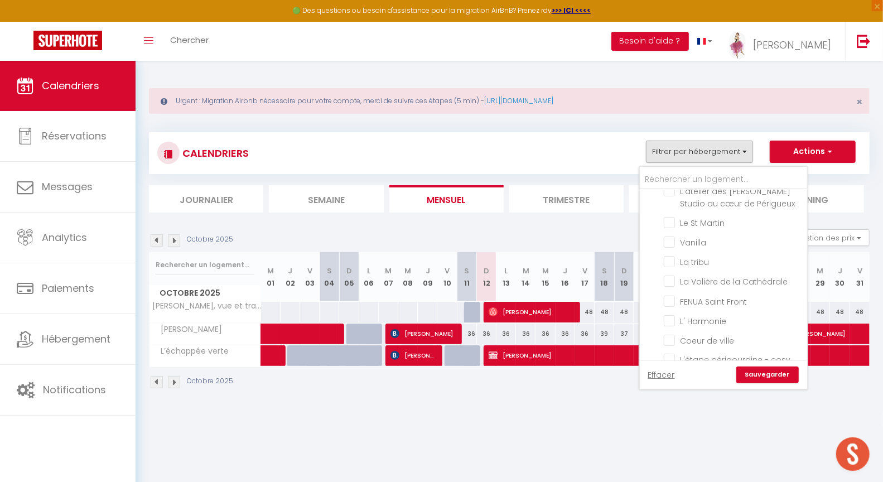
scroll to position [744, 0]
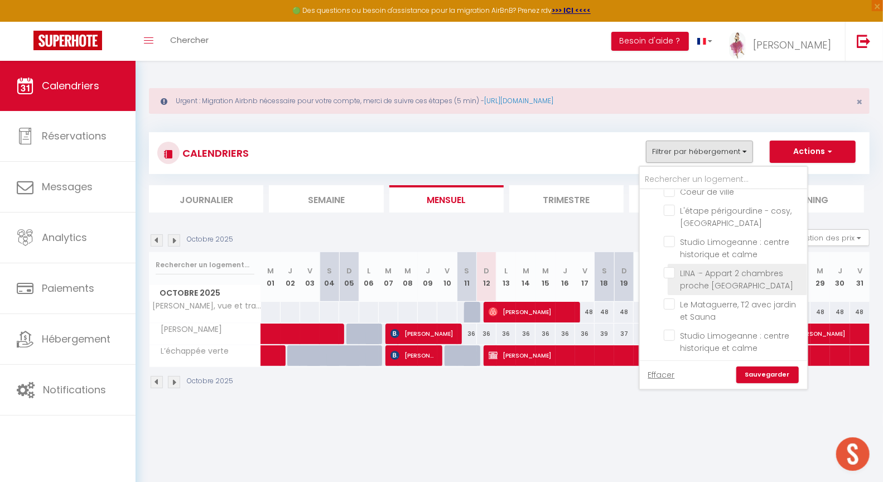
click at [673, 278] on input "LINA ·- Appart 2 chambres proche [GEOGRAPHIC_DATA]" at bounding box center [733, 272] width 139 height 11
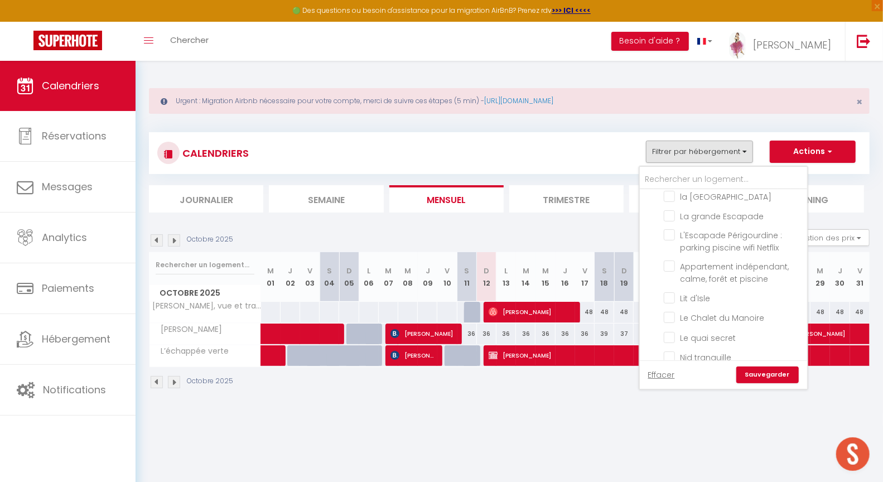
scroll to position [1831, 0]
click at [765, 371] on link "Sauvegarder" at bounding box center [767, 375] width 62 height 17
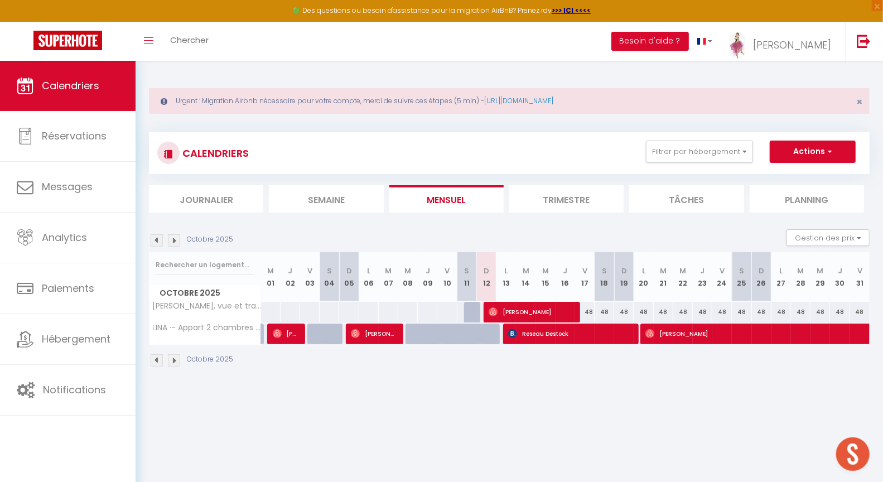
click at [175, 237] on img at bounding box center [174, 240] width 12 height 12
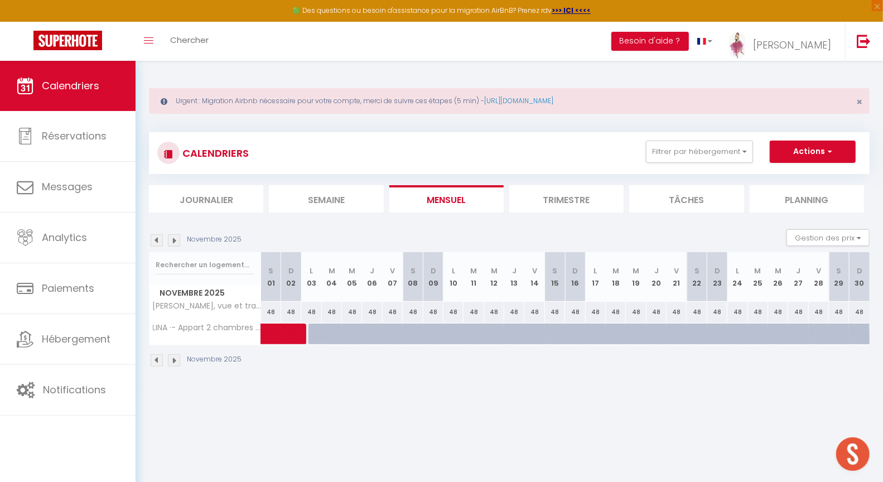
click at [155, 240] on img at bounding box center [157, 240] width 12 height 12
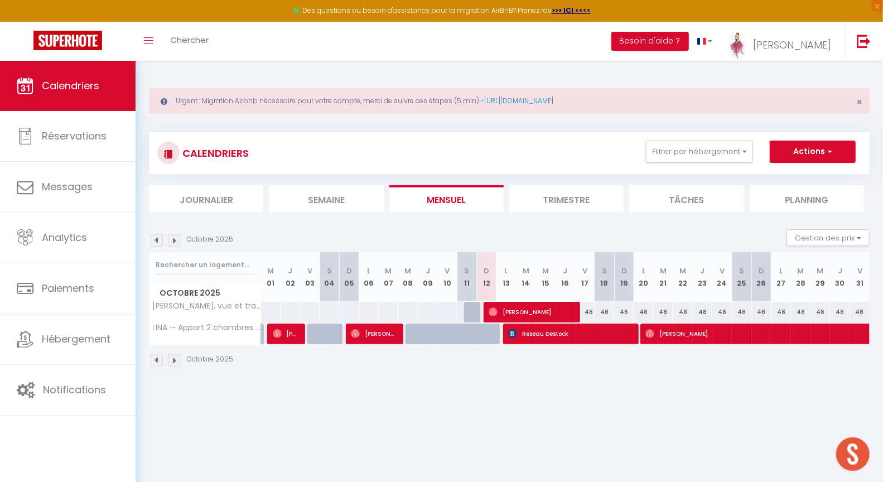
click at [590, 313] on div "48" at bounding box center [585, 312] width 20 height 21
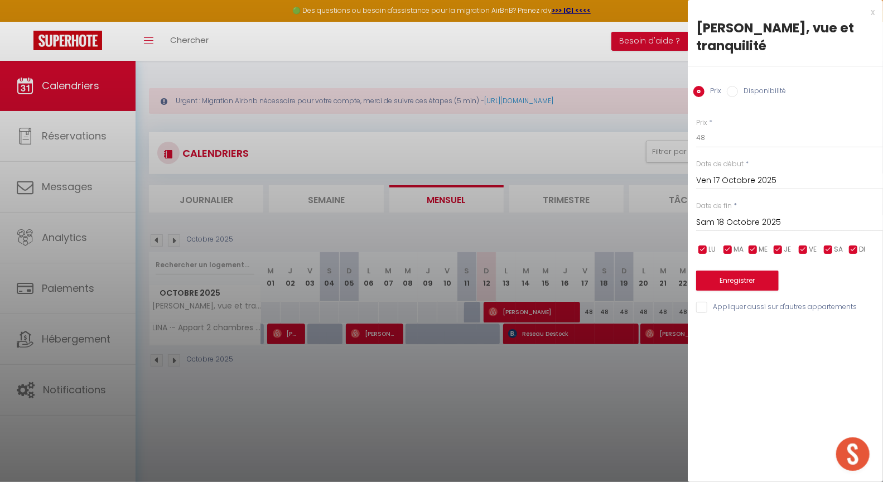
click at [721, 223] on input "Sam 18 Octobre 2025" at bounding box center [789, 222] width 187 height 15
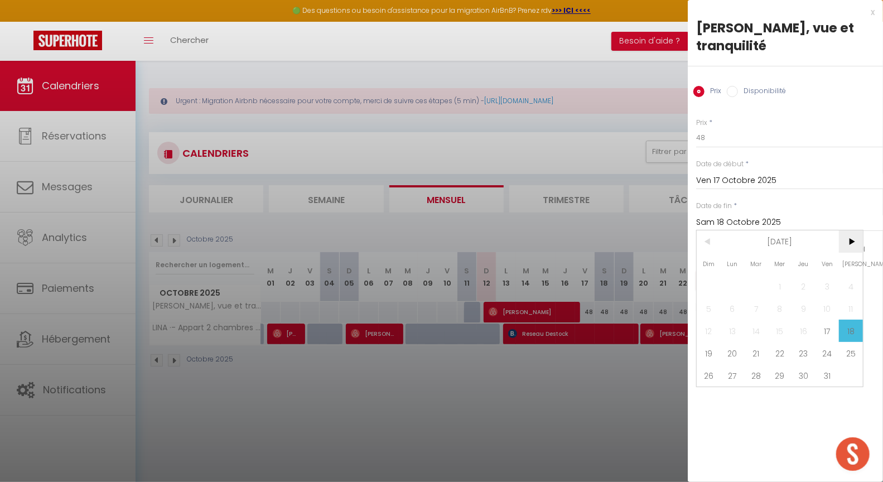
click at [856, 242] on span ">" at bounding box center [851, 241] width 24 height 22
click at [738, 311] on span "3" at bounding box center [733, 308] width 24 height 22
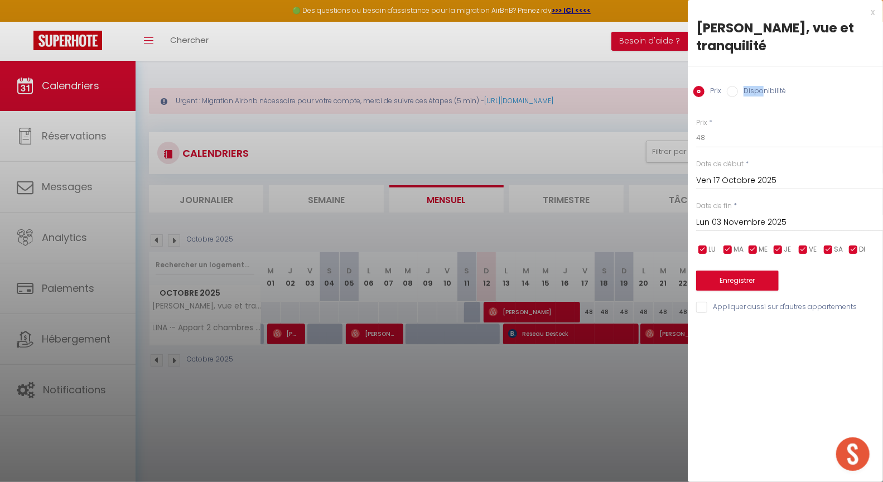
click at [760, 86] on label "Disponibilité" at bounding box center [762, 92] width 48 height 12
click at [733, 90] on input "Disponibilité" at bounding box center [732, 91] width 11 height 11
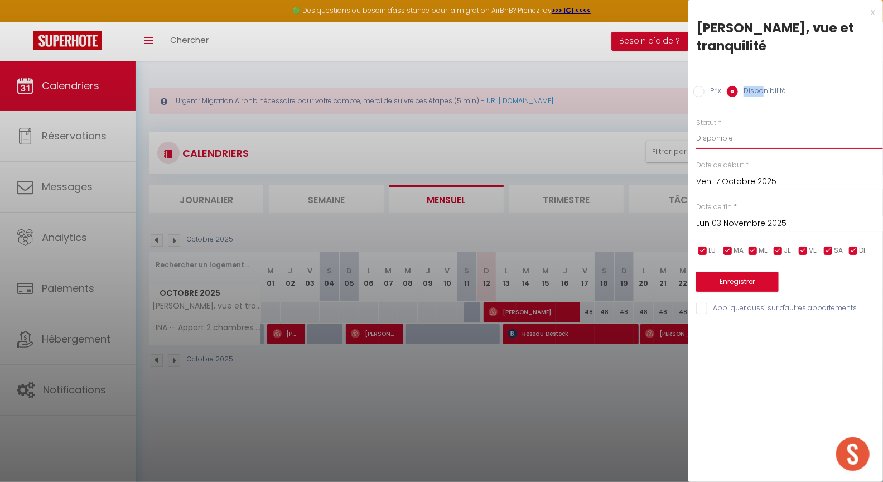
click at [740, 145] on select "Disponible Indisponible" at bounding box center [789, 138] width 187 height 21
click at [739, 283] on button "Enregistrer" at bounding box center [737, 282] width 83 height 20
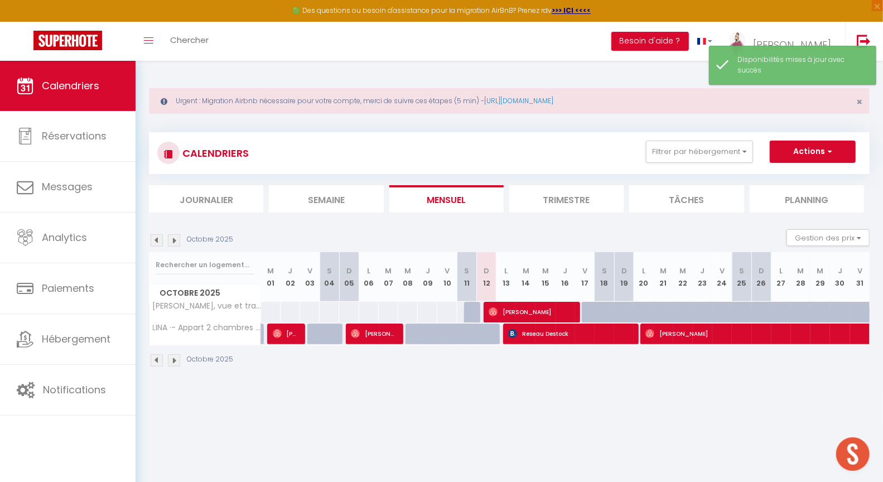
click at [176, 358] on img at bounding box center [174, 360] width 12 height 12
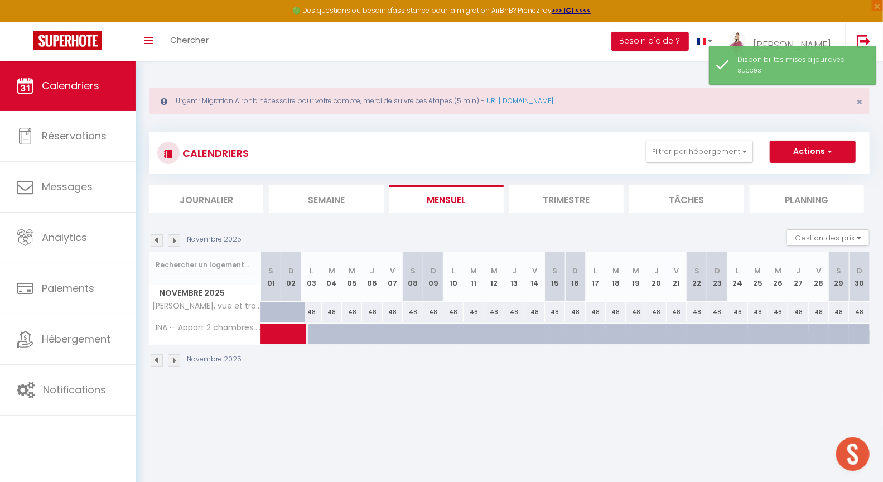
click at [158, 360] on img at bounding box center [157, 360] width 12 height 12
